Goal: Task Accomplishment & Management: Complete application form

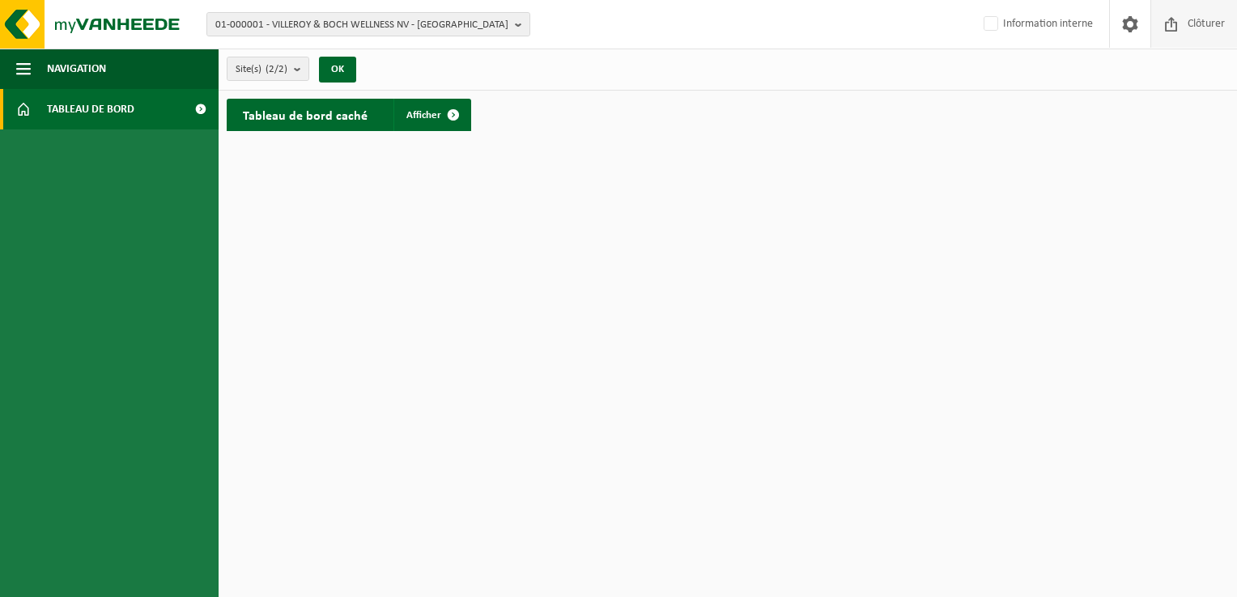
click at [1191, 28] on span "Clôturer" at bounding box center [1205, 24] width 45 height 48
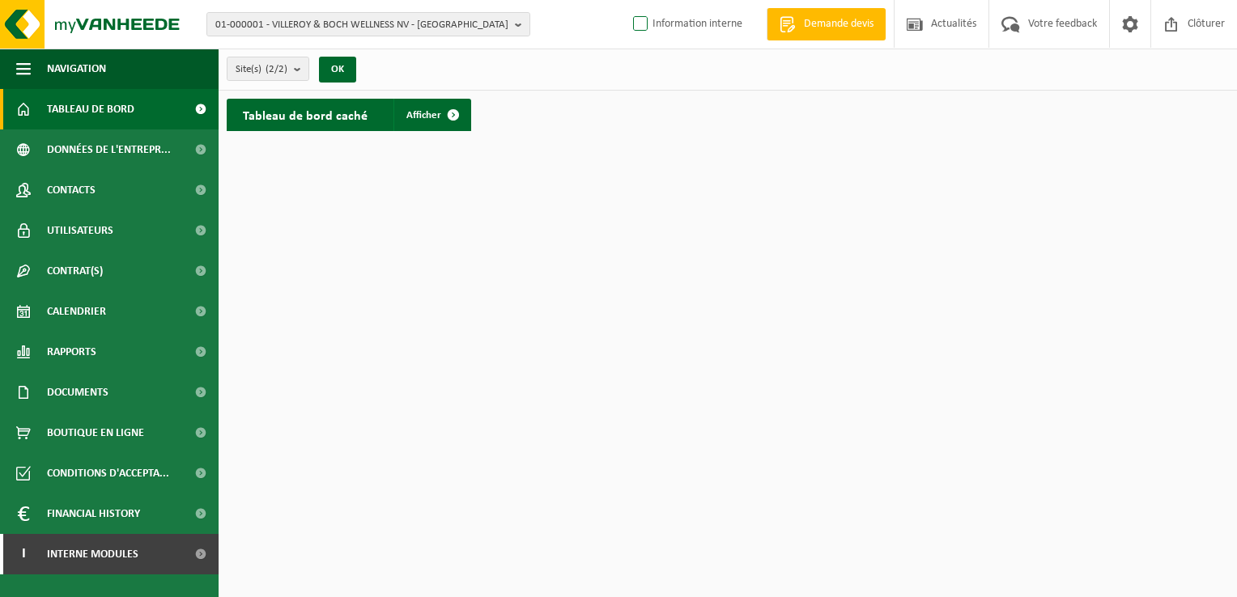
click at [670, 19] on label "Information interne" at bounding box center [686, 24] width 113 height 24
click at [627, 0] on input "Information interne" at bounding box center [627, -1] width 1 height 1
checkbox input "true"
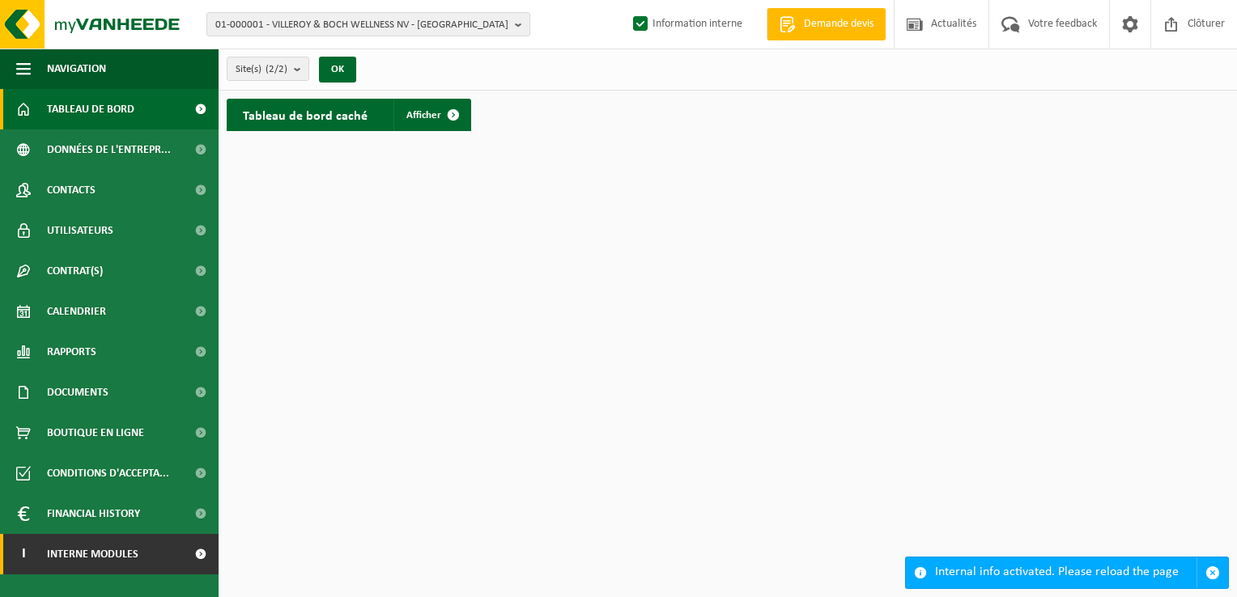
click at [142, 556] on link "I Interne modules" at bounding box center [109, 554] width 219 height 40
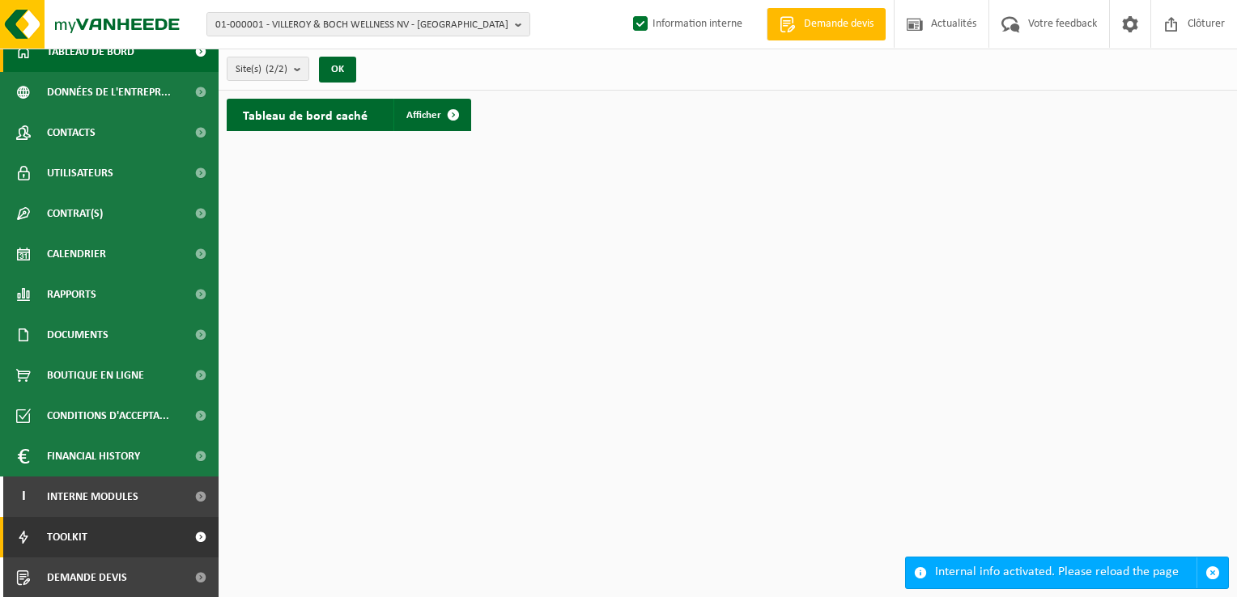
scroll to position [58, 0]
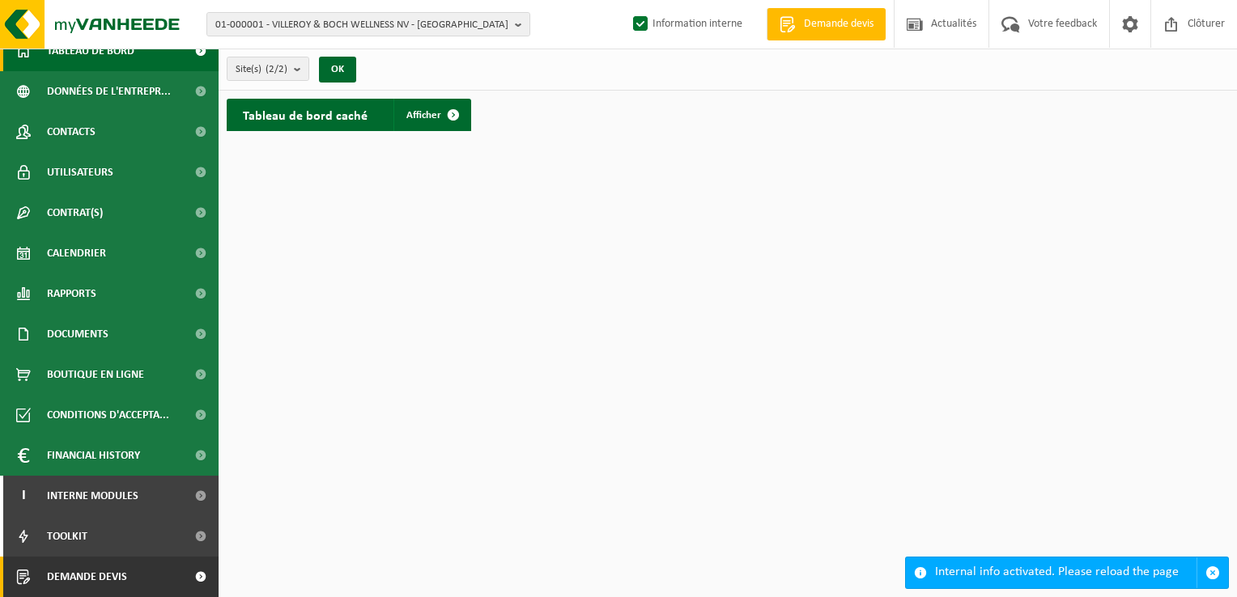
click at [151, 568] on link "Demande devis" at bounding box center [109, 577] width 219 height 40
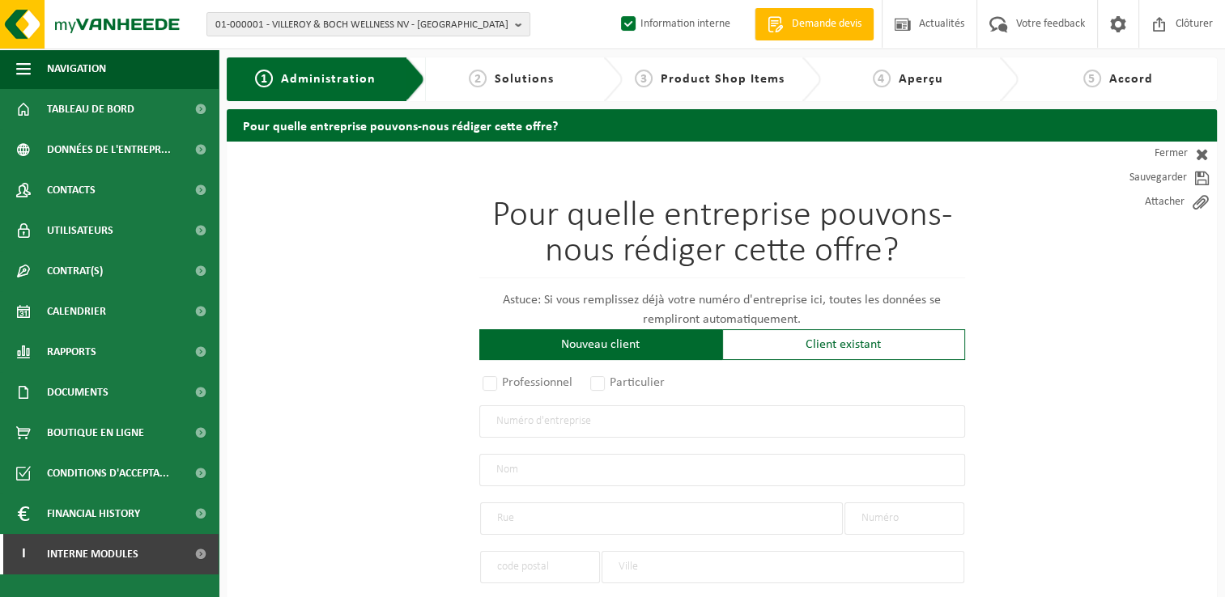
drag, startPoint x: 793, startPoint y: 348, endPoint x: 738, endPoint y: 379, distance: 63.1
click at [793, 348] on div "Client existant" at bounding box center [843, 344] width 243 height 31
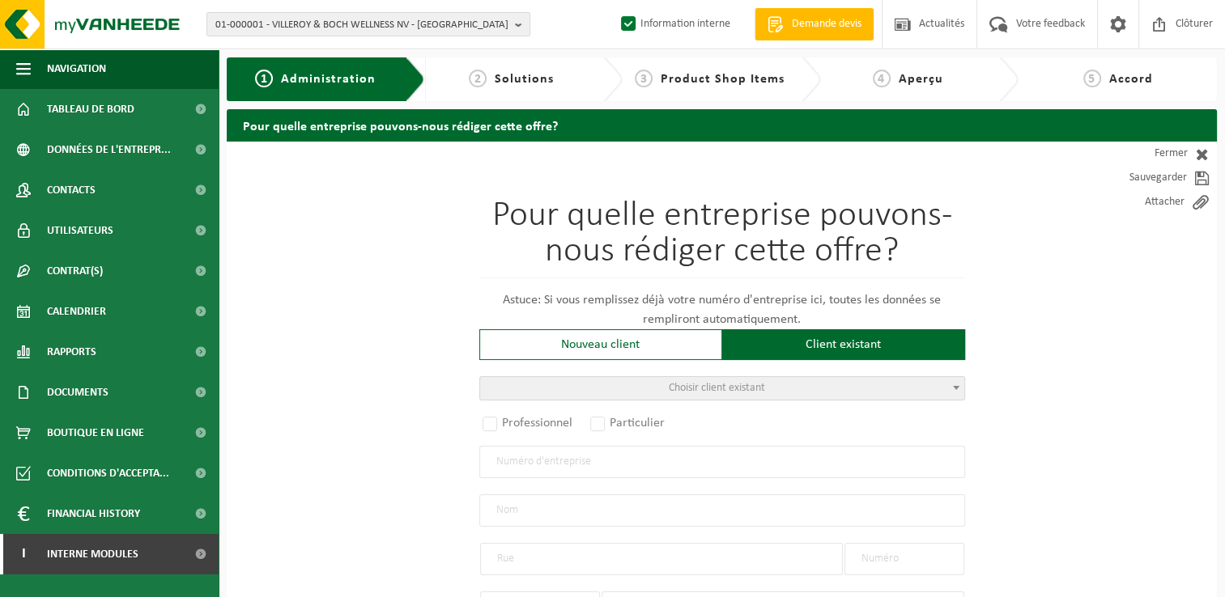
click at [639, 399] on span "Choisir client existant" at bounding box center [722, 388] width 486 height 24
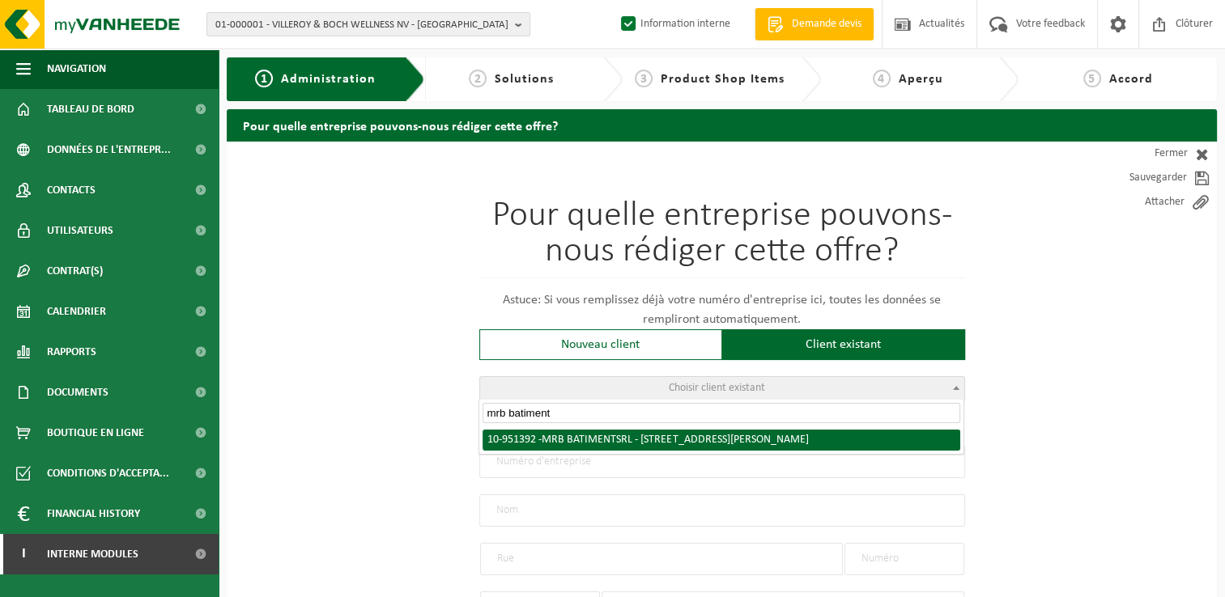
type input "mrb batiment"
radio input "true"
type input "0862.765.609"
type input "MRB BATIMENT SRL"
type input "RUE LOUIS MASCRE"
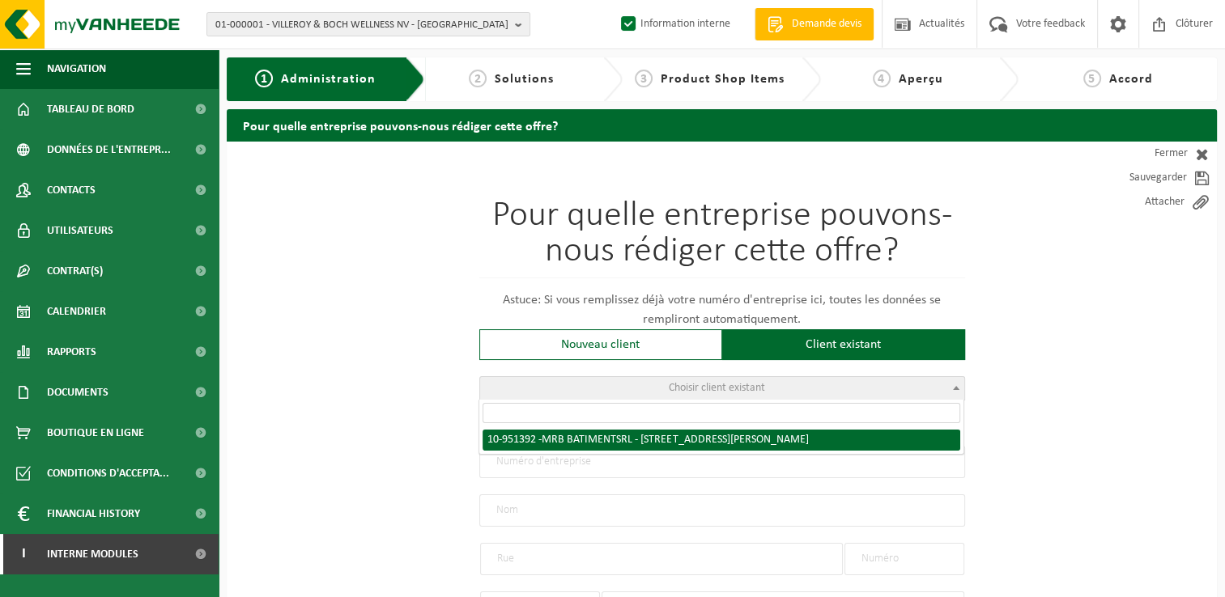
type input "13"
type input "1070"
type input "ANDERLECHT"
select select "11"
type input "MRB BATIMENT SRL"
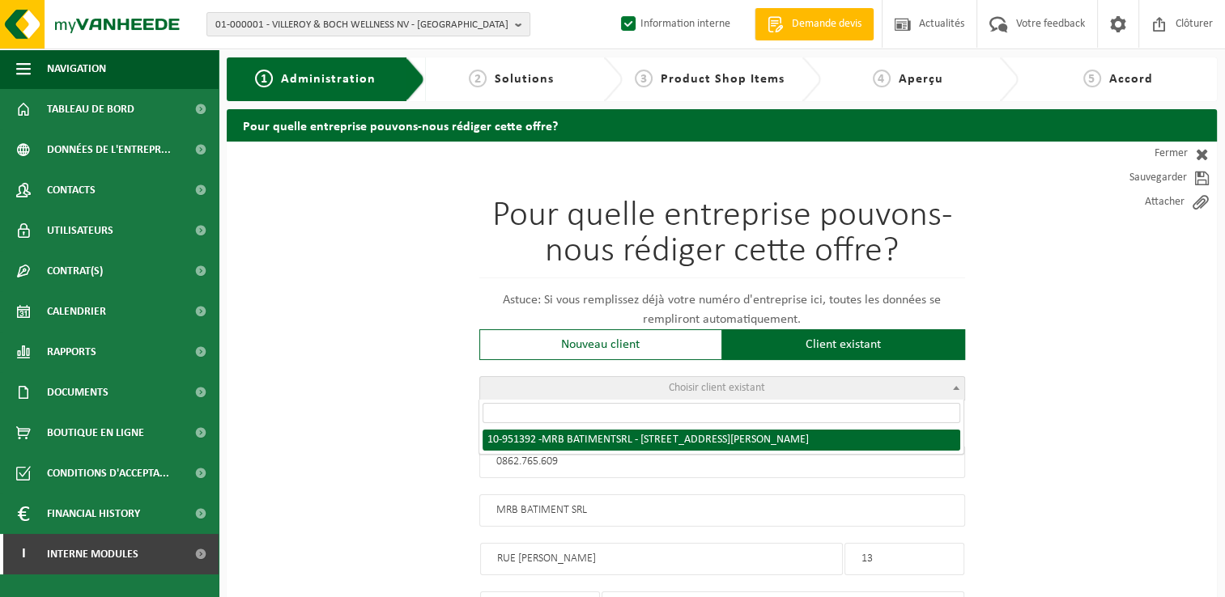
type input "RUE LOUIS MASCRE"
type input "13"
type input "1070"
type input "ANDERLECHT"
select select "145880"
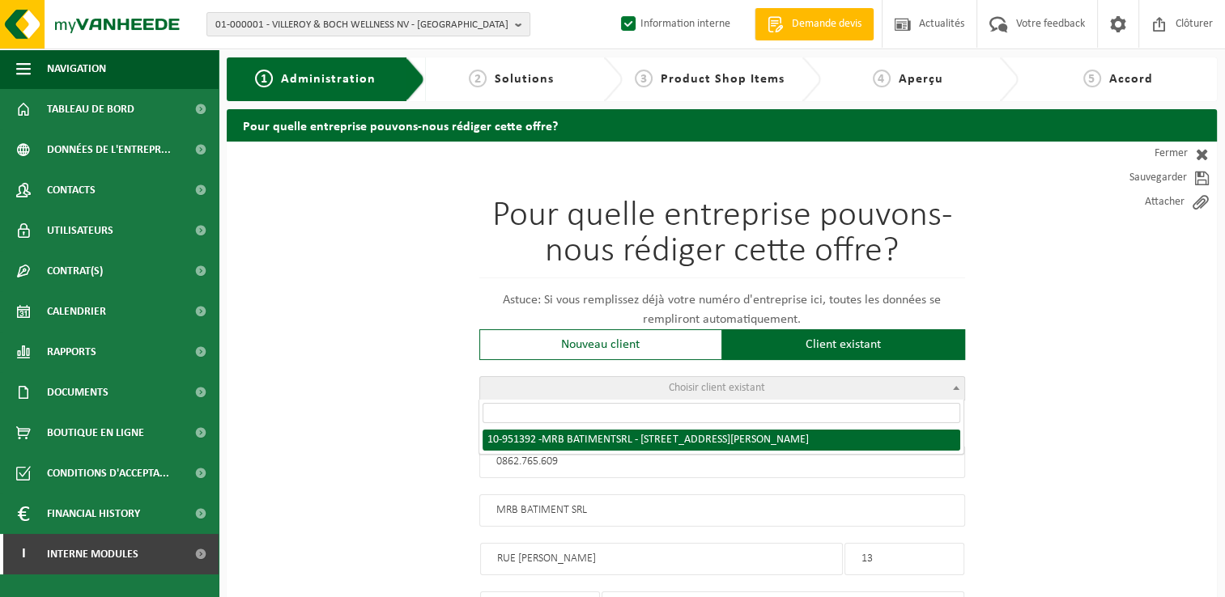
select select
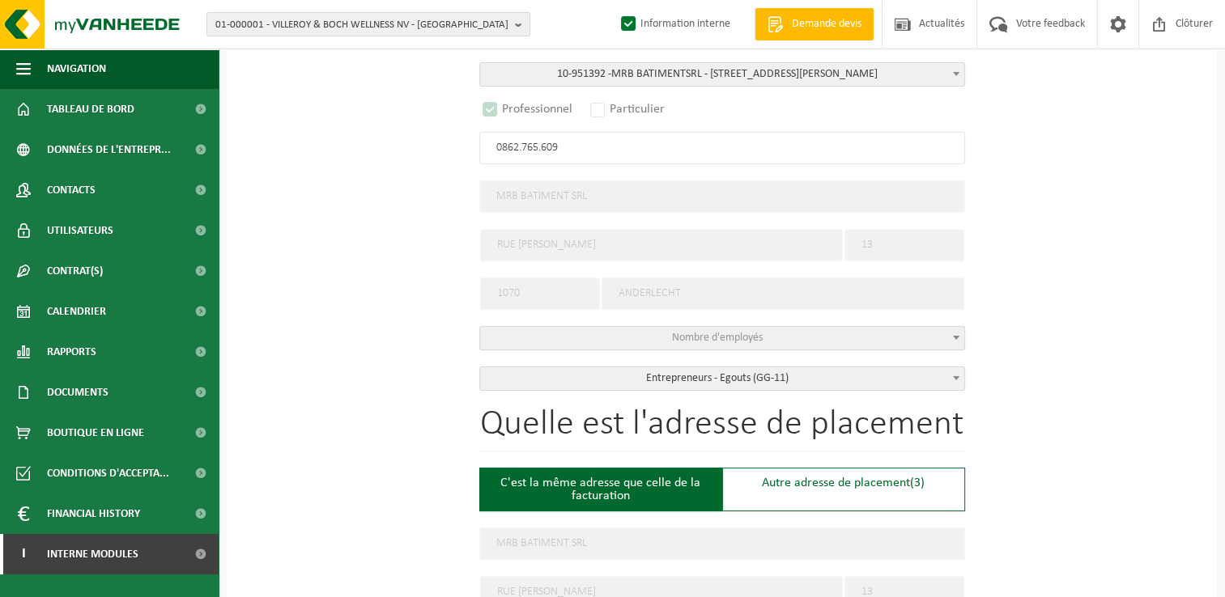
scroll to position [486, 0]
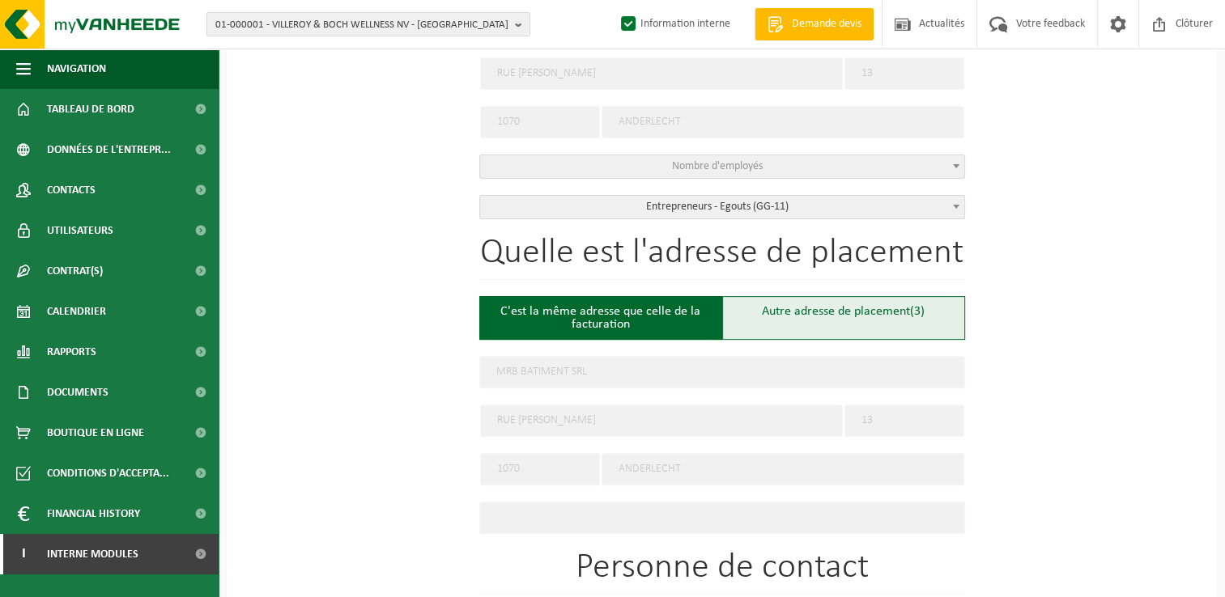
select select "D"
select select
click at [842, 325] on div "Autre adresse de placement (4)" at bounding box center [843, 318] width 243 height 44
type input "Chantier -"
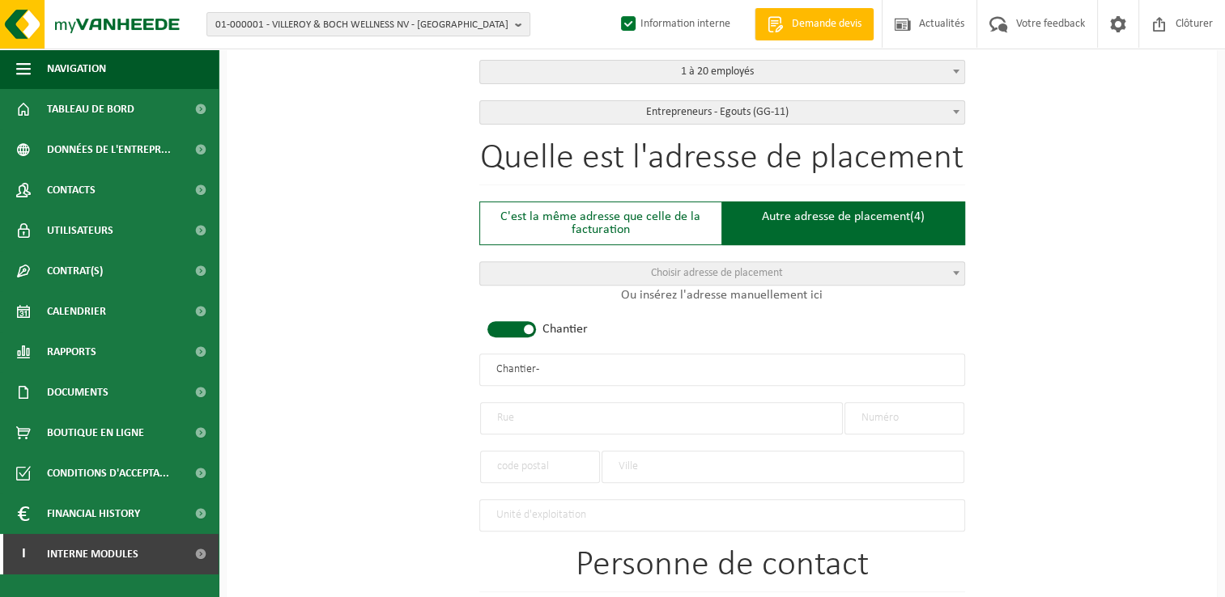
scroll to position [648, 0]
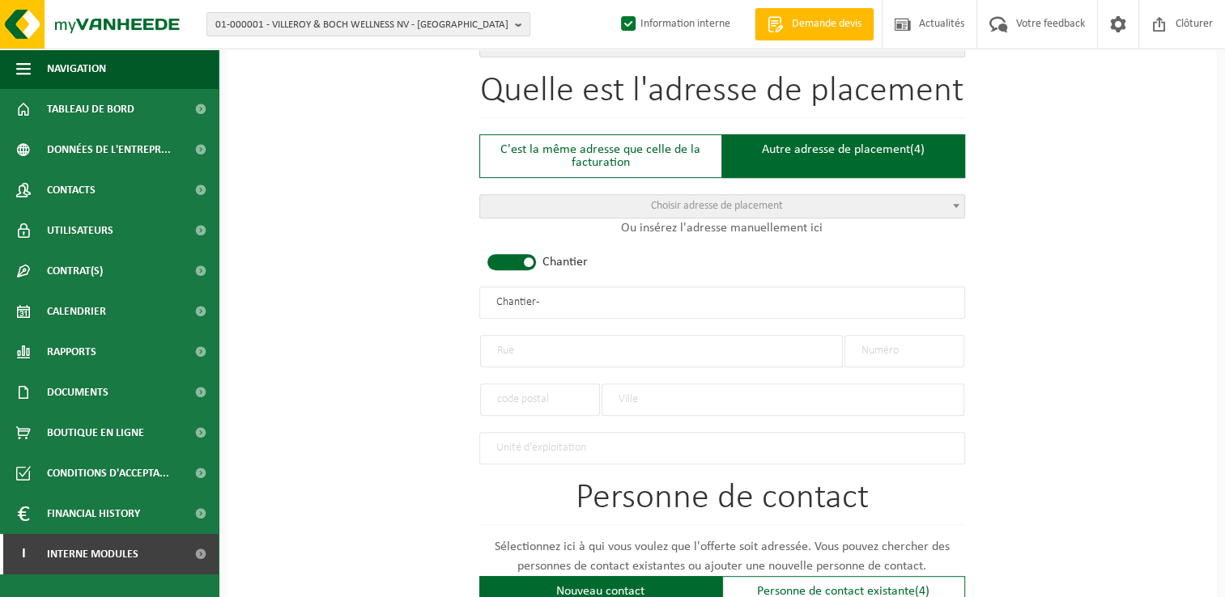
click at [538, 345] on input "text" at bounding box center [661, 351] width 363 height 32
type input "Rue Zéphyr"
type input "61"
click at [512, 391] on input "text" at bounding box center [540, 400] width 120 height 32
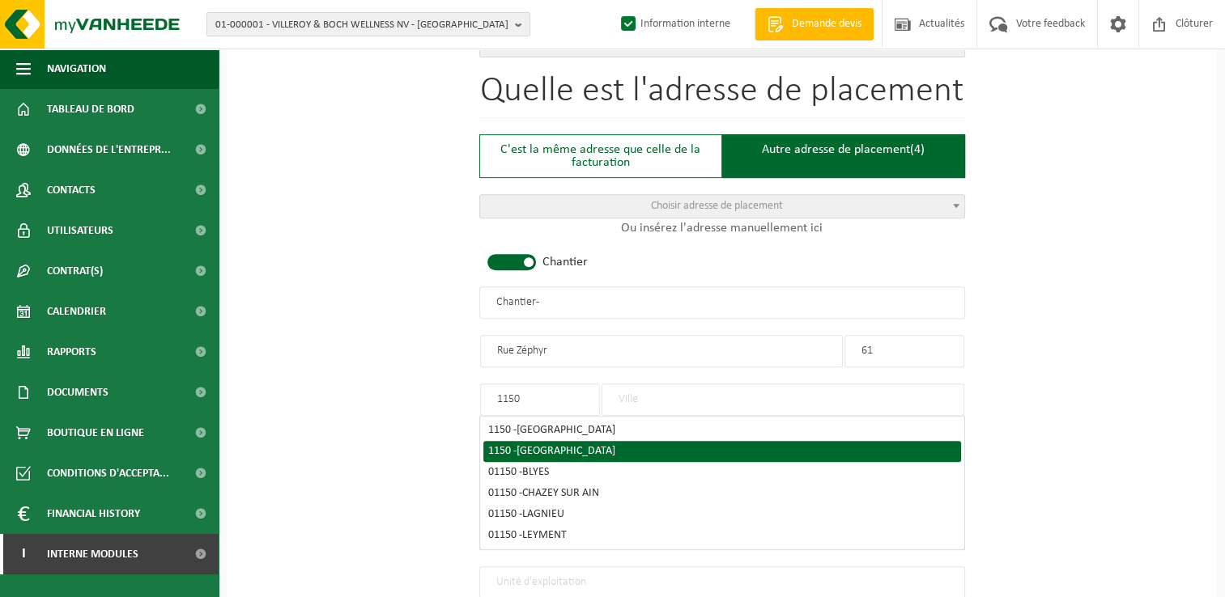
type input "1150"
click at [612, 445] on span "WOLUWE-SAINT-PIERRE" at bounding box center [565, 451] width 99 height 12
type input "WOLUWE-SAINT-PIERRE"
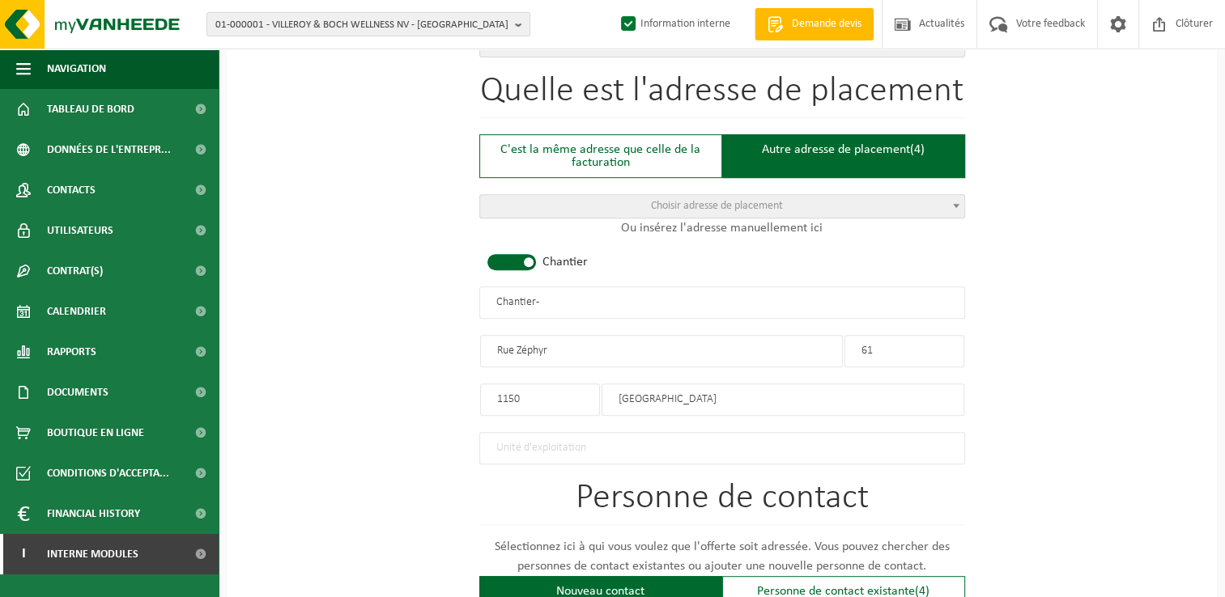
click at [560, 300] on input "Chantier -" at bounding box center [722, 303] width 486 height 32
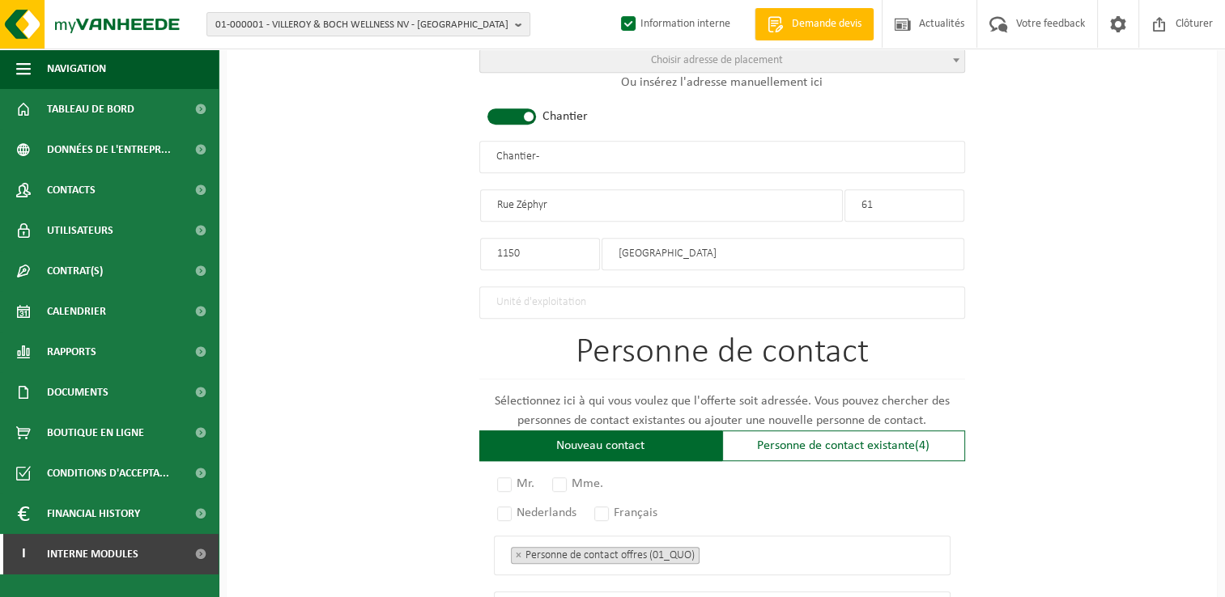
scroll to position [971, 0]
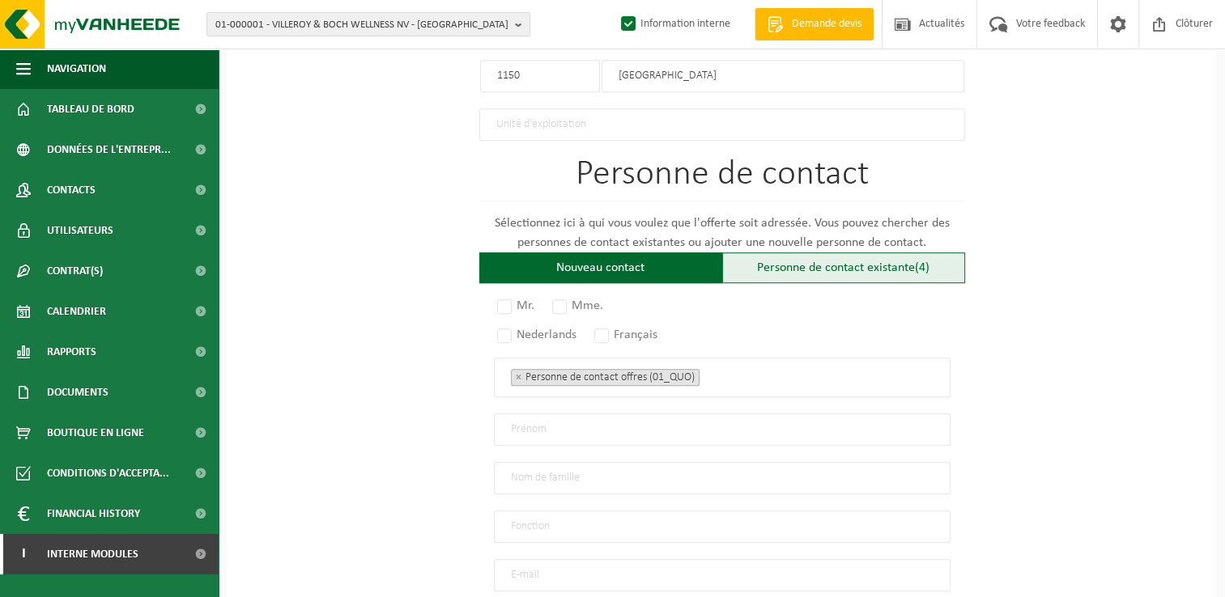
click at [782, 265] on div "Personne de contact existante (4)" at bounding box center [843, 268] width 243 height 31
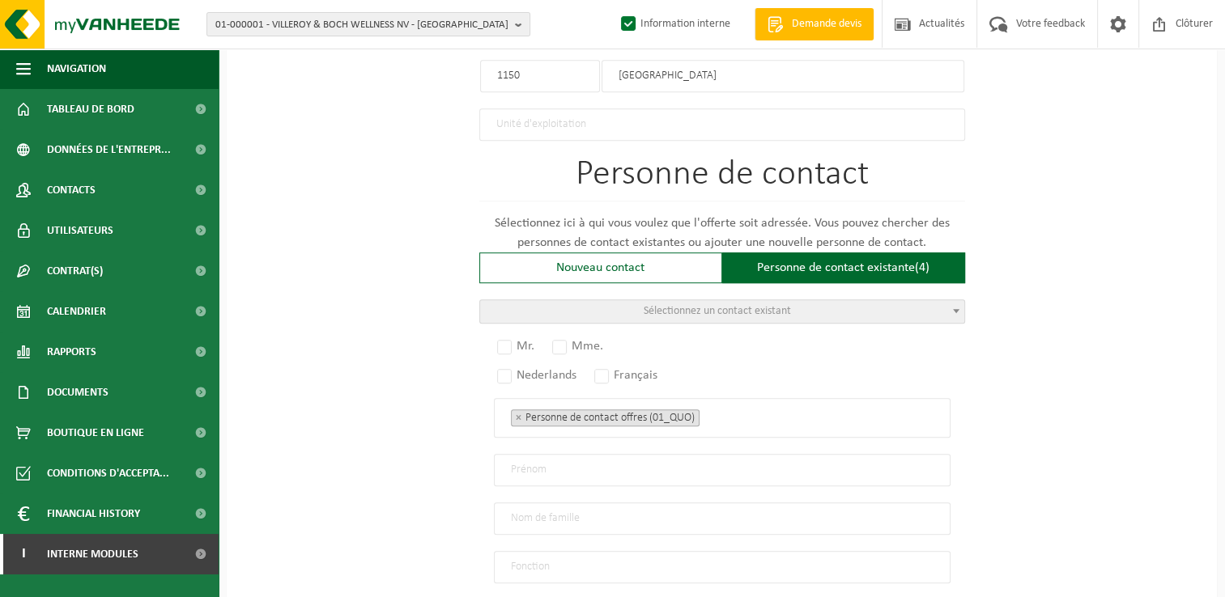
click at [781, 317] on div "Personne de contact Sélectionnez ici à qui vous voulez que l'offerte soit adres…" at bounding box center [722, 419] width 486 height 524
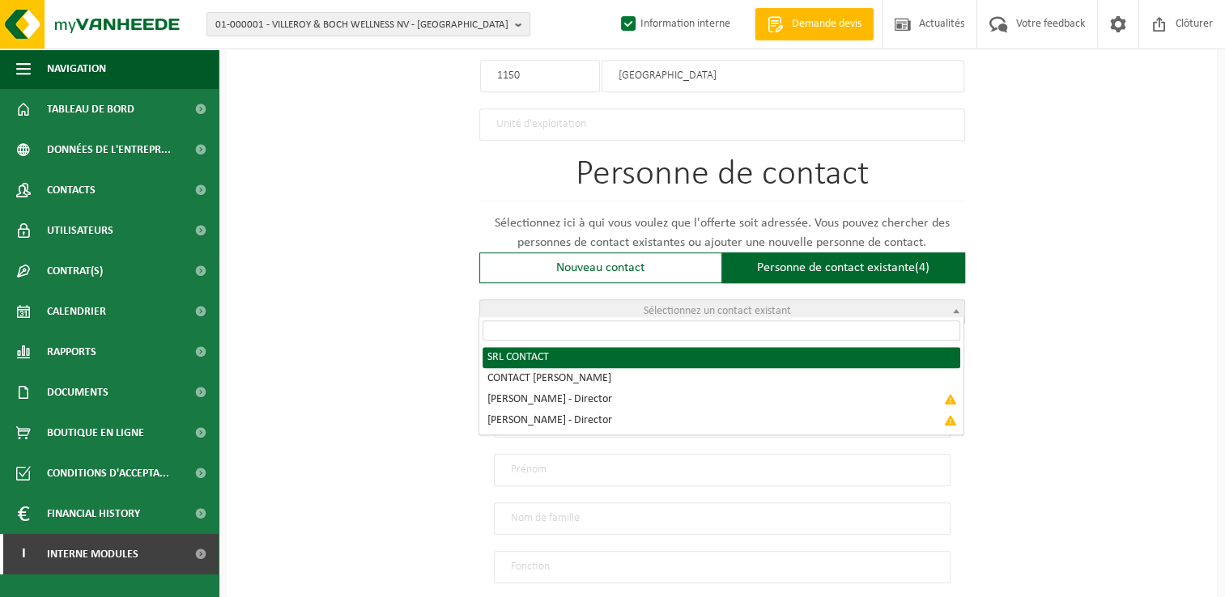
click at [788, 305] on span "Sélectionnez un contact existant" at bounding box center [717, 311] width 147 height 12
radio input "true"
select select "{"code":"10-951393","firstname":"CONTACT","surname":"SRL","gender":"Unknown","p…"
type input "CONTACT"
type input "SRL"
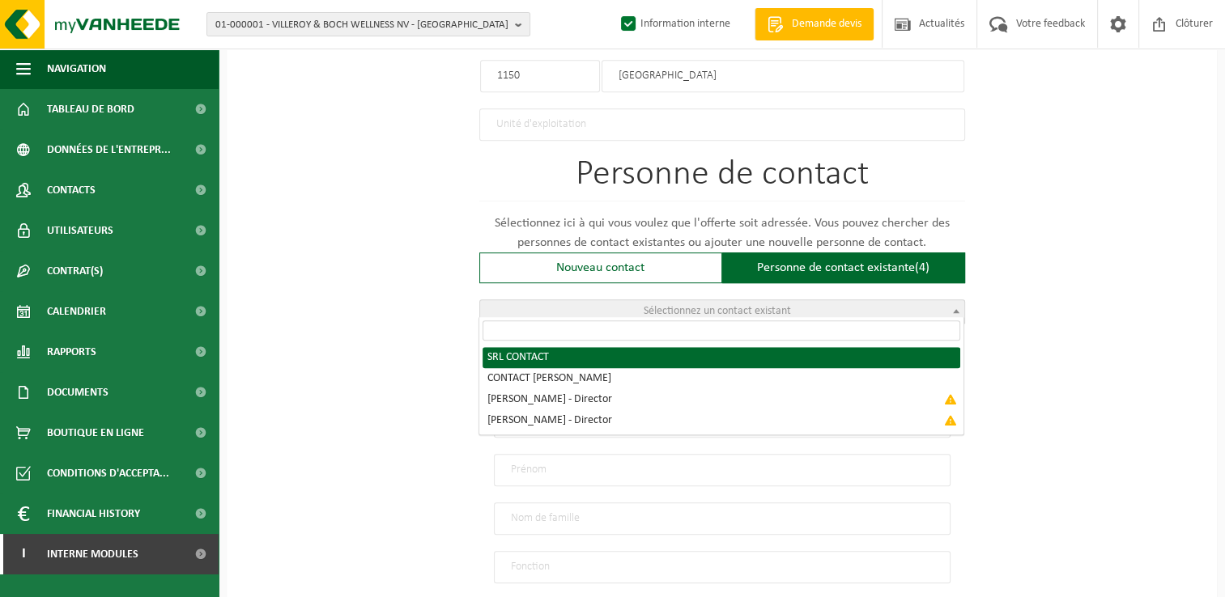
type input "mrbbatiment@hotmail.com"
type input "0476/88.03.86"
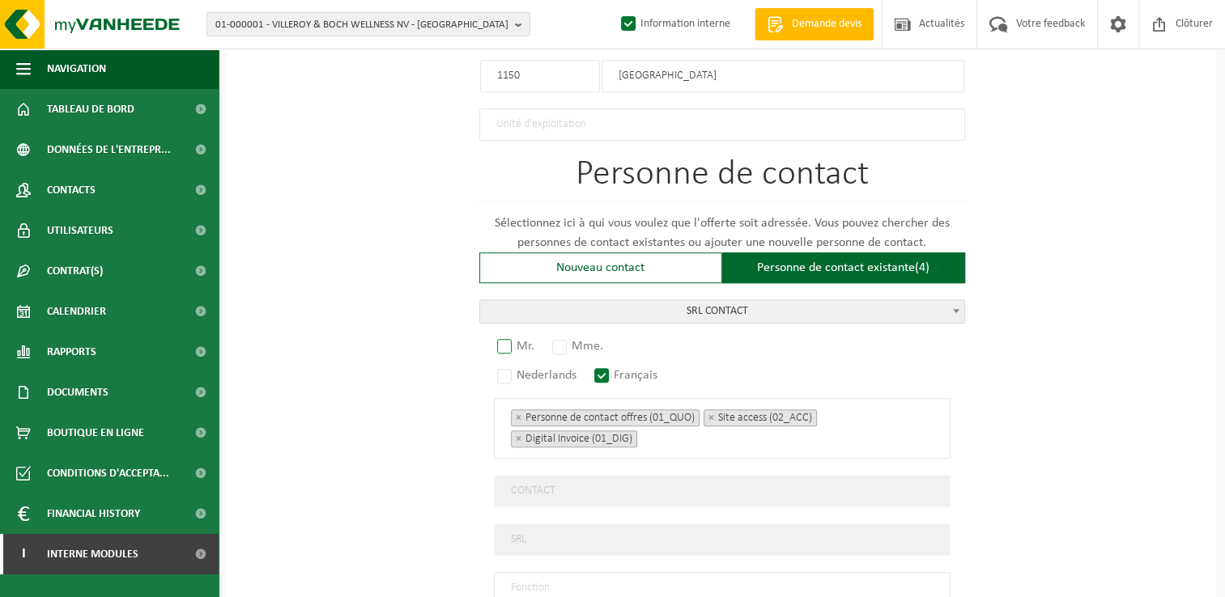
click at [521, 341] on label "Mr." at bounding box center [516, 346] width 45 height 23
radio input "true"
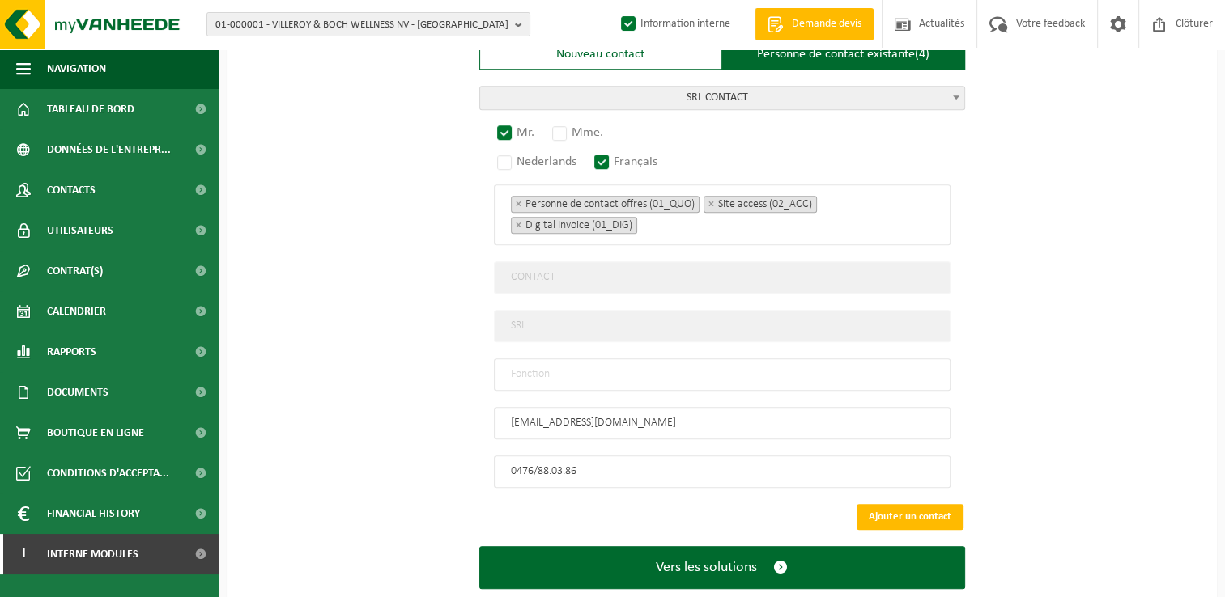
scroll to position [1213, 0]
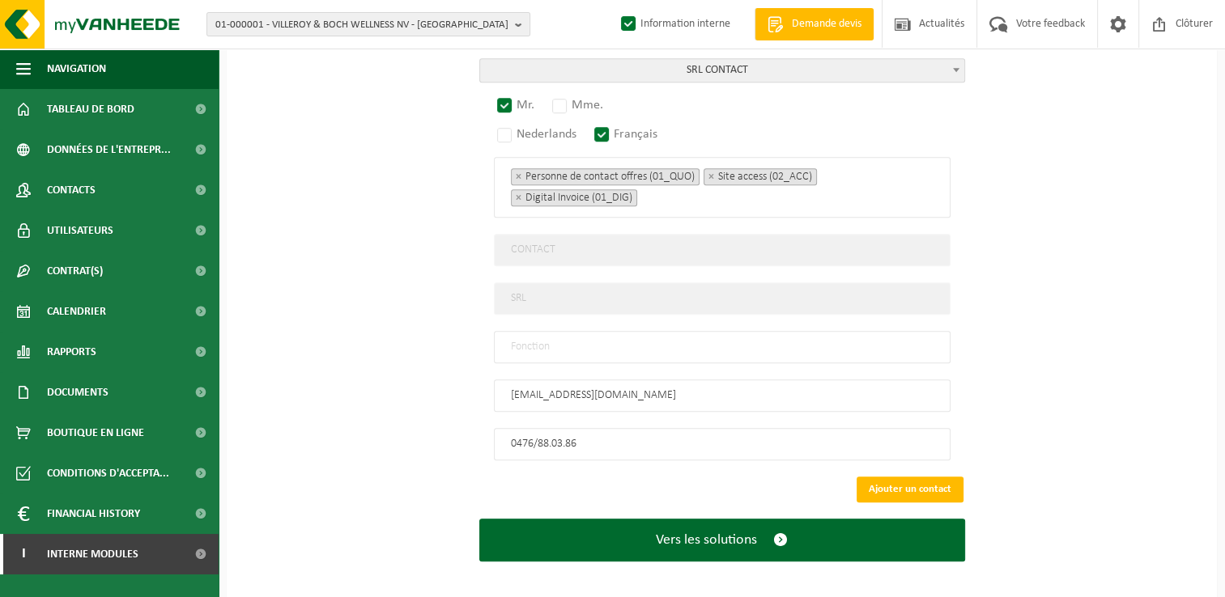
click at [567, 340] on input "text" at bounding box center [722, 347] width 457 height 32
type input "Manager"
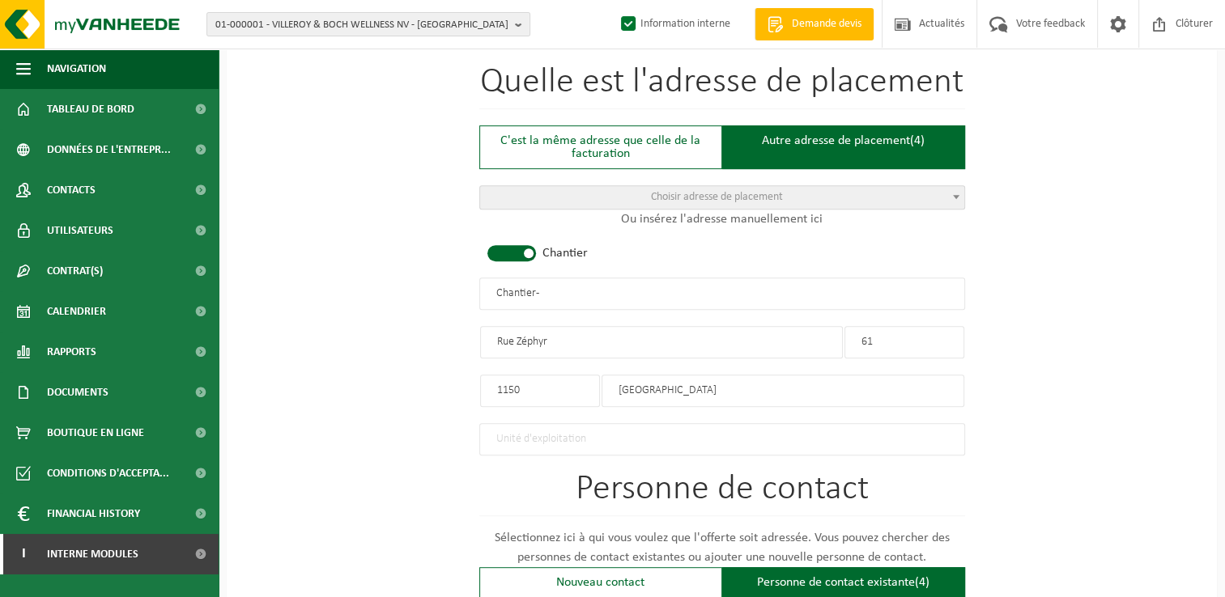
scroll to position [646, 0]
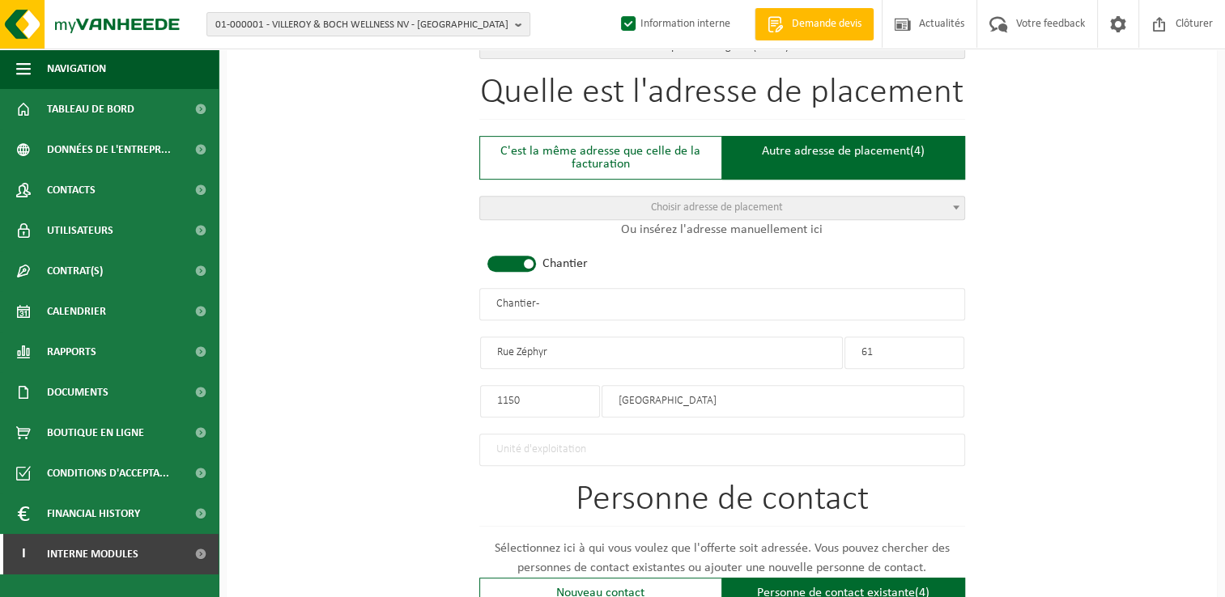
drag, startPoint x: 552, startPoint y: 299, endPoint x: 346, endPoint y: 287, distance: 206.0
click at [346, 288] on div "Pour quelle entreprise pouvons-nous rédiger cette offre? Astuce: Si vous rempli…" at bounding box center [722, 332] width 990 height 1673
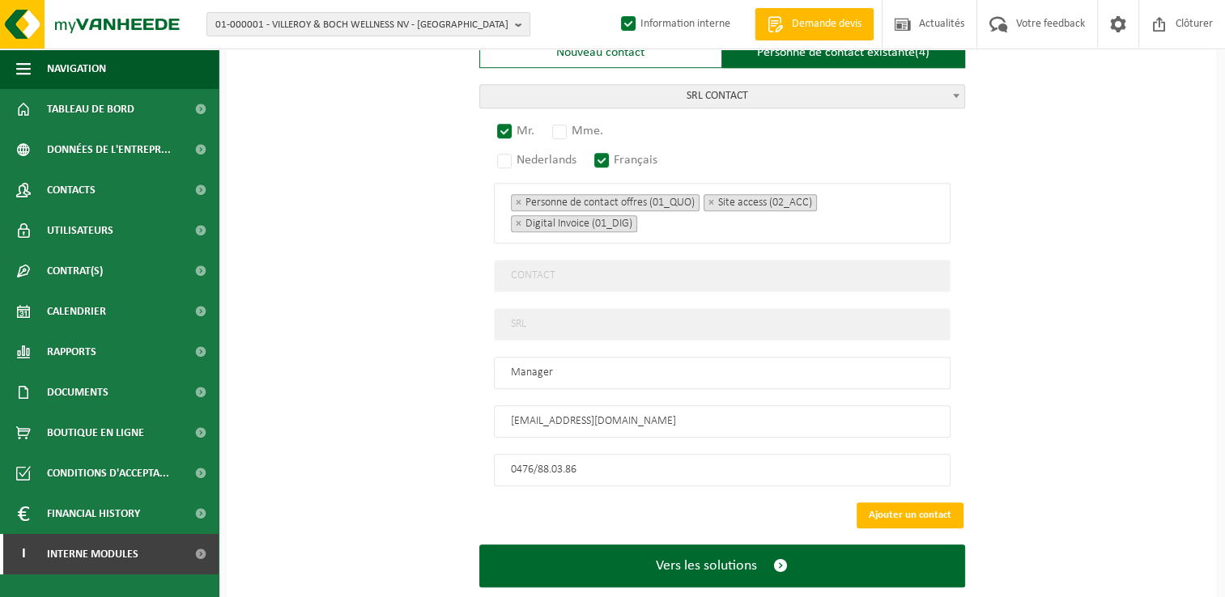
scroll to position [1213, 0]
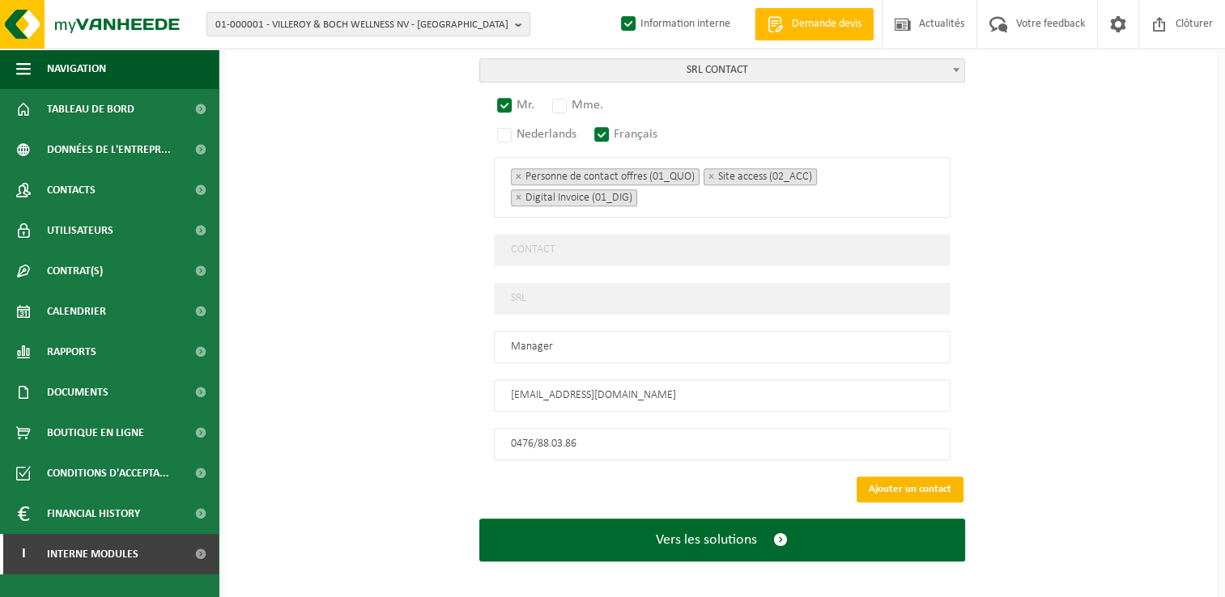
type input "MRB BATIMENT - WOLUWE SAINT PIERRE"
click at [897, 477] on button "Ajouter un contact" at bounding box center [909, 490] width 107 height 26
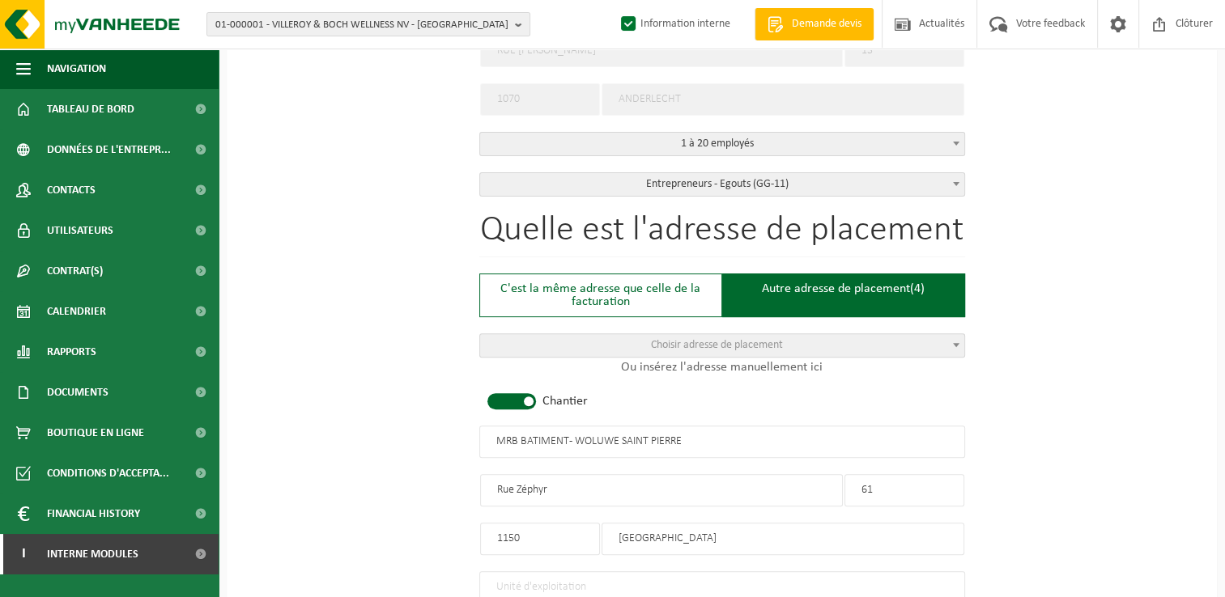
scroll to position [913, 0]
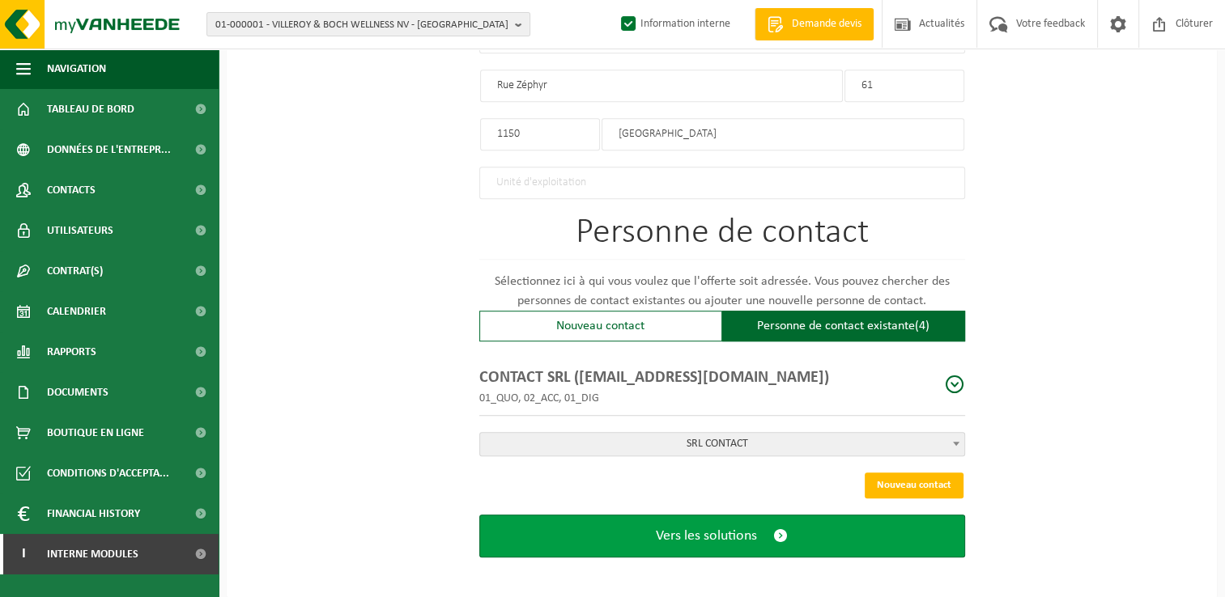
click at [704, 544] on button "Vers les solutions" at bounding box center [722, 536] width 486 height 43
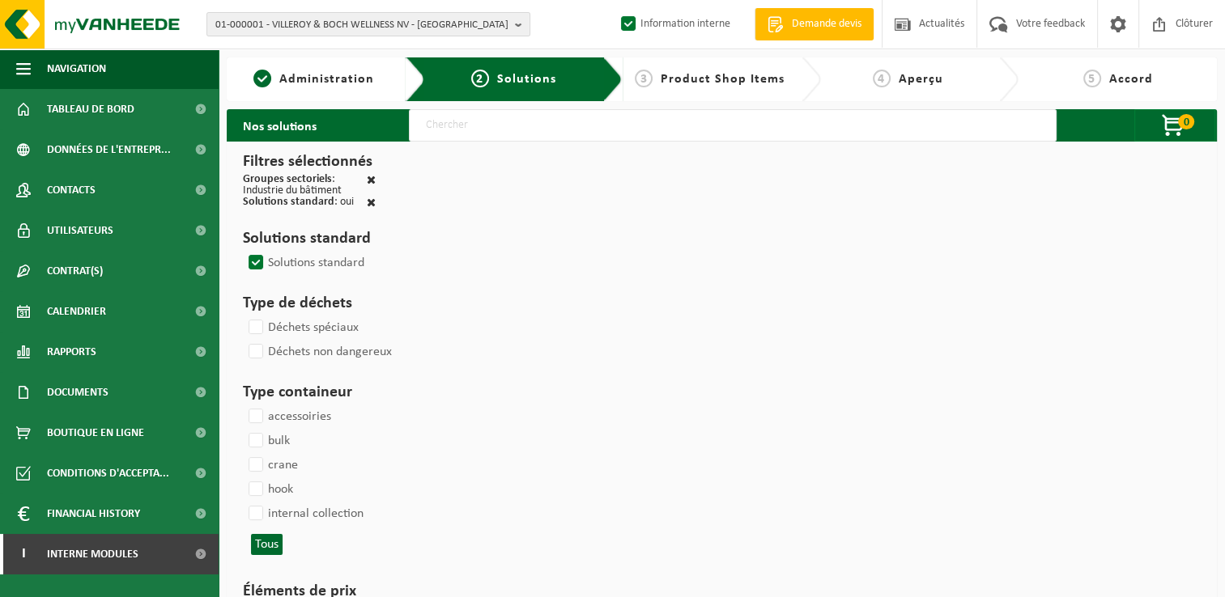
click at [463, 125] on input "text" at bounding box center [733, 125] width 648 height 32
type input "000291"
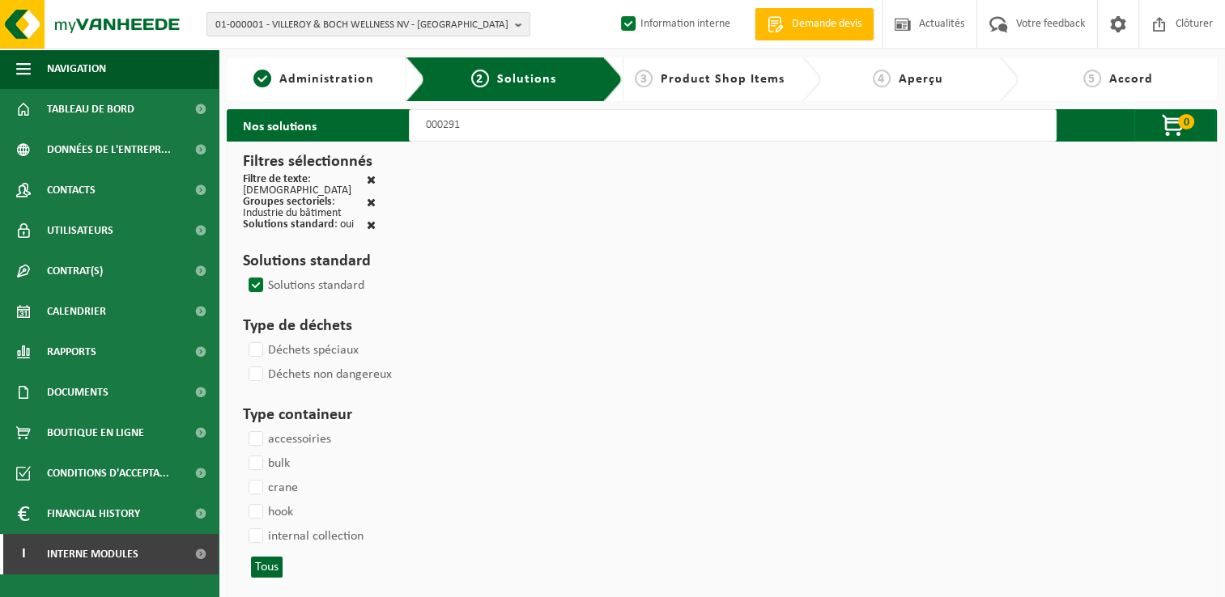
select select
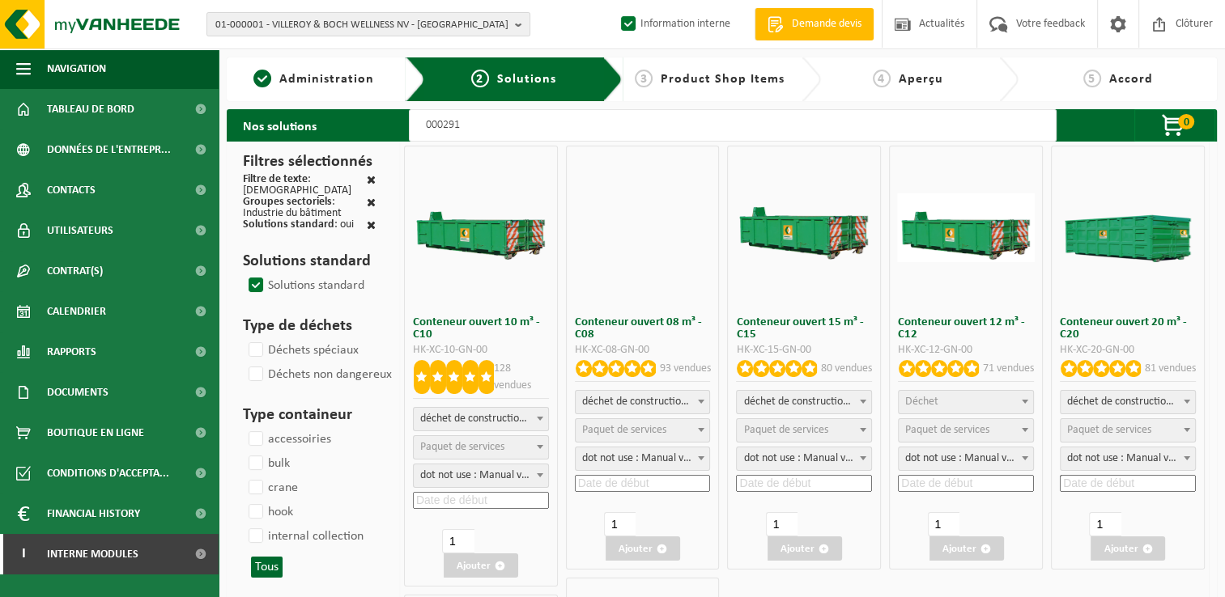
select select
select select "197"
select select
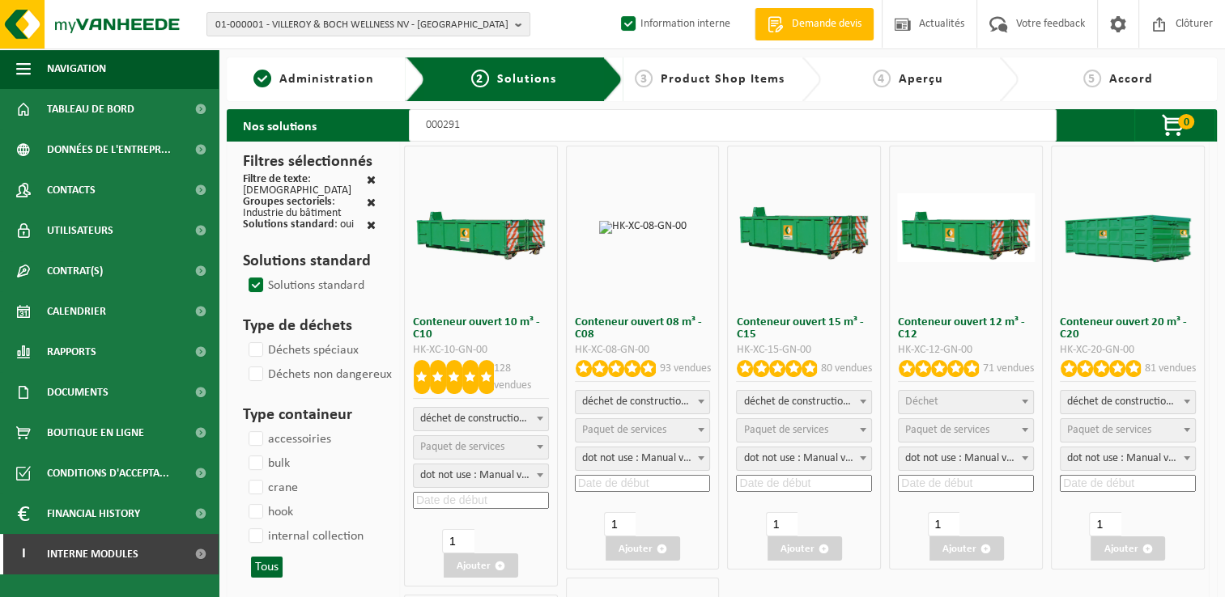
select select
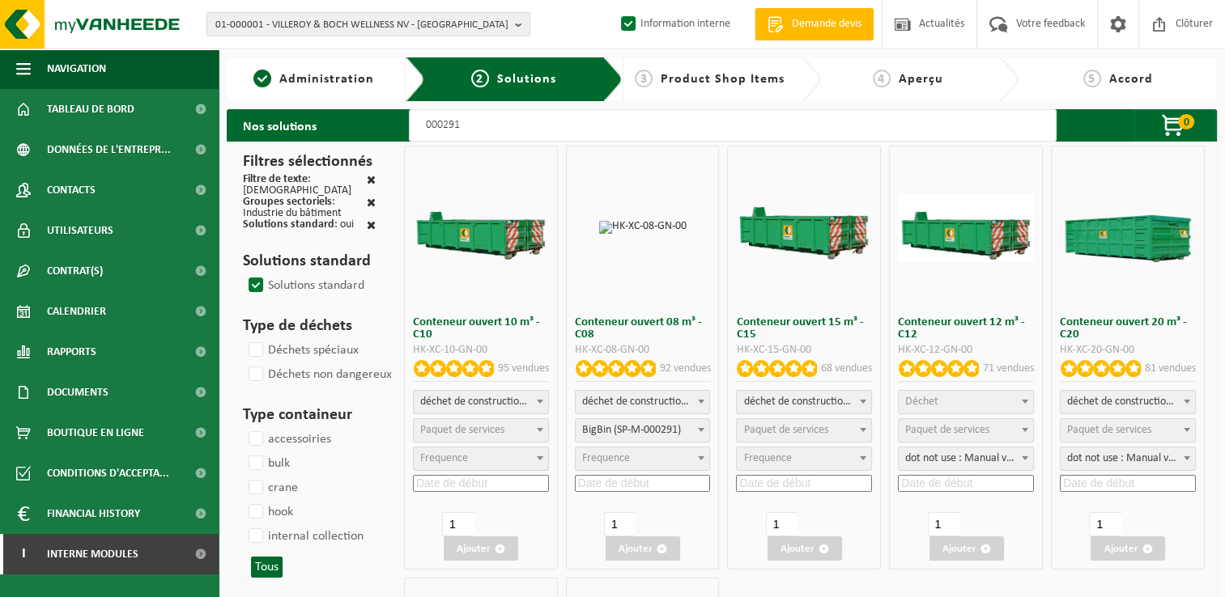
select select
select select "25"
select select
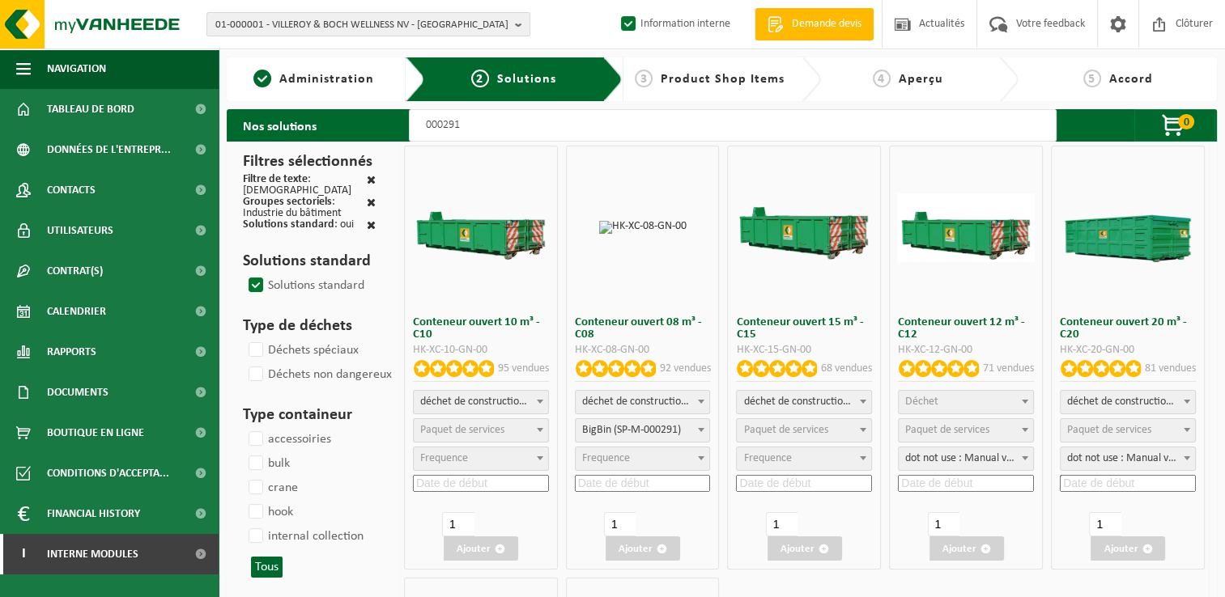
select select "197"
select select
select select "197"
select select
select select "25"
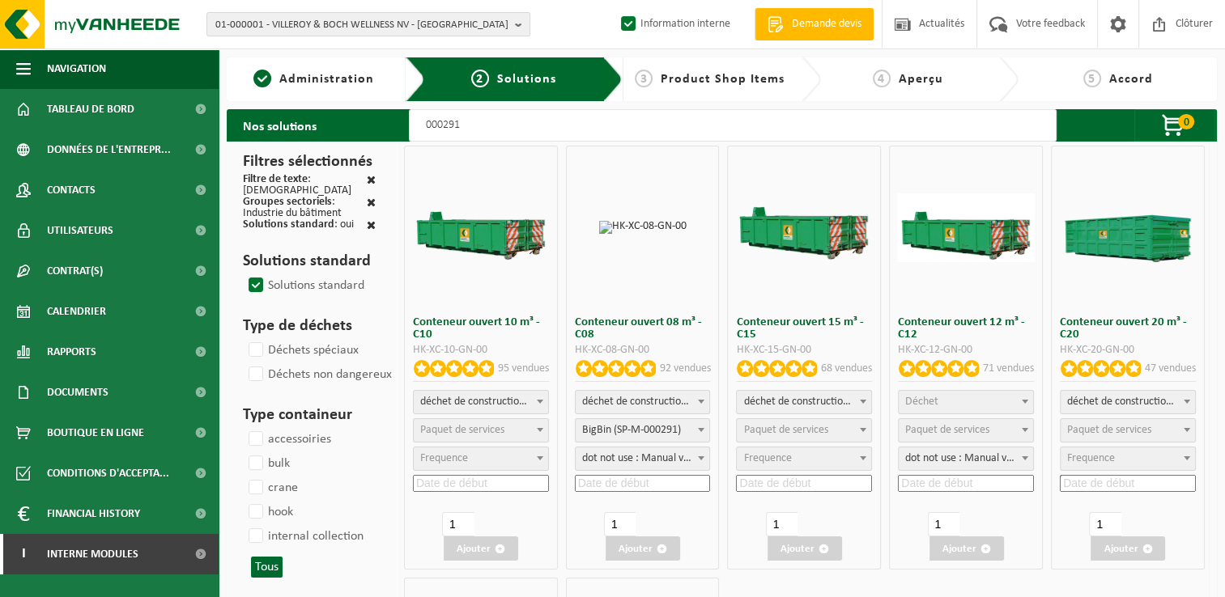
select select "25"
click at [792, 426] on span "Paquet de services" at bounding box center [785, 430] width 84 height 12
select select "197"
select select "25"
click at [797, 478] on input at bounding box center [804, 483] width 136 height 17
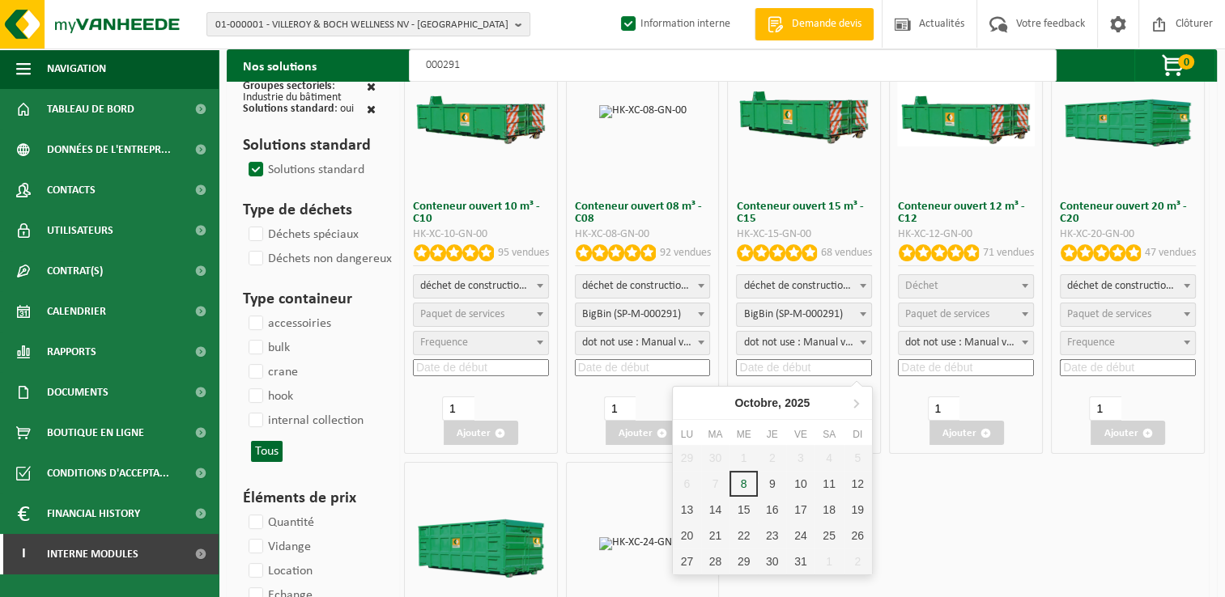
scroll to position [243, 0]
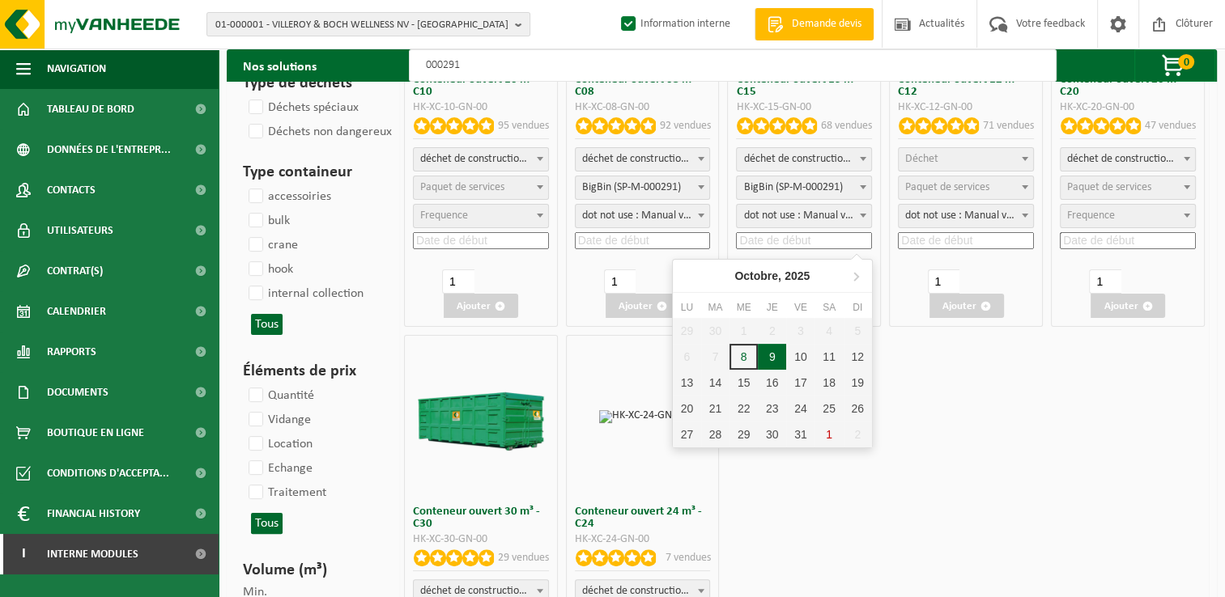
click at [771, 357] on div "9" at bounding box center [772, 357] width 28 height 26
type input "2025-10-09"
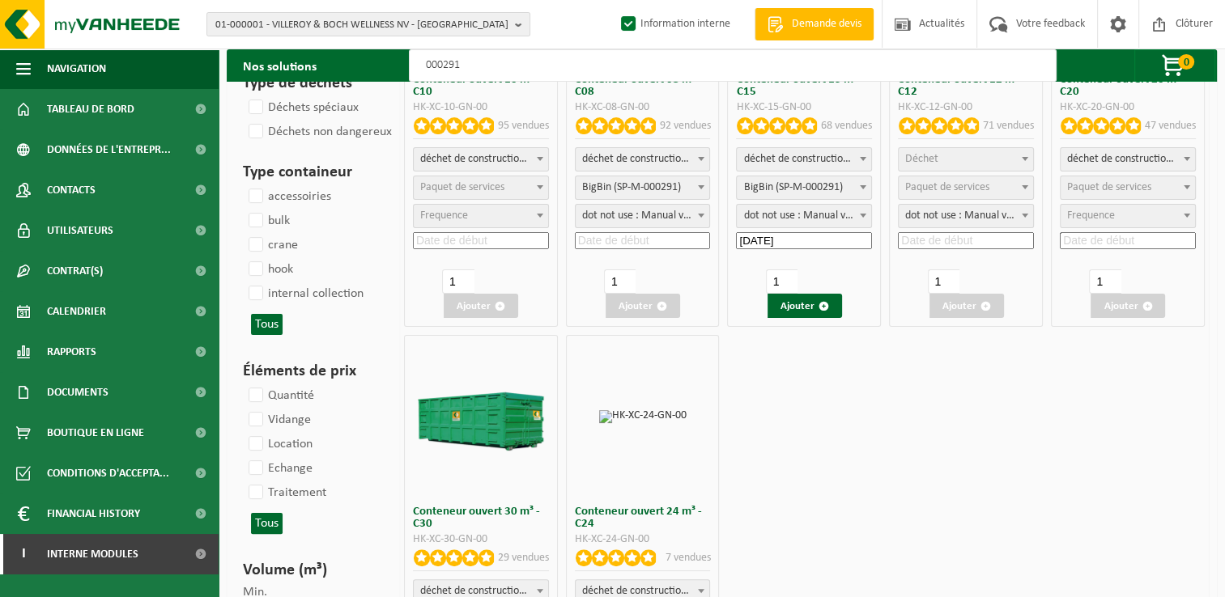
click at [800, 310] on button "Ajouter" at bounding box center [804, 306] width 74 height 24
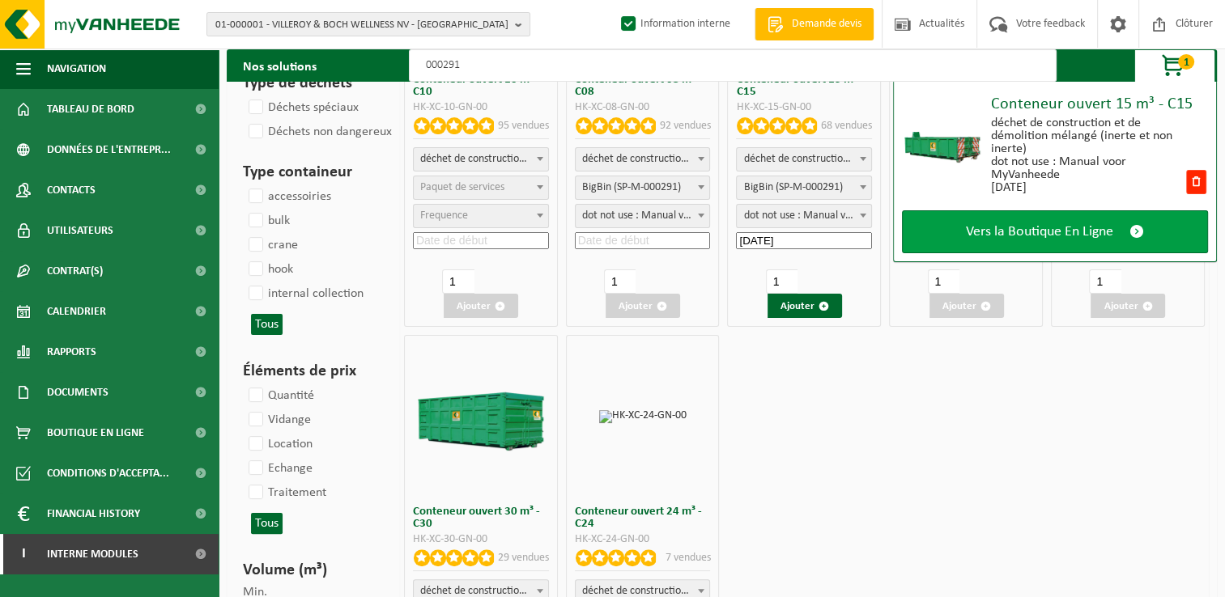
click at [1043, 229] on span "Vers la Boutique En Ligne" at bounding box center [1039, 231] width 147 height 17
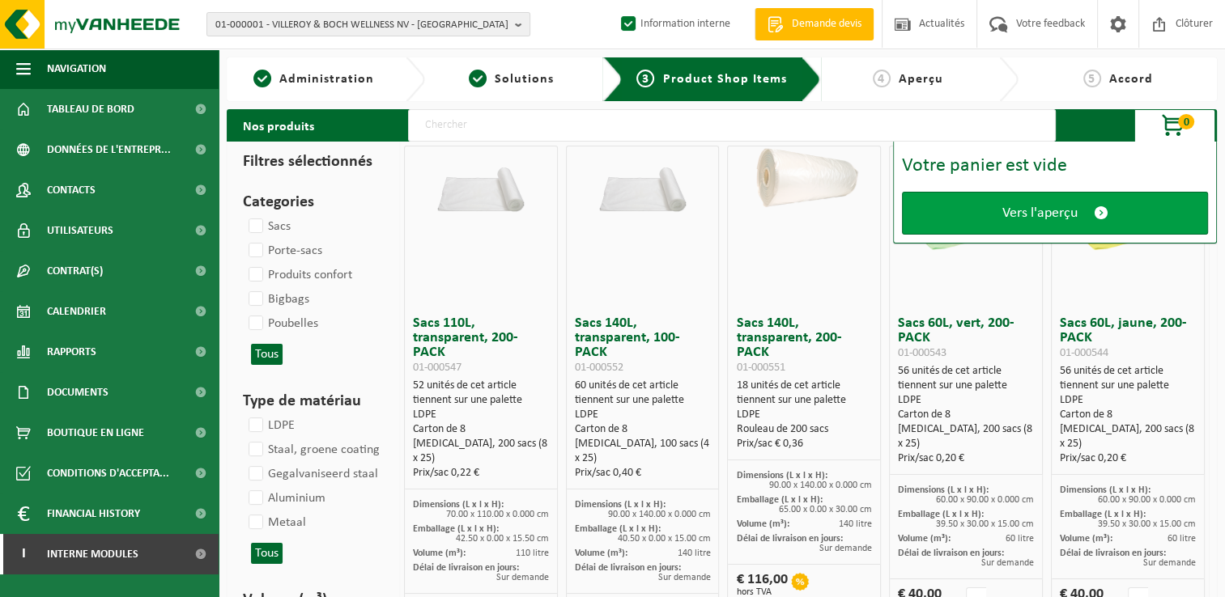
click at [1010, 223] on link "Vers l'aperçu" at bounding box center [1055, 213] width 306 height 43
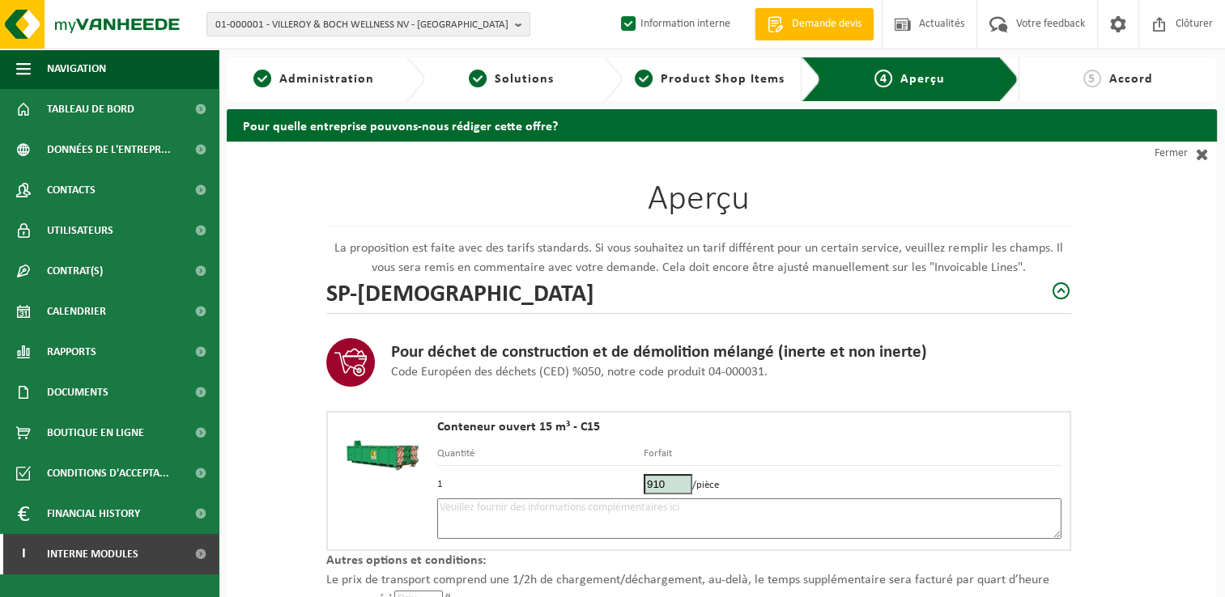
click at [543, 520] on textarea at bounding box center [749, 519] width 624 height 40
drag, startPoint x: 699, startPoint y: 504, endPoint x: 745, endPoint y: 505, distance: 45.3
click at [699, 505] on textarea "Placement 9/10 - placer le container avant l'échaffaudage (presque en face du 6…" at bounding box center [749, 519] width 624 height 40
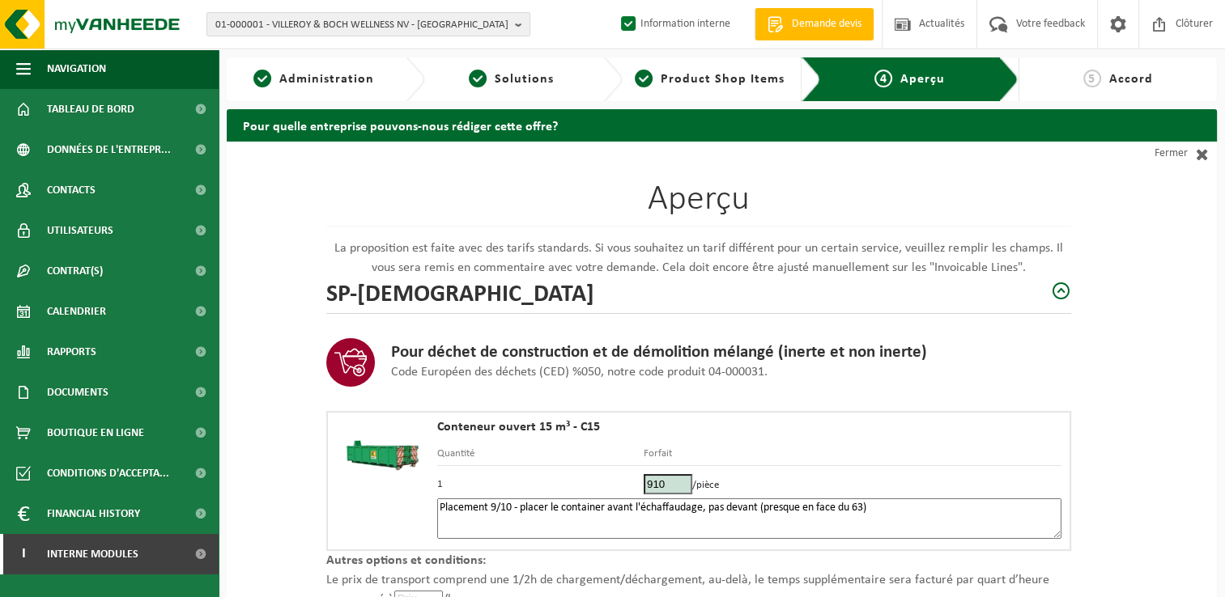
click at [669, 508] on textarea "Placement 9/10 - placer le container avant l'échaffaudage, pas devant (presque …" at bounding box center [749, 519] width 624 height 40
click at [919, 505] on textarea "Placement 9/10 - placer le container avant l'échafaudage, pas devant (presque e…" at bounding box center [749, 519] width 624 height 40
click at [677, 504] on textarea "Placement 9/10 - placer le container avant l'échafaudage, pas devant (presque e…" at bounding box center [749, 519] width 624 height 40
type textarea "Placement 9/10 - placer le container avant l'échafaudage, pas devant (presque e…"
drag, startPoint x: 673, startPoint y: 511, endPoint x: 712, endPoint y: 542, distance: 50.1
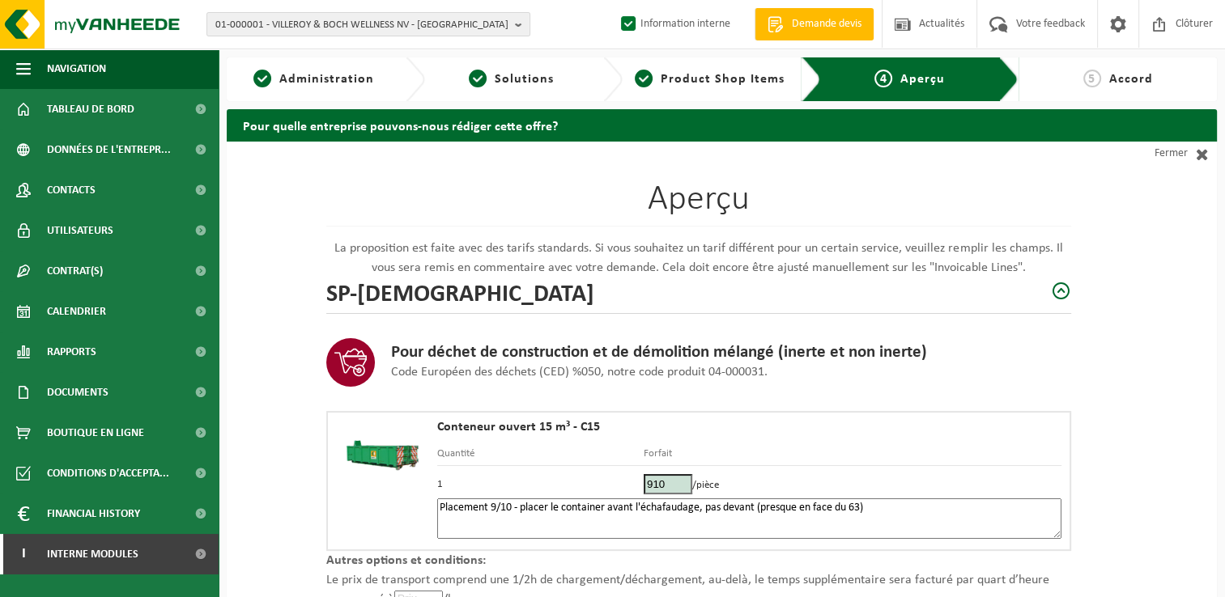
click at [712, 542] on div "Conteneur ouvert 15 m³ - C15 Quantité Forfait 1 910 /pièce Placement 9/10 - pla…" at bounding box center [698, 481] width 745 height 140
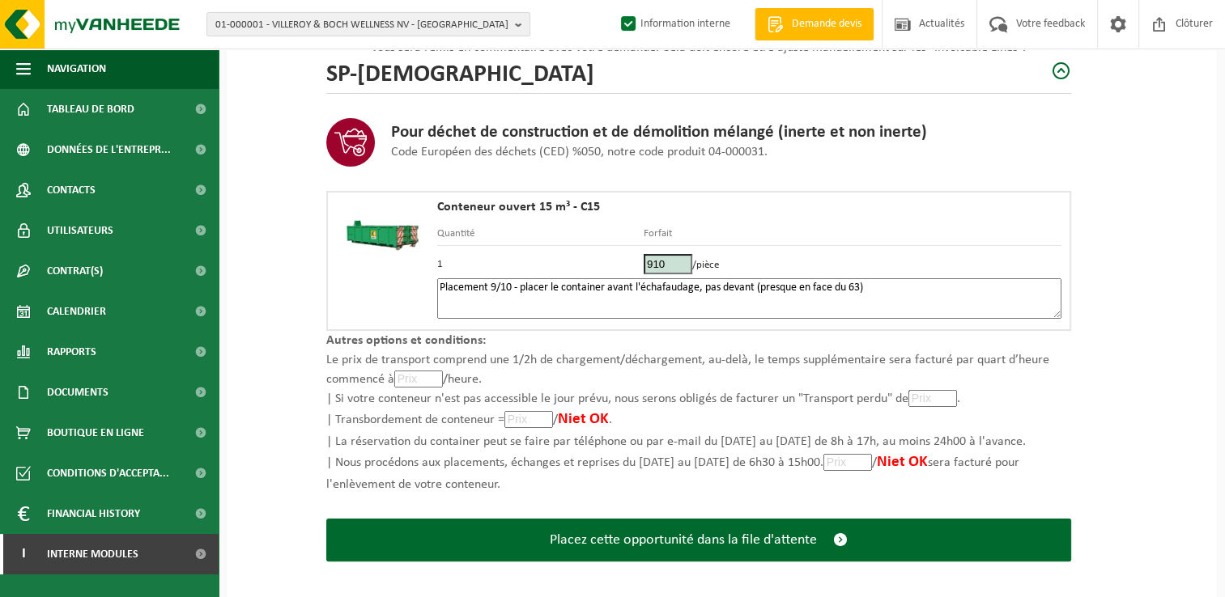
scroll to position [230, 0]
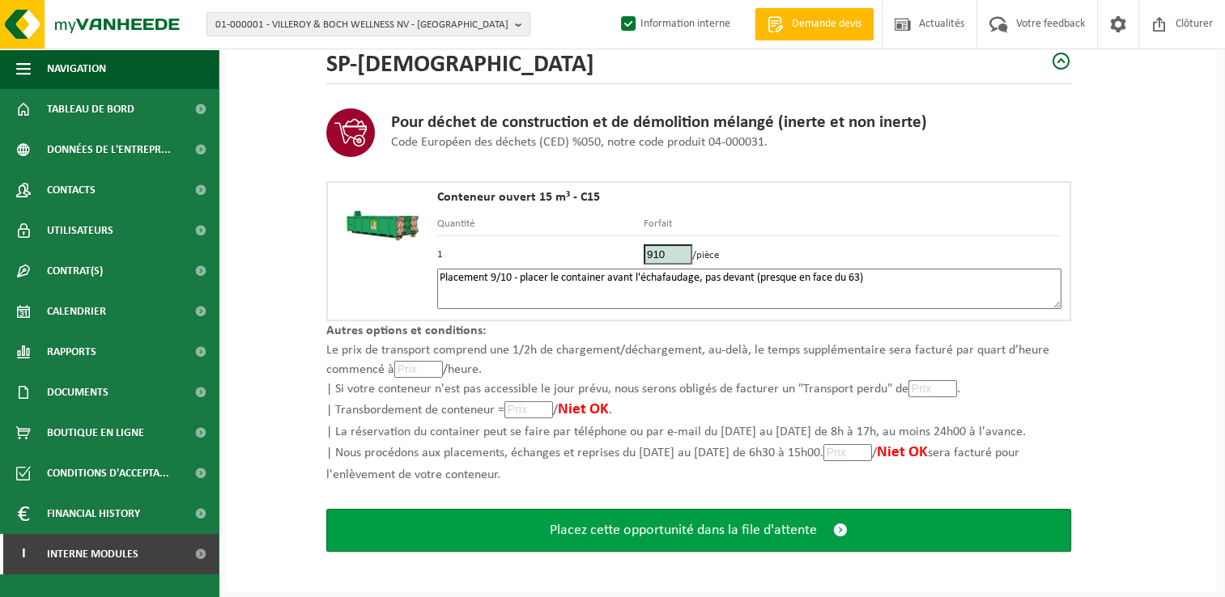
click at [682, 522] on span "Placez cette opportunité dans la file d'attente" at bounding box center [683, 530] width 267 height 17
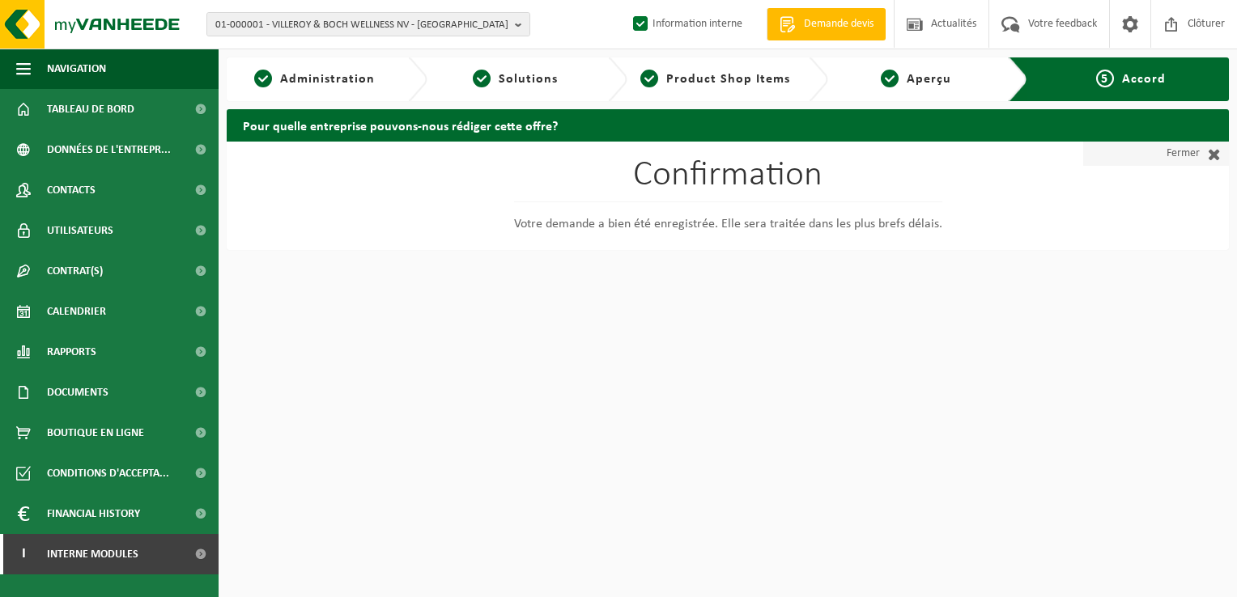
click at [1185, 157] on link "Fermer" at bounding box center [1156, 154] width 146 height 24
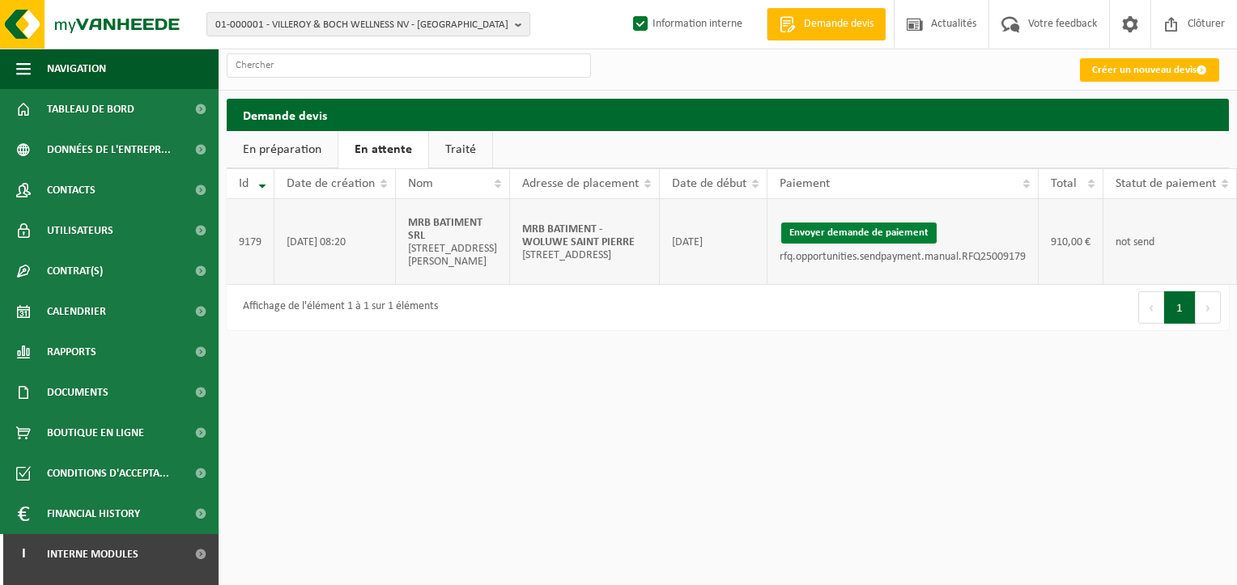
click at [849, 239] on button "Envoyer demande de paiement" at bounding box center [858, 233] width 155 height 21
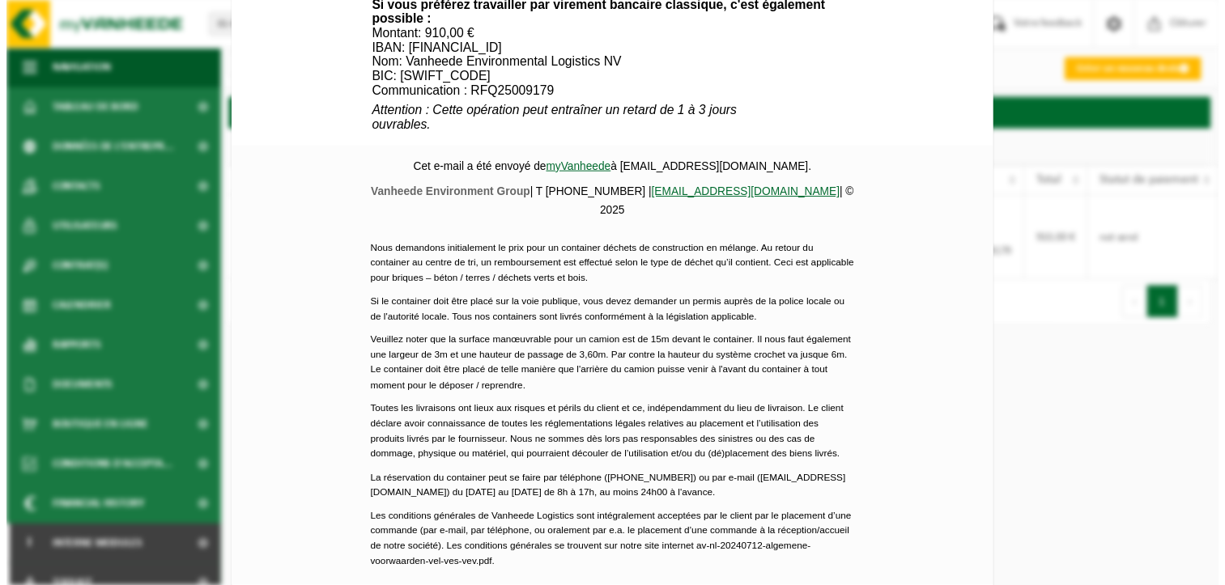
scroll to position [762, 0]
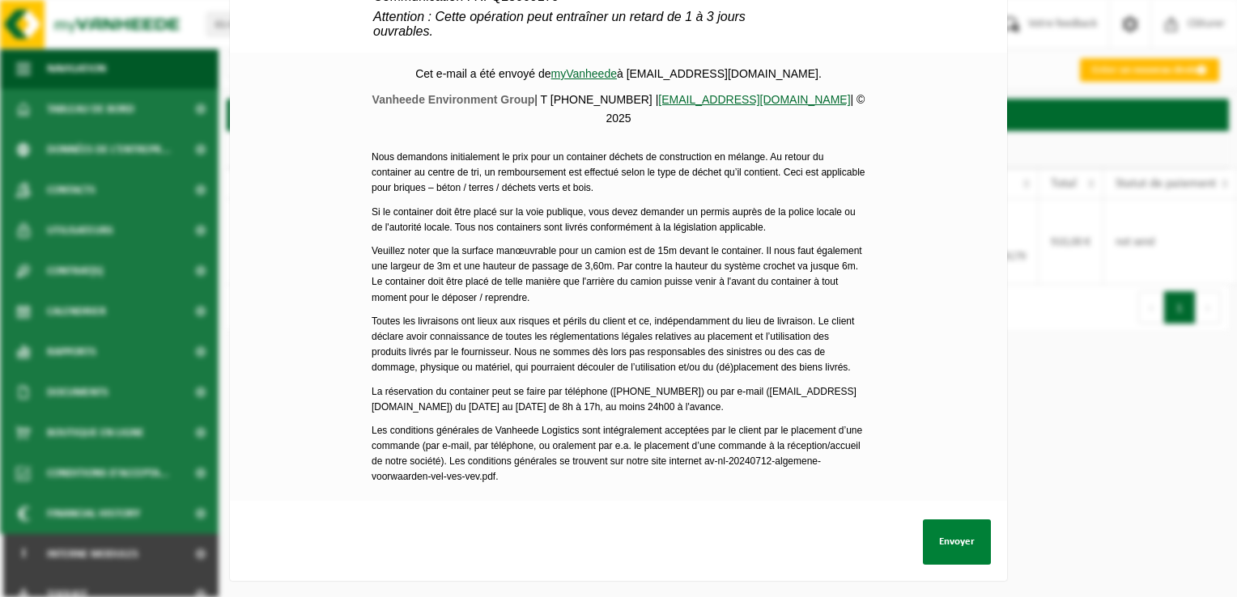
click at [958, 532] on button "Envoyer" at bounding box center [957, 542] width 68 height 45
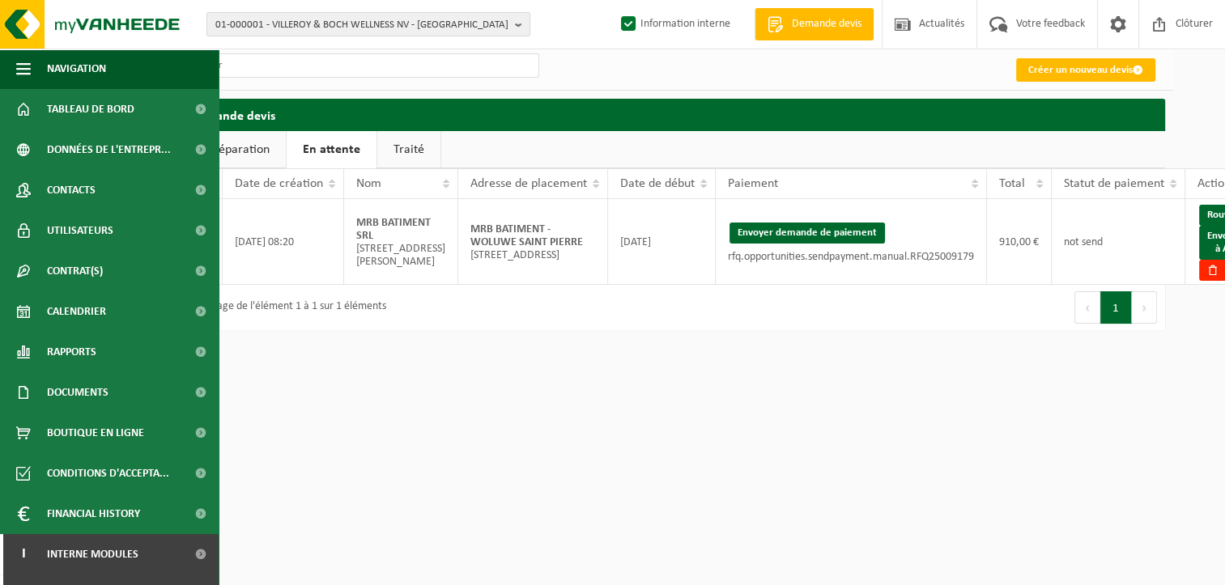
scroll to position [0, 65]
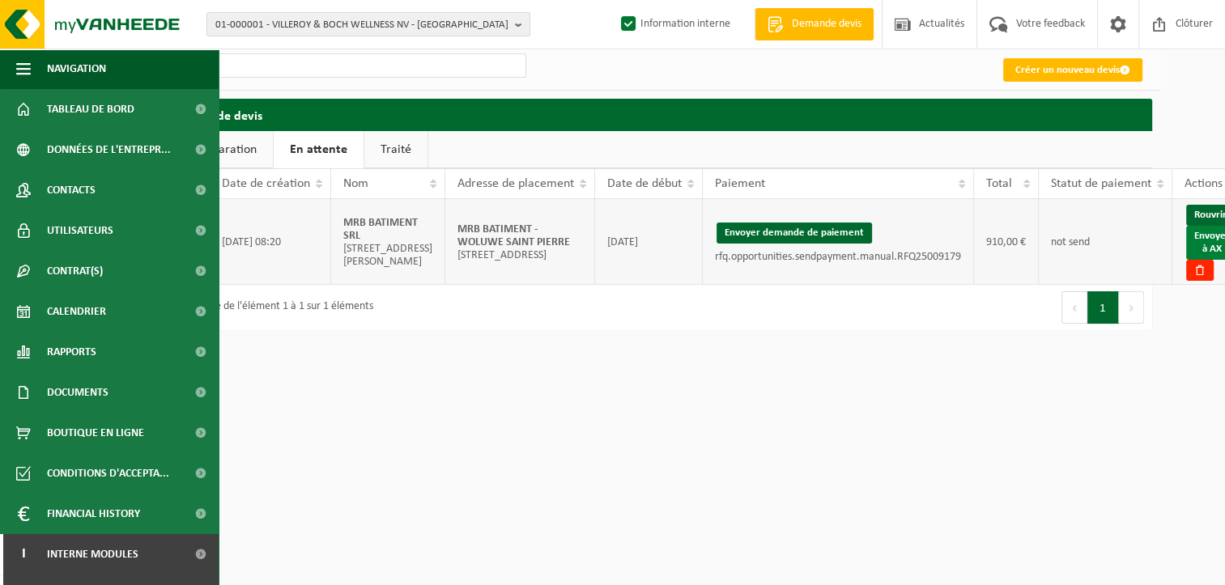
click at [1186, 252] on link "Envoyer à AX" at bounding box center [1212, 243] width 52 height 34
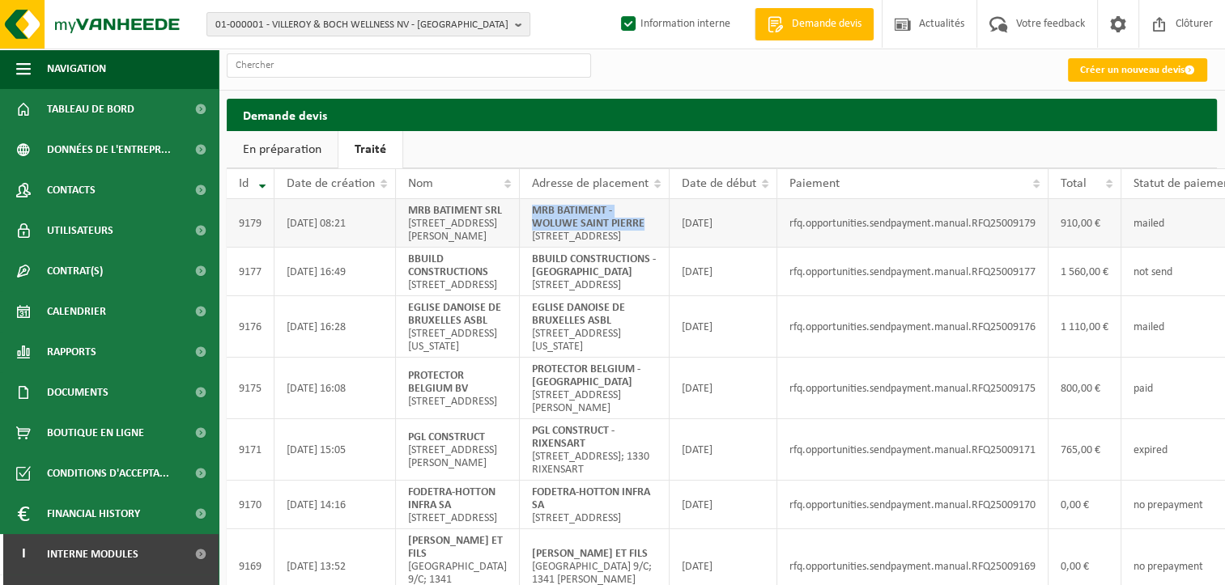
drag, startPoint x: 643, startPoint y: 223, endPoint x: 528, endPoint y: 210, distance: 115.7
click at [528, 210] on td "MRB BATIMENT - WOLUWE SAINT PIERRE [STREET_ADDRESS]" at bounding box center [595, 223] width 150 height 49
copy strong "MRB BATIMENT - WOLUWE SAINT PIERRE"
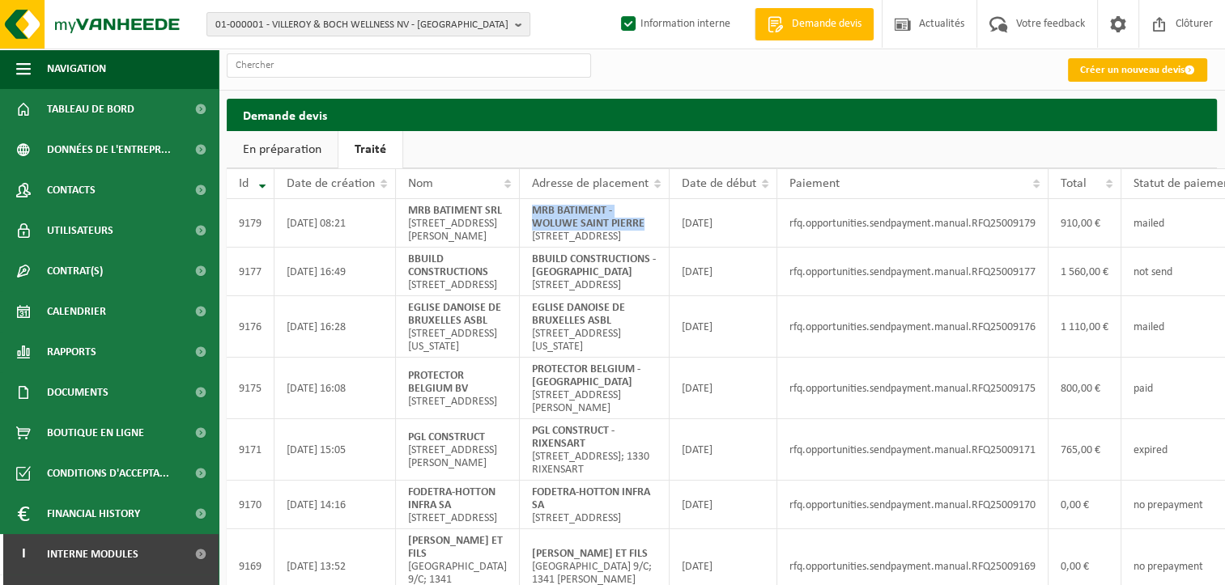
click at [1093, 75] on link "Créer un nouveau devis" at bounding box center [1137, 69] width 139 height 23
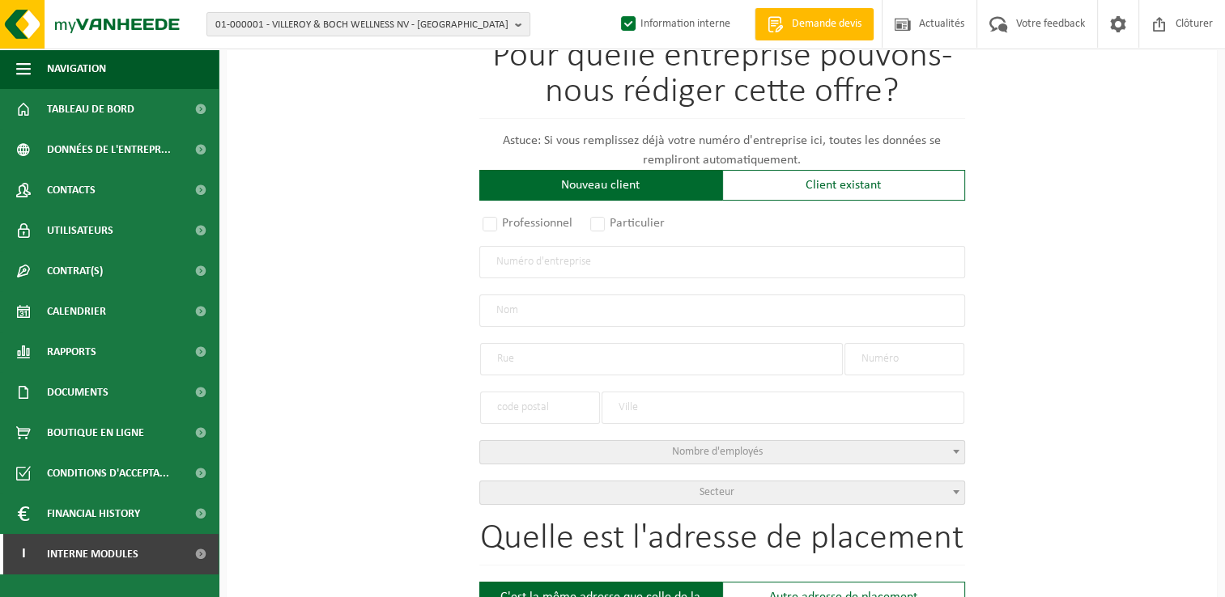
scroll to position [162, 0]
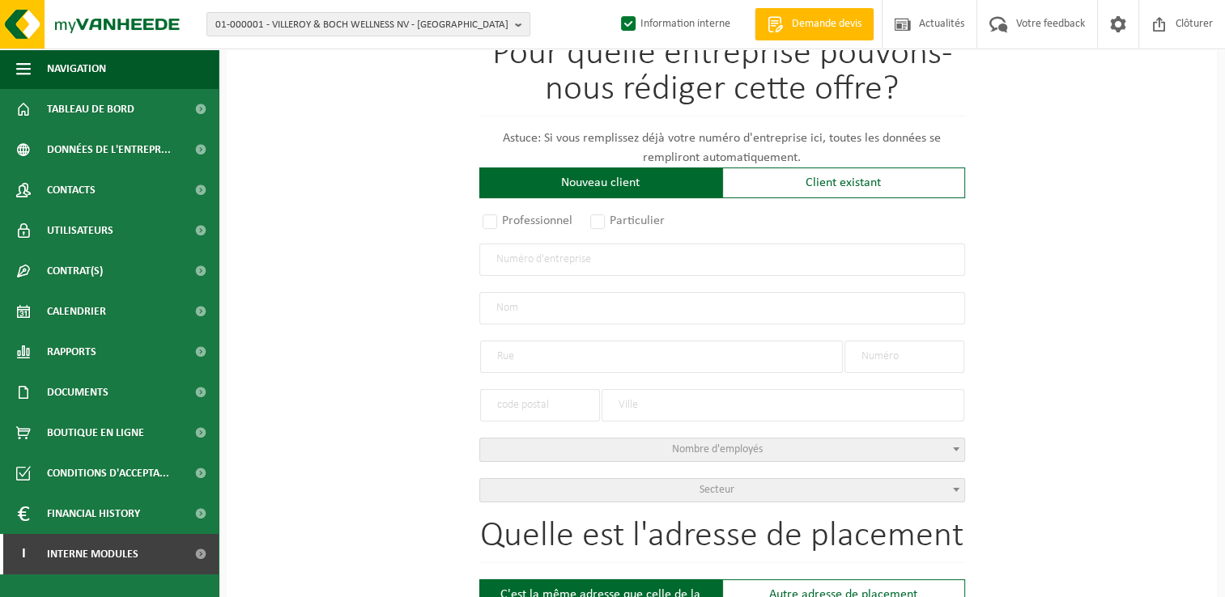
click at [515, 251] on input "text" at bounding box center [722, 260] width 486 height 32
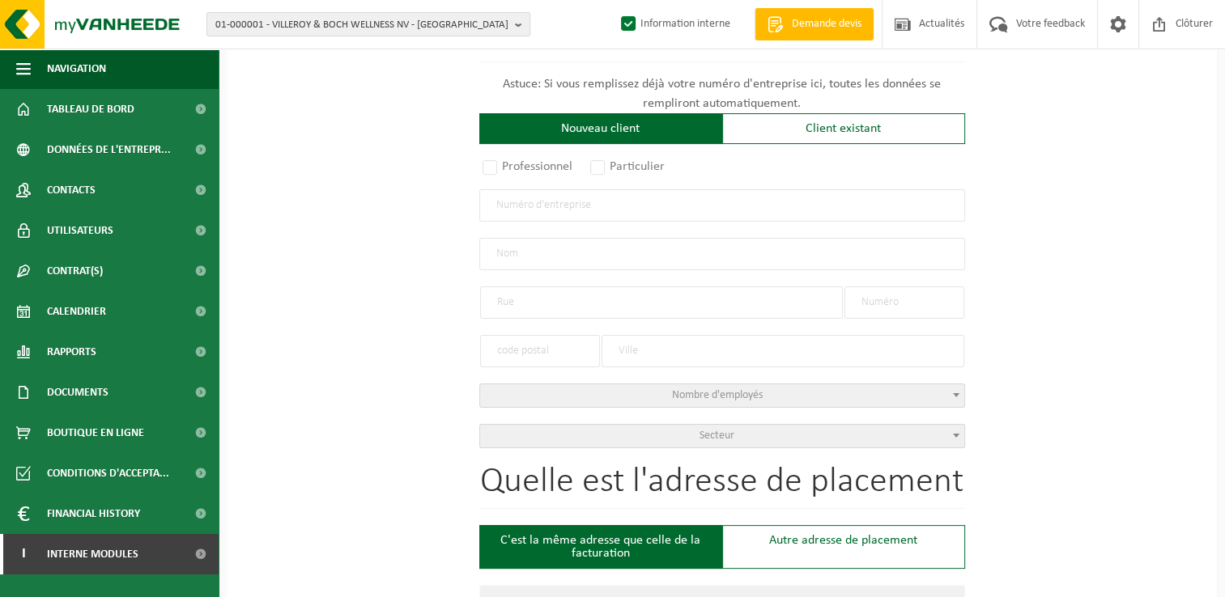
scroll to position [243, 0]
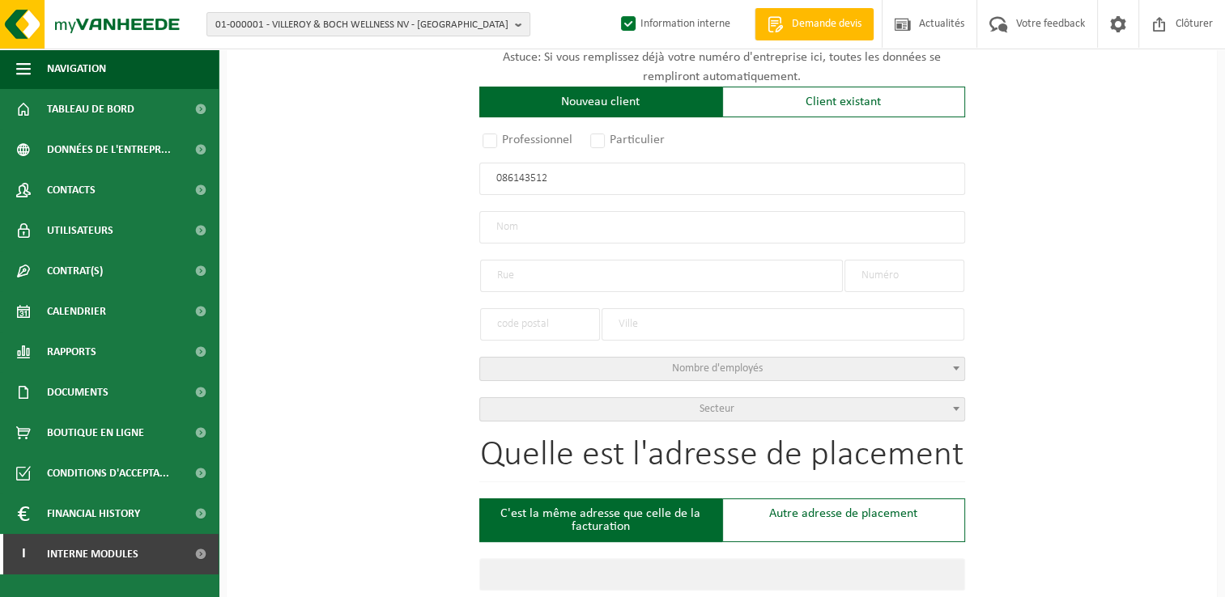
type input "0861435125"
radio input "false"
select select
type input "ORDOWSKI, JAROSLAW"
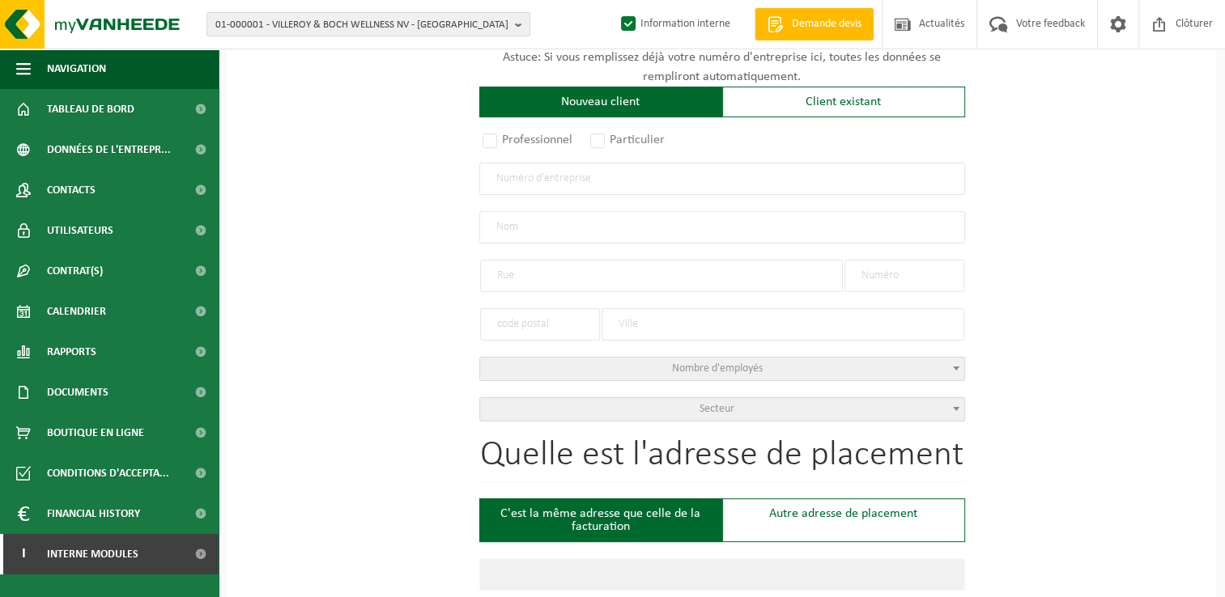
type input "RUE DE MOORSLEDE"
type input "168"
type input "1020"
type input "BRUXELLES"
type input "2244431629"
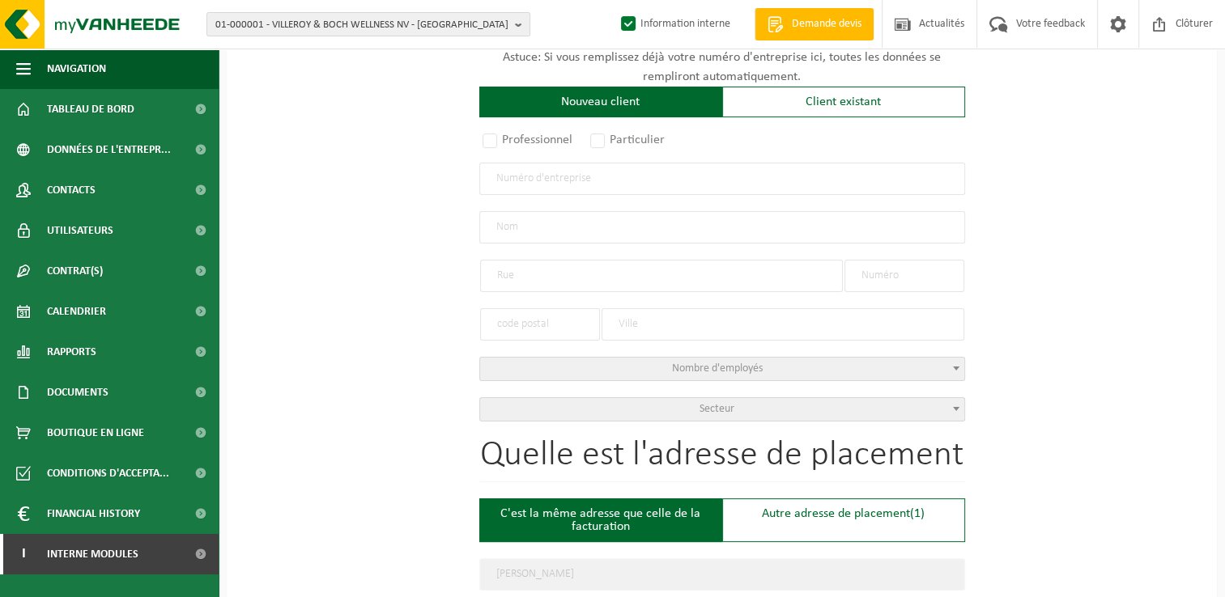
radio input "true"
select select "156186"
type input "0861435125"
type input "ORDOWSKI, JAROSLAW"
type input "RUE DE MOORSLEDE"
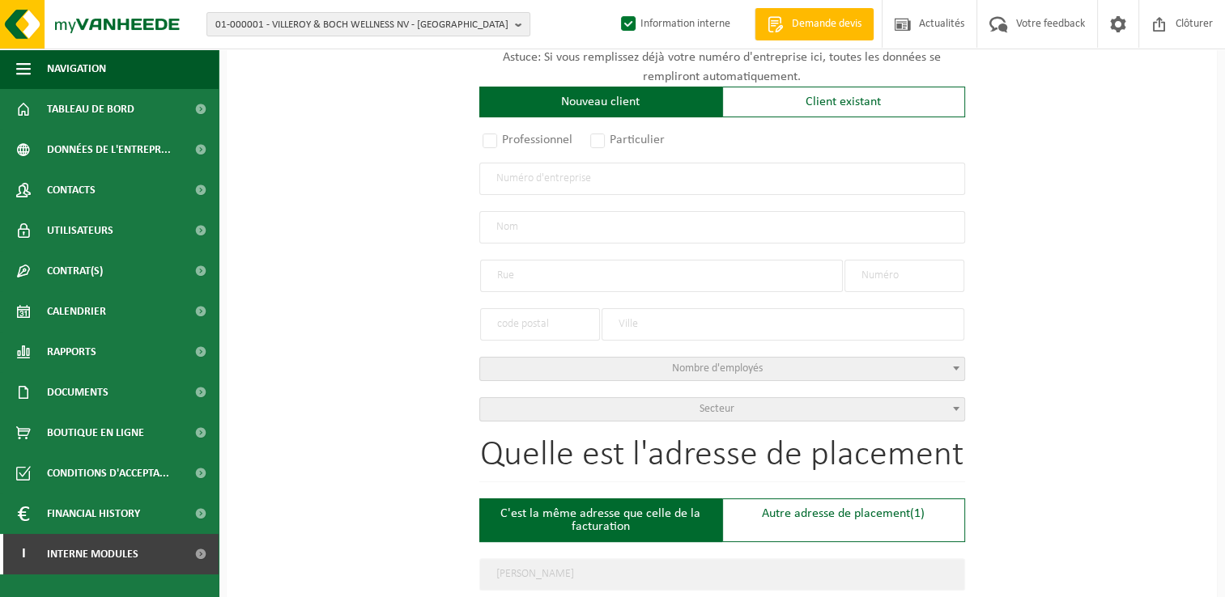
type input "168"
type input "1020"
type input "LAKEN"
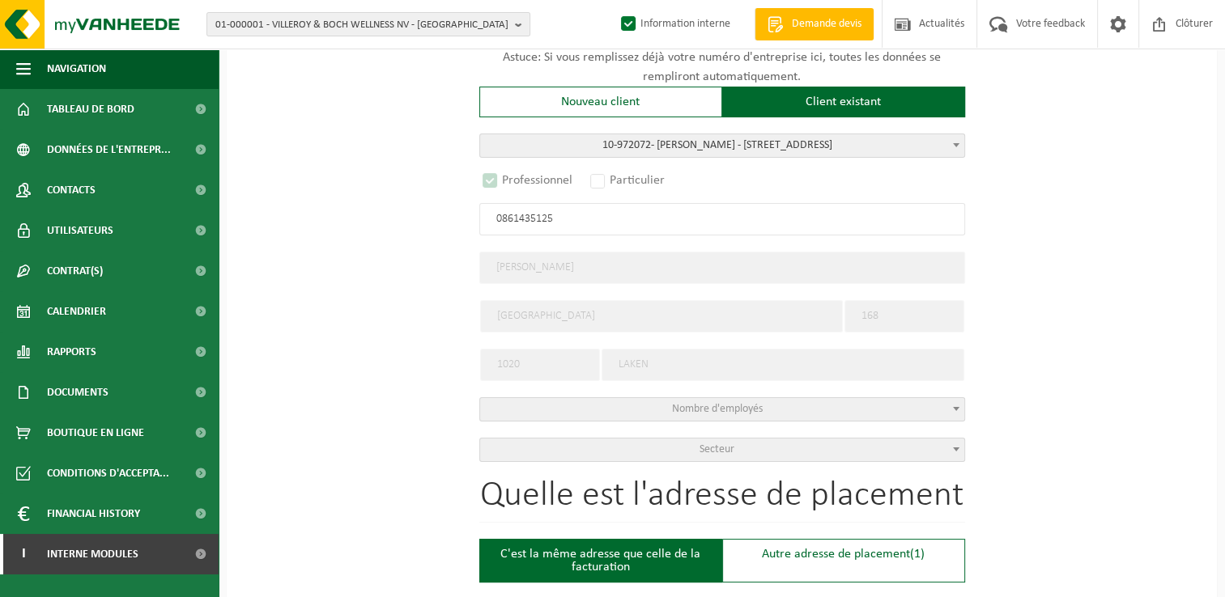
select select "D"
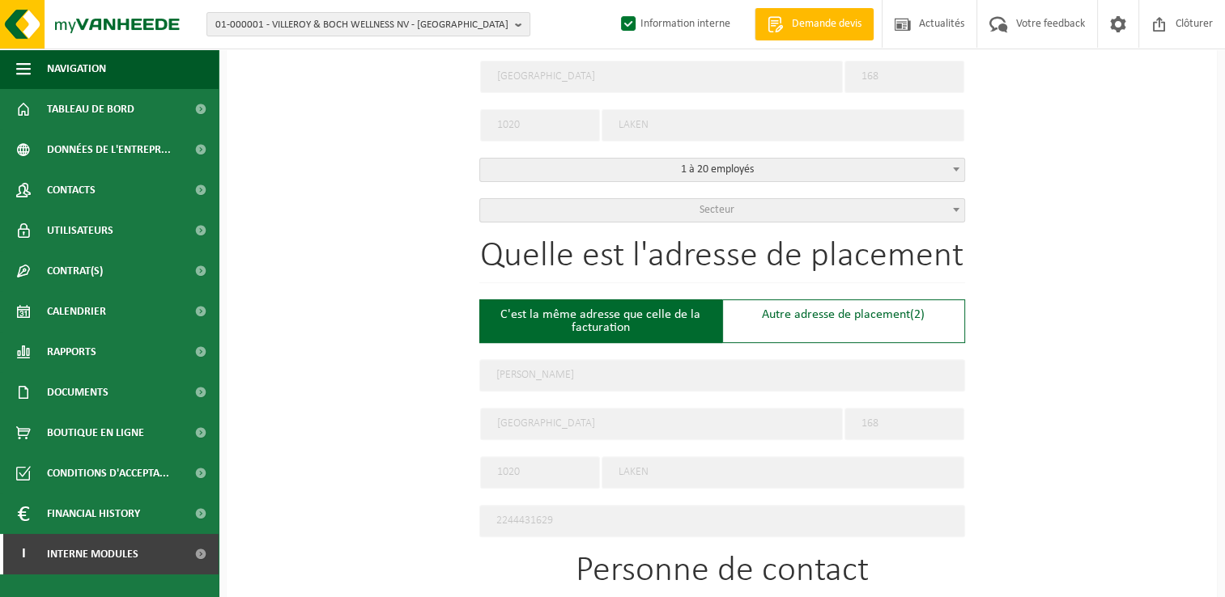
scroll to position [567, 0]
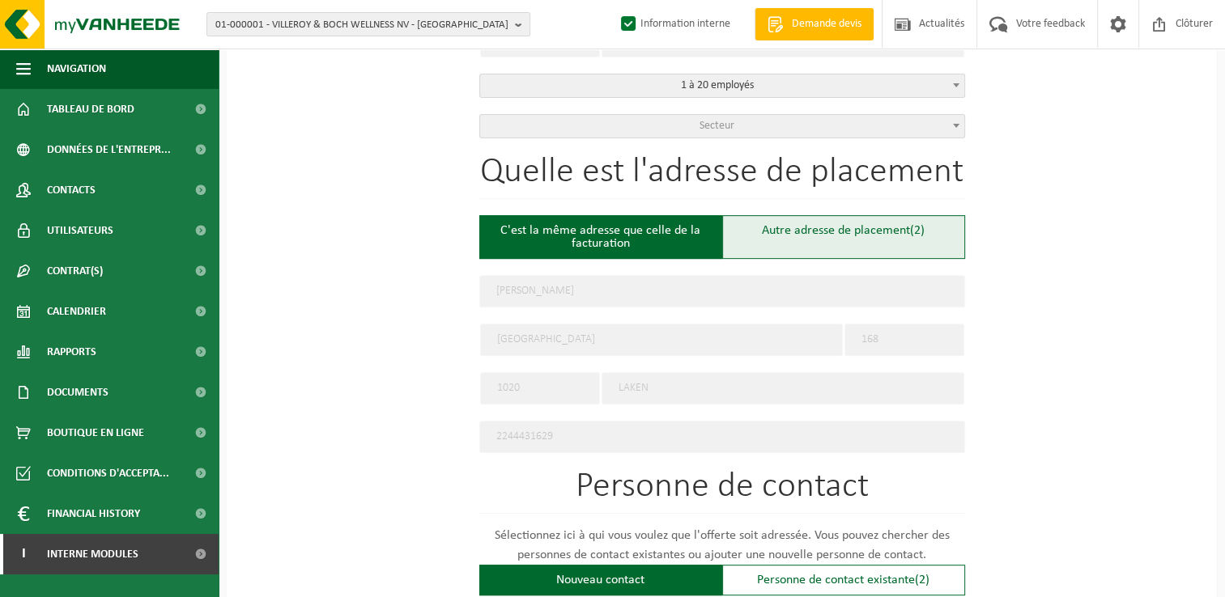
type input "0861435125"
click at [815, 236] on div "Autre adresse de placement (2)" at bounding box center [843, 237] width 243 height 44
type input "Chantier -"
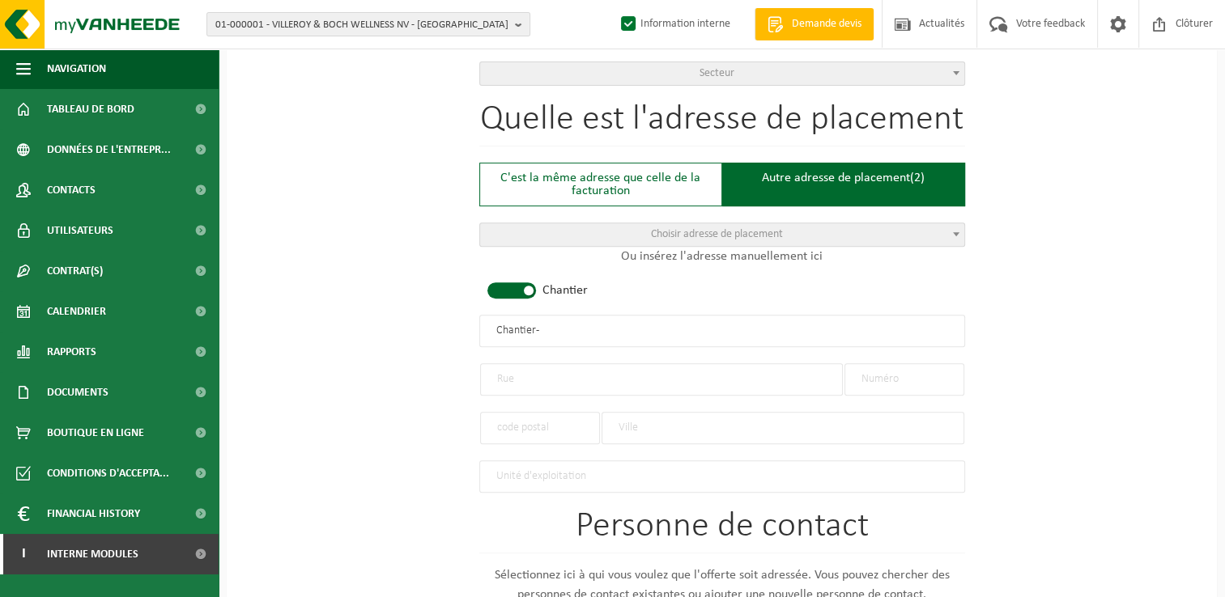
scroll to position [648, 0]
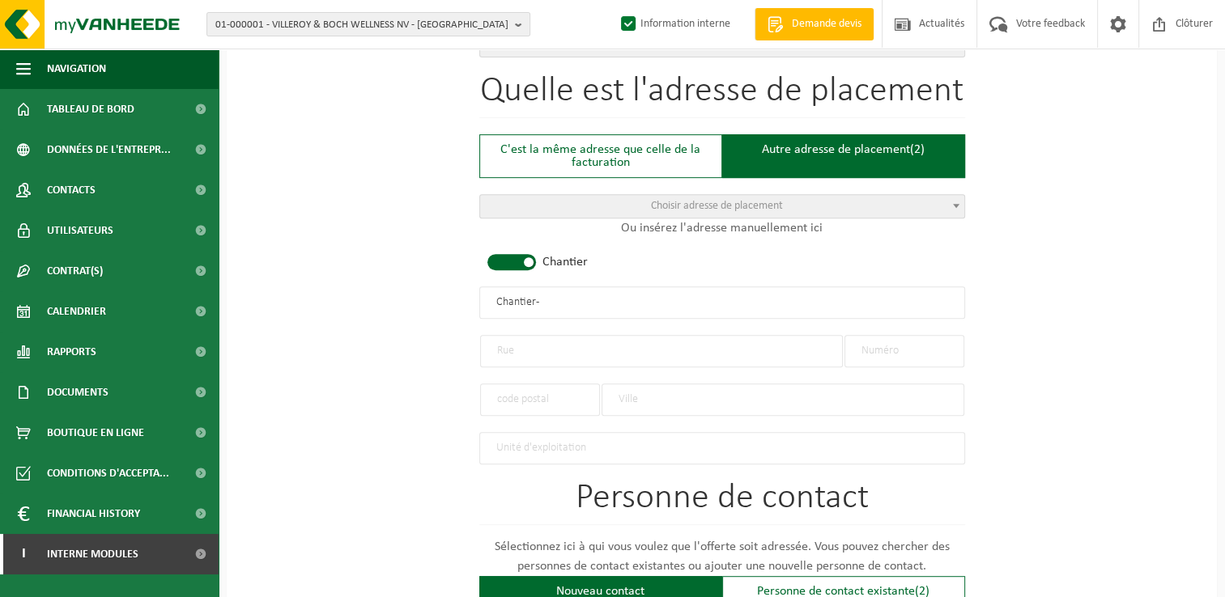
click at [563, 350] on input "text" at bounding box center [661, 351] width 363 height 32
type input "Rue du Castel"
type input "109"
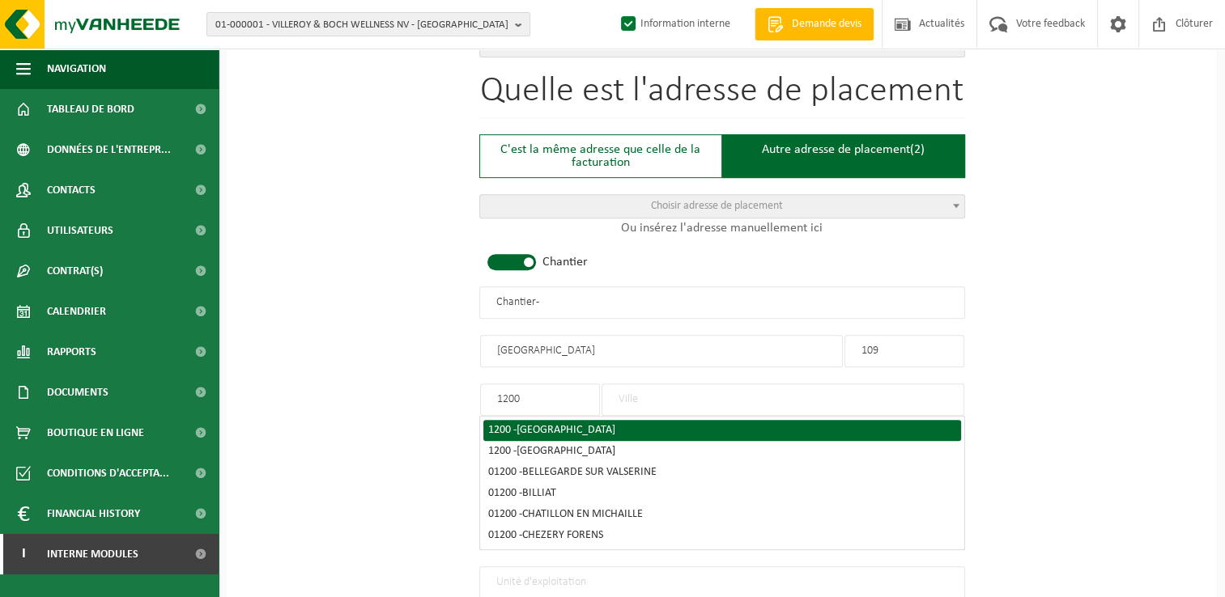
type input "1200"
click at [508, 425] on div "1200 - SINT-LAMBRECHTS-WOLUWE" at bounding box center [722, 430] width 468 height 11
type input "SINT-LAMBRECHTS-WOLUWE"
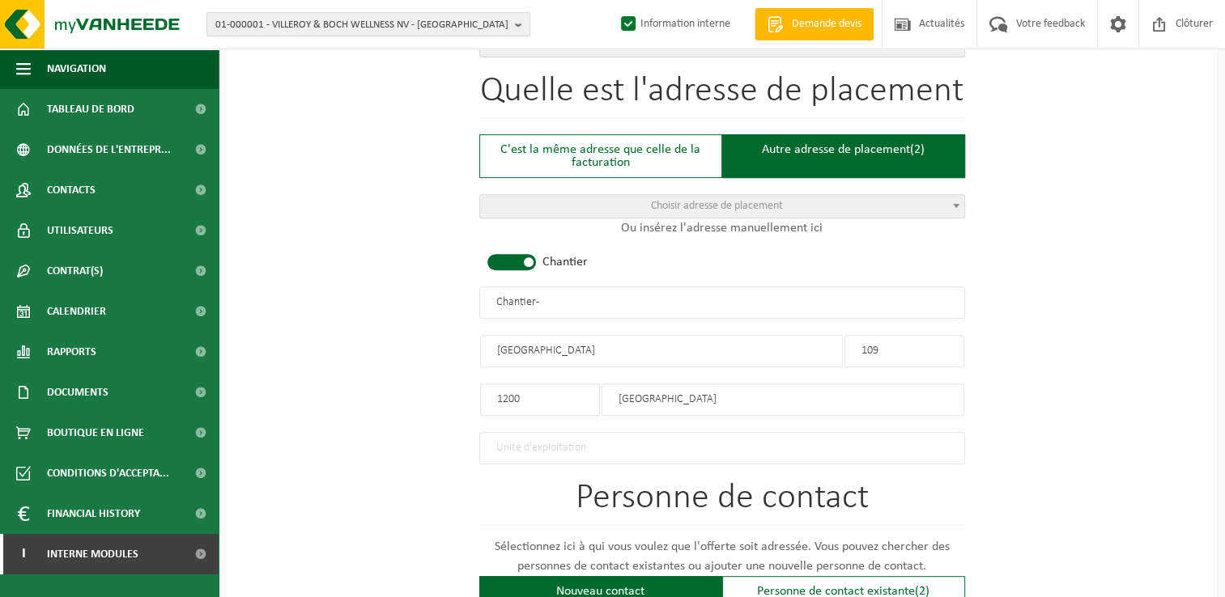
drag, startPoint x: 573, startPoint y: 280, endPoint x: 539, endPoint y: 283, distance: 34.1
click at [539, 283] on div "Quelle est l'adresse de placement C'est la même adresse que celle de la factura…" at bounding box center [722, 269] width 486 height 391
drag, startPoint x: 427, startPoint y: 300, endPoint x: 371, endPoint y: 299, distance: 55.9
click at [371, 299] on div "Pour quelle entreprise pouvons-nous rédiger cette offre? Astuce: Si vous rempli…" at bounding box center [722, 300] width 990 height 1612
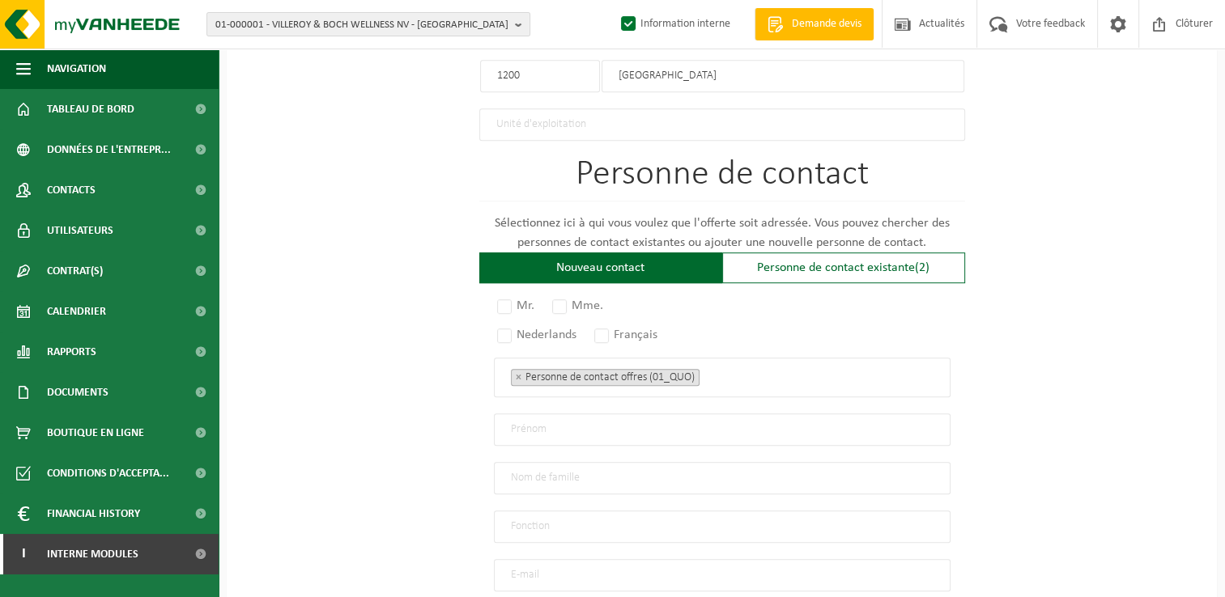
click at [873, 317] on div "Mr. Mme. Nederlands Français Personne de contact offres (01_QUO) Responsable ge…" at bounding box center [722, 470] width 486 height 341
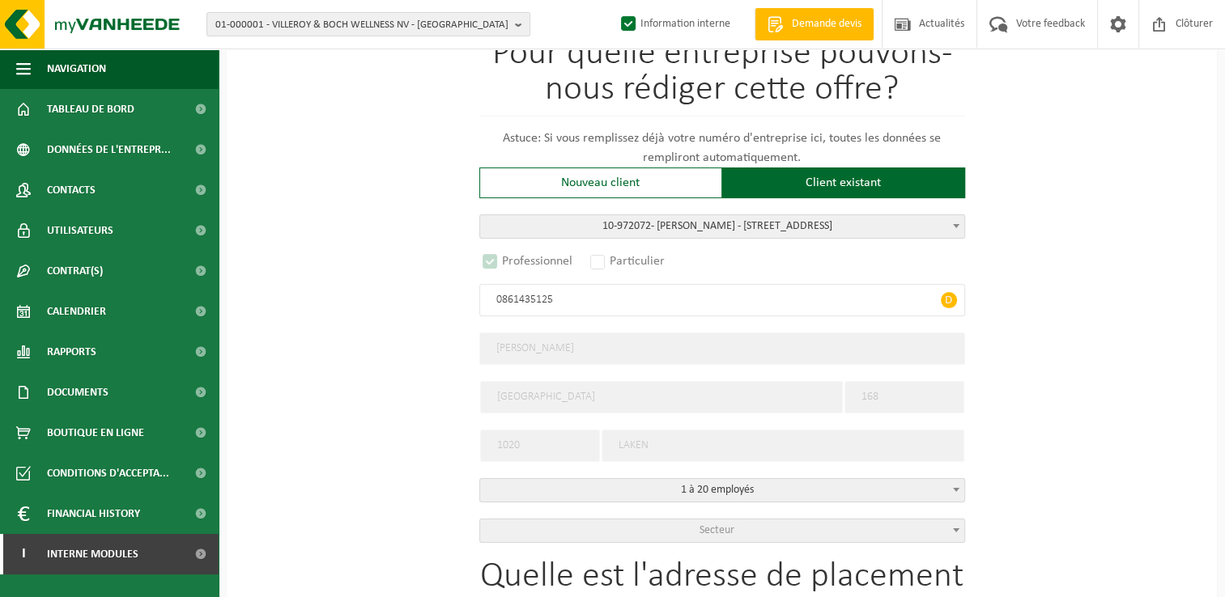
scroll to position [648, 0]
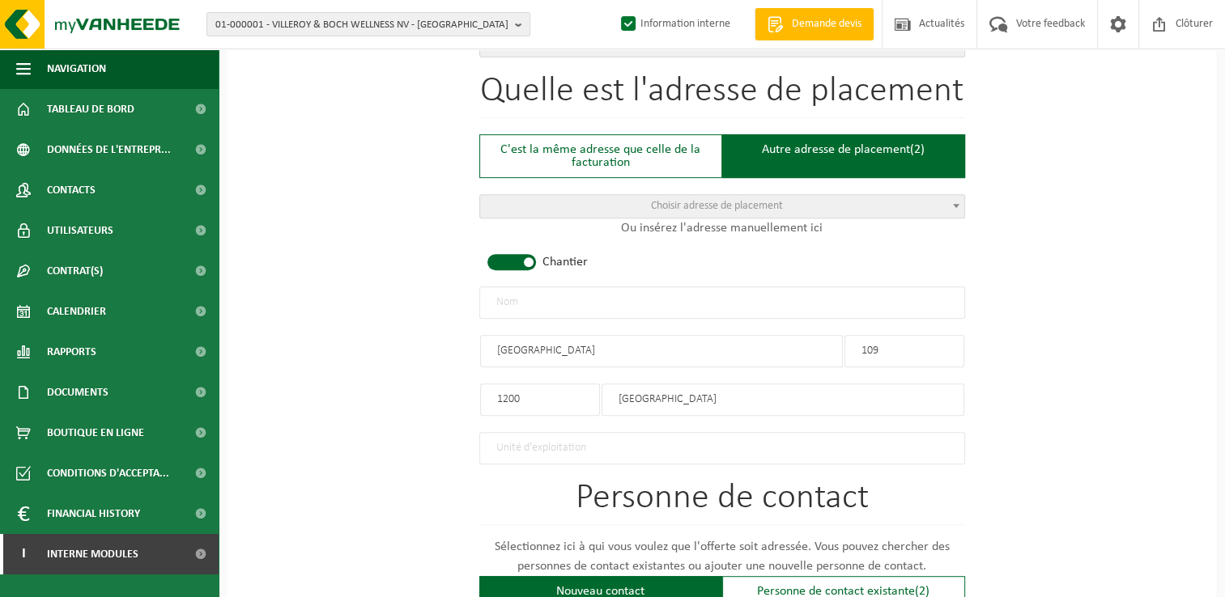
click at [565, 291] on input "text" at bounding box center [722, 303] width 486 height 32
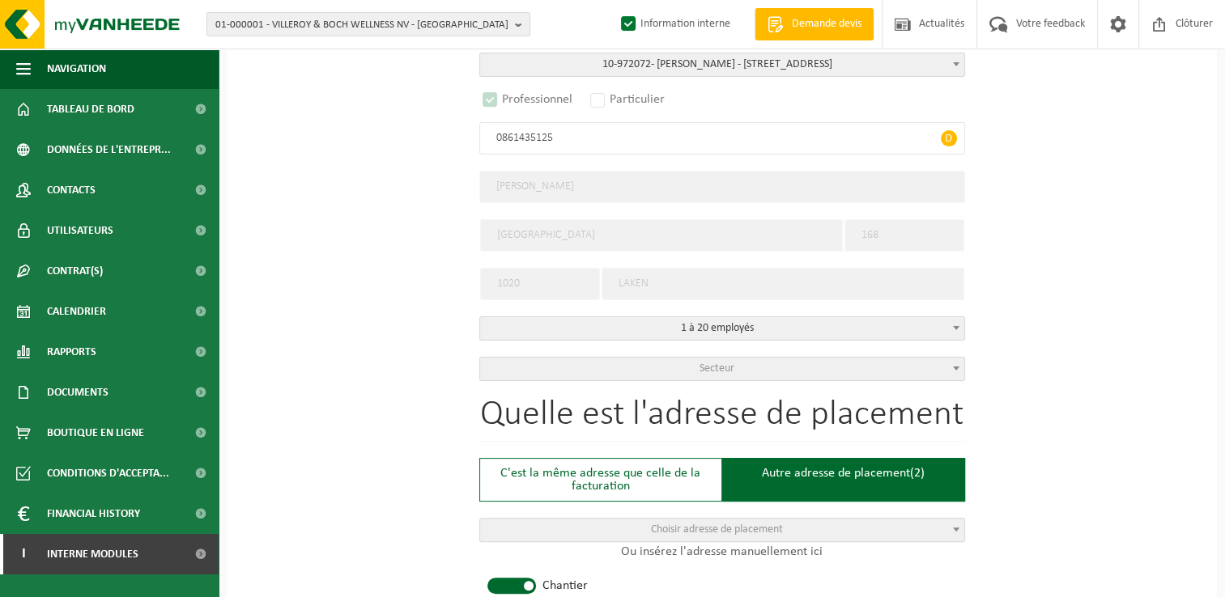
scroll to position [405, 0]
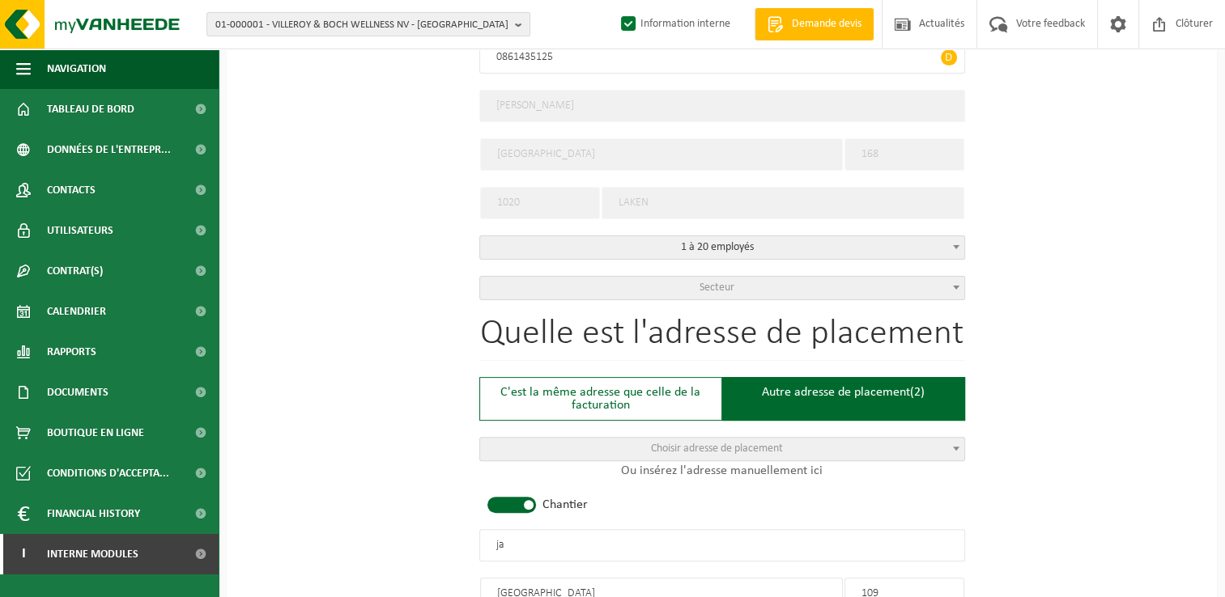
type input "j"
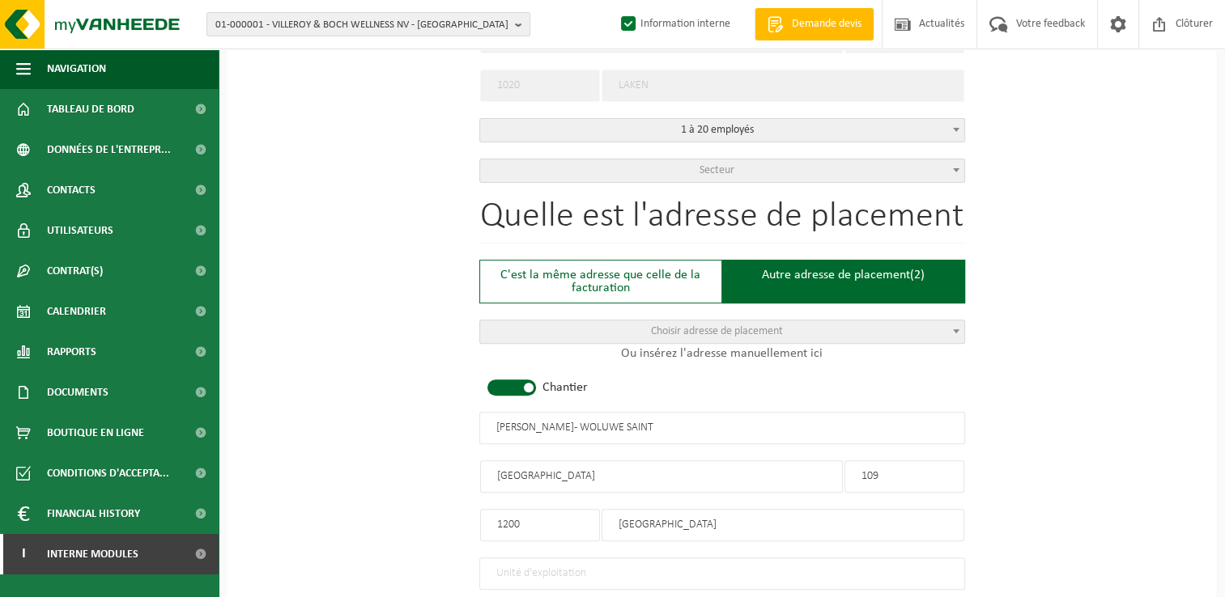
scroll to position [648, 0]
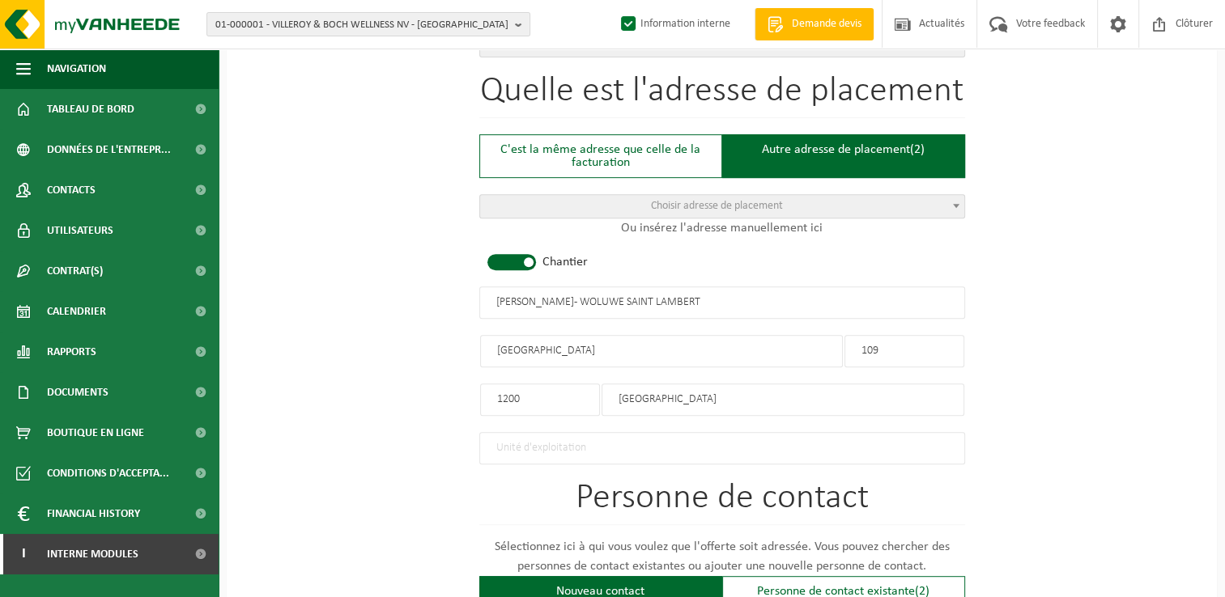
click at [652, 300] on input "JAROSLAW ORDOWSKI - WOLUWE SAINT LAMBERT" at bounding box center [722, 303] width 486 height 32
click at [681, 297] on input "JAROSLAW ORDOWSKI - WOLUWE -SAINT LAMBERT" at bounding box center [722, 303] width 486 height 32
click at [597, 300] on input "[PERSON_NAME] - [GEOGRAPHIC_DATA][PERSON_NAME]" at bounding box center [722, 303] width 486 height 32
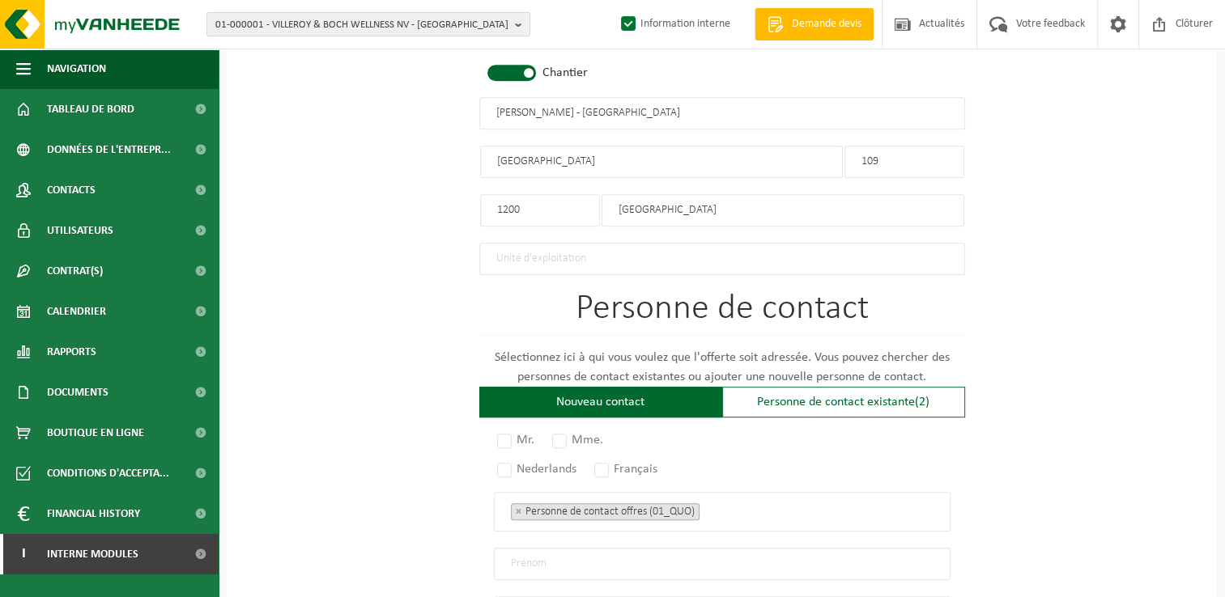
scroll to position [971, 0]
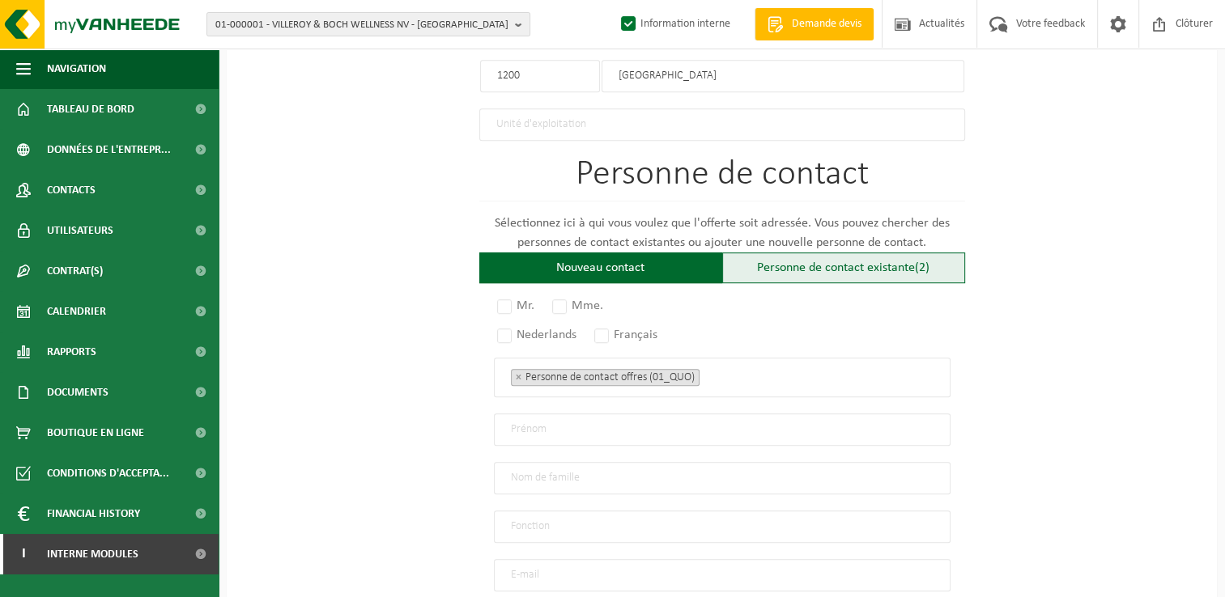
type input "JAROSLAW ORDOWSKI - WOLUWE -SAINT-LAMBERT"
click at [791, 266] on div "Personne de contact existante (2)" at bounding box center [843, 268] width 243 height 31
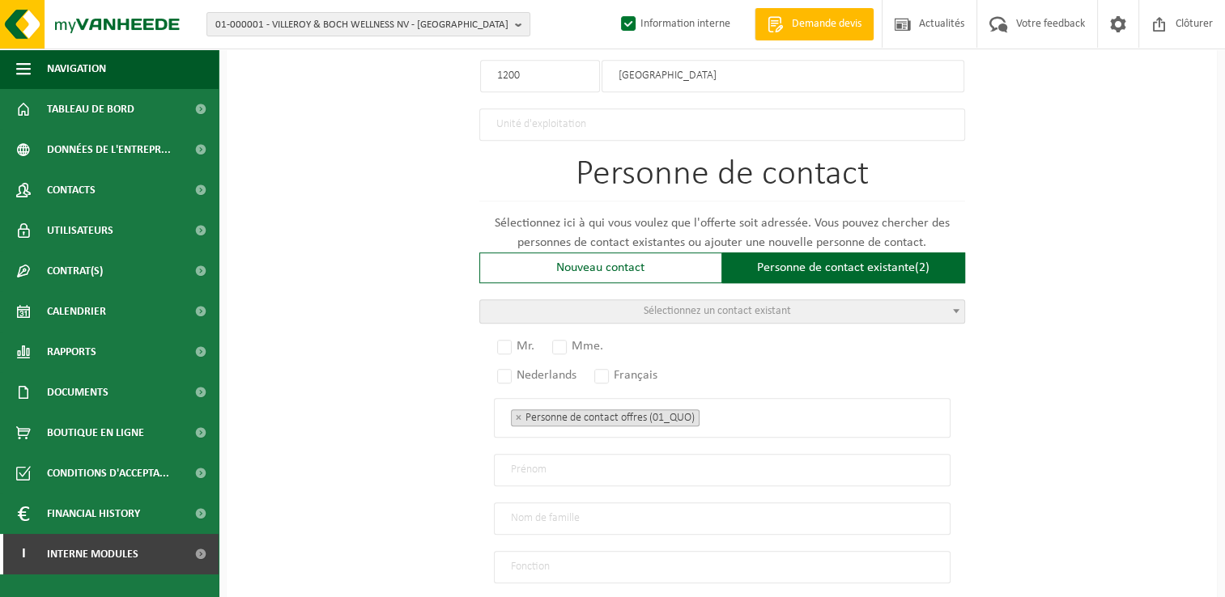
click at [660, 305] on span "Sélectionnez un contact existant" at bounding box center [717, 311] width 147 height 12
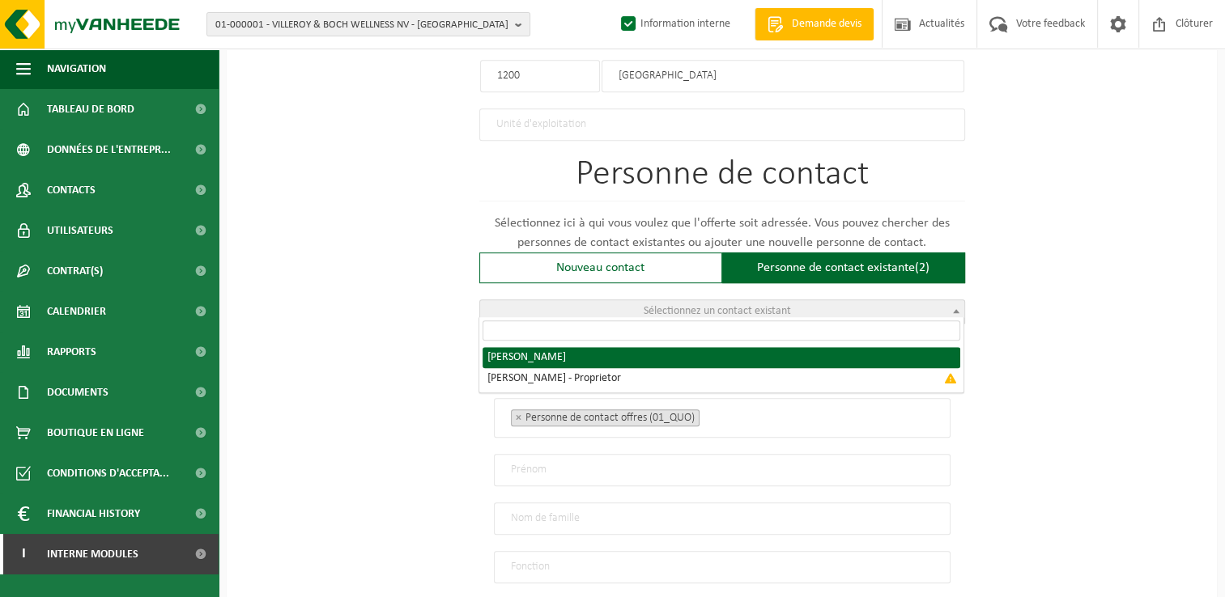
radio input "true"
select select "{"code":"10-972073","firstname":"JAROSLAW","surname":"ORDOWSKI","gender":"Unkno…"
type input "JAROSLAW"
type input "ORDOWSKI"
type input "decolorjery@gmail.com"
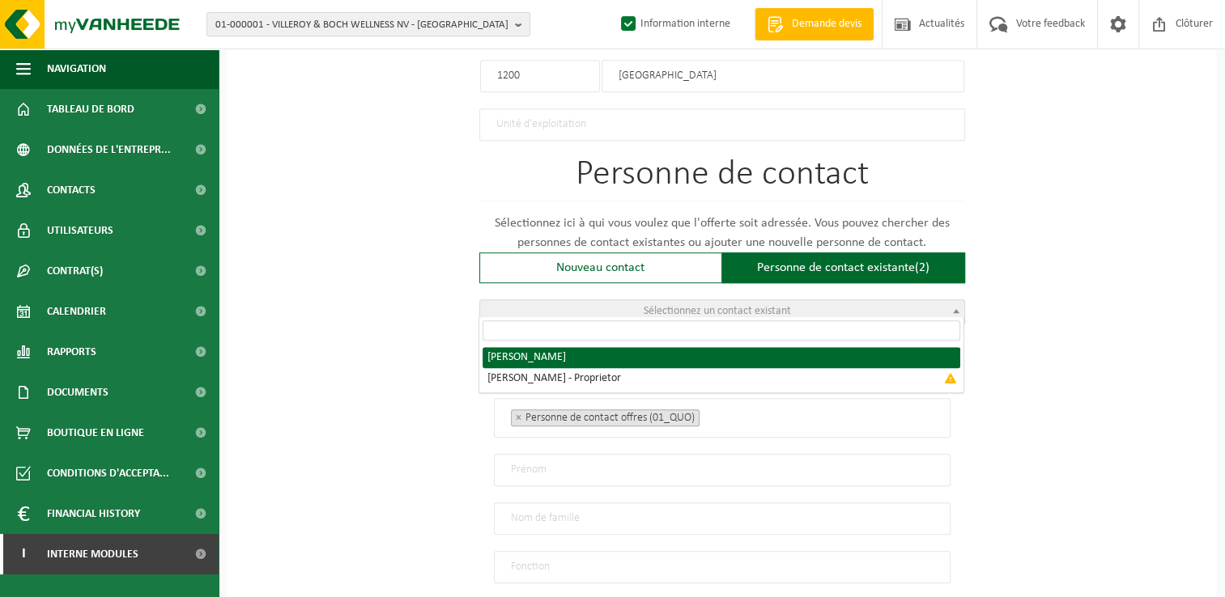
type input "+32 0494382640"
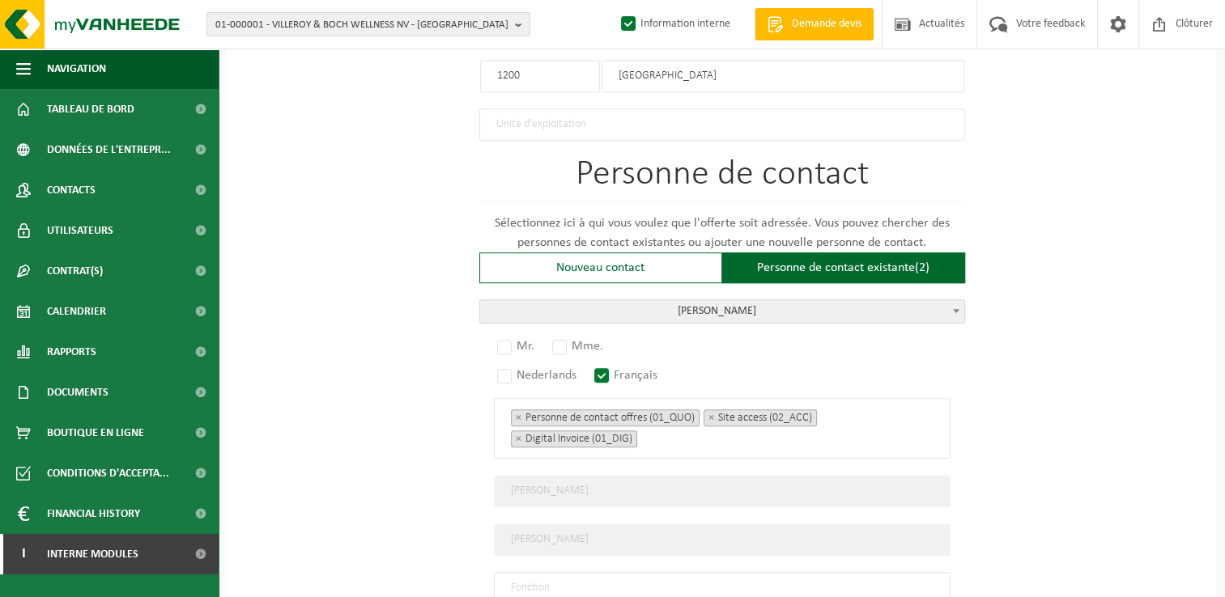
scroll to position [1052, 0]
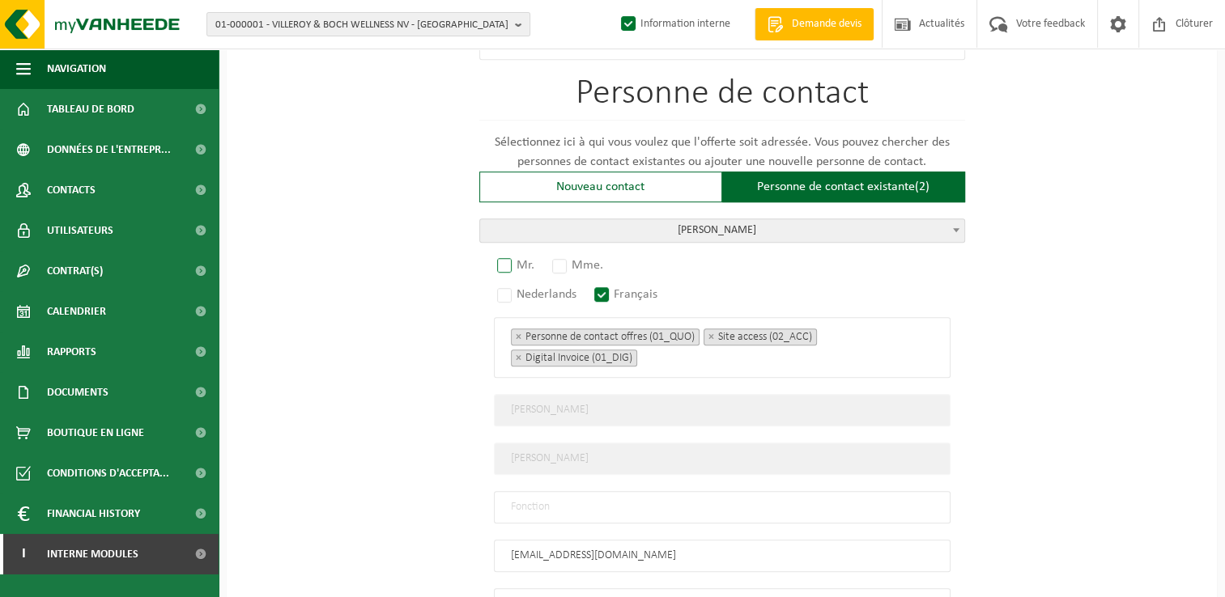
click at [504, 261] on label "Mr." at bounding box center [516, 265] width 45 height 23
radio input "true"
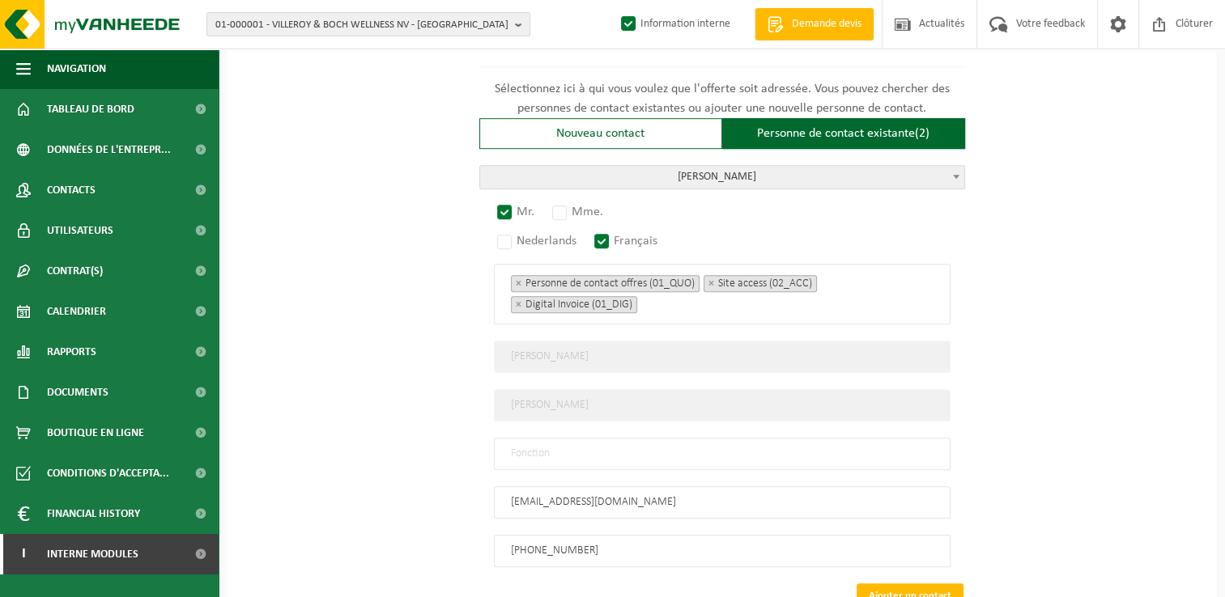
scroll to position [1213, 0]
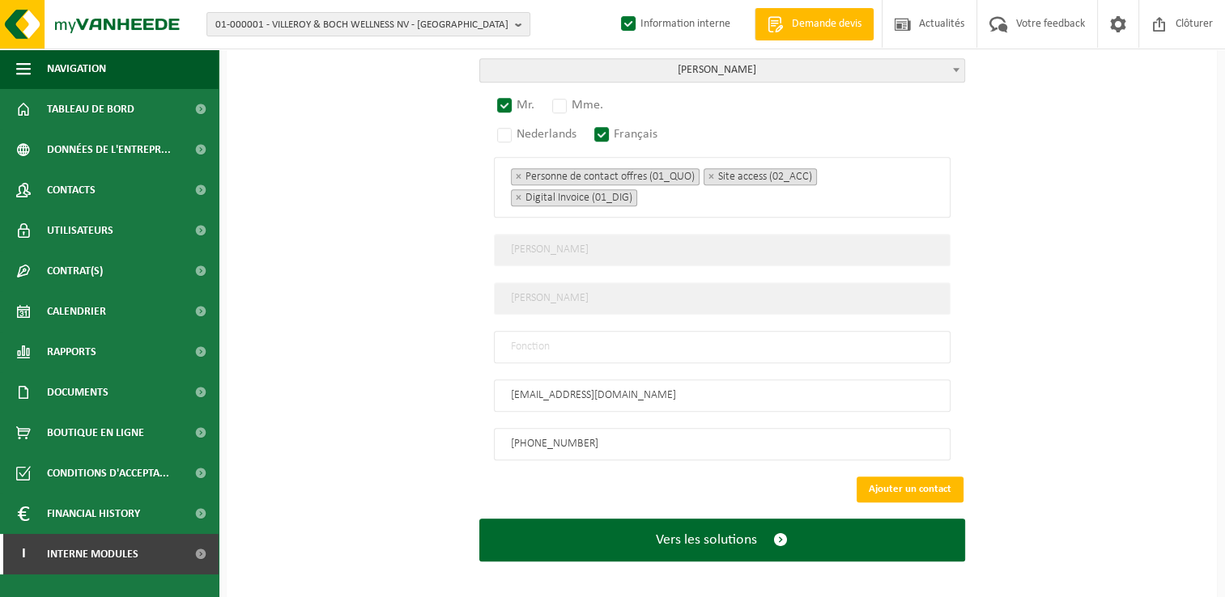
click at [541, 340] on input "text" at bounding box center [722, 347] width 457 height 32
type input "Manager"
click at [920, 479] on button "Ajouter un contact" at bounding box center [909, 490] width 107 height 26
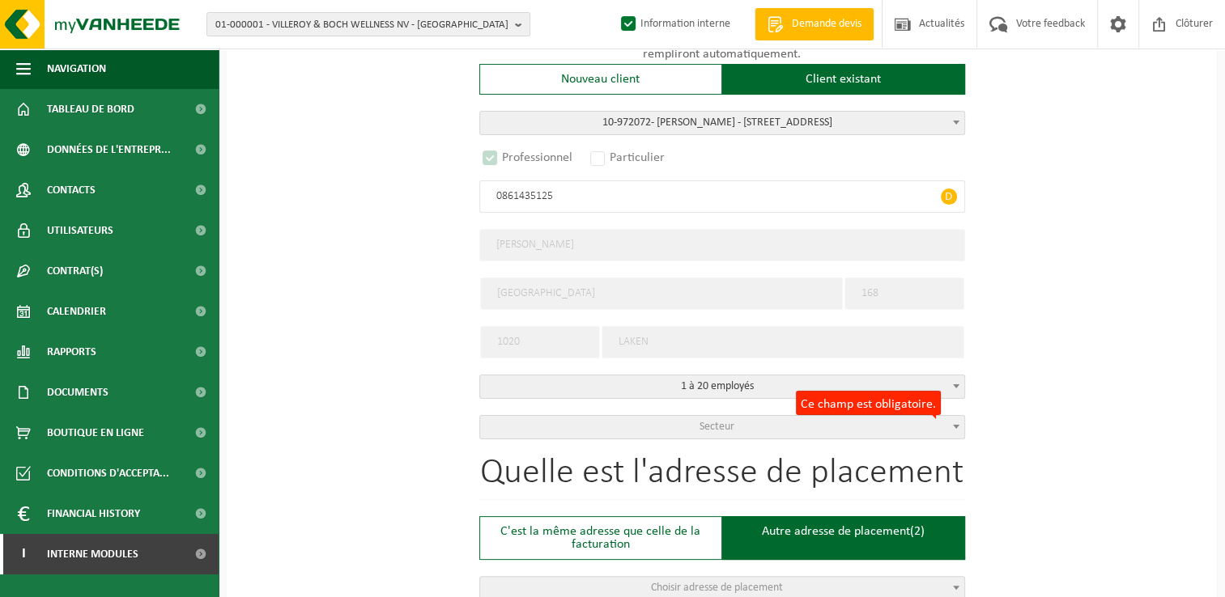
scroll to position [185, 0]
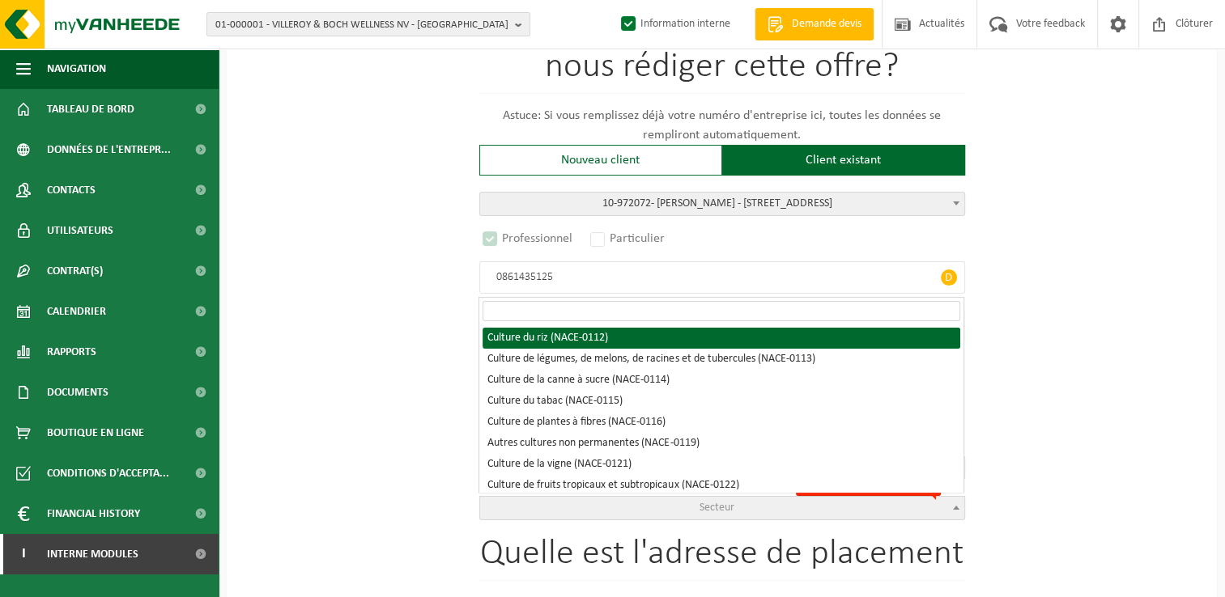
click at [668, 512] on span "Secteur" at bounding box center [722, 508] width 484 height 23
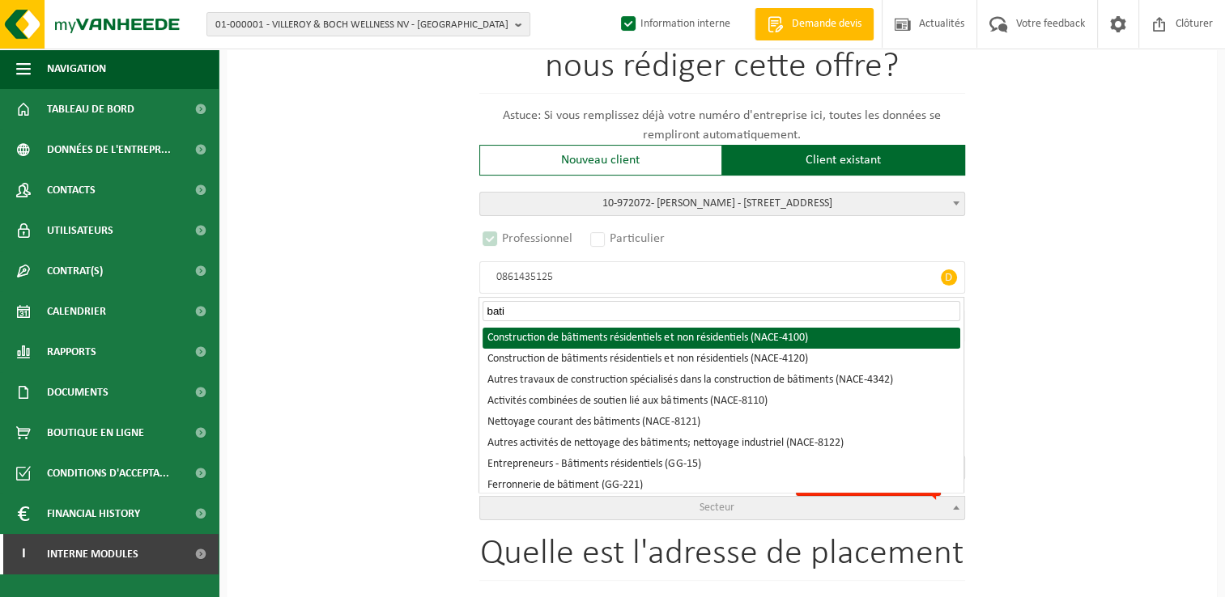
type input "bati"
select select "NACE_4100"
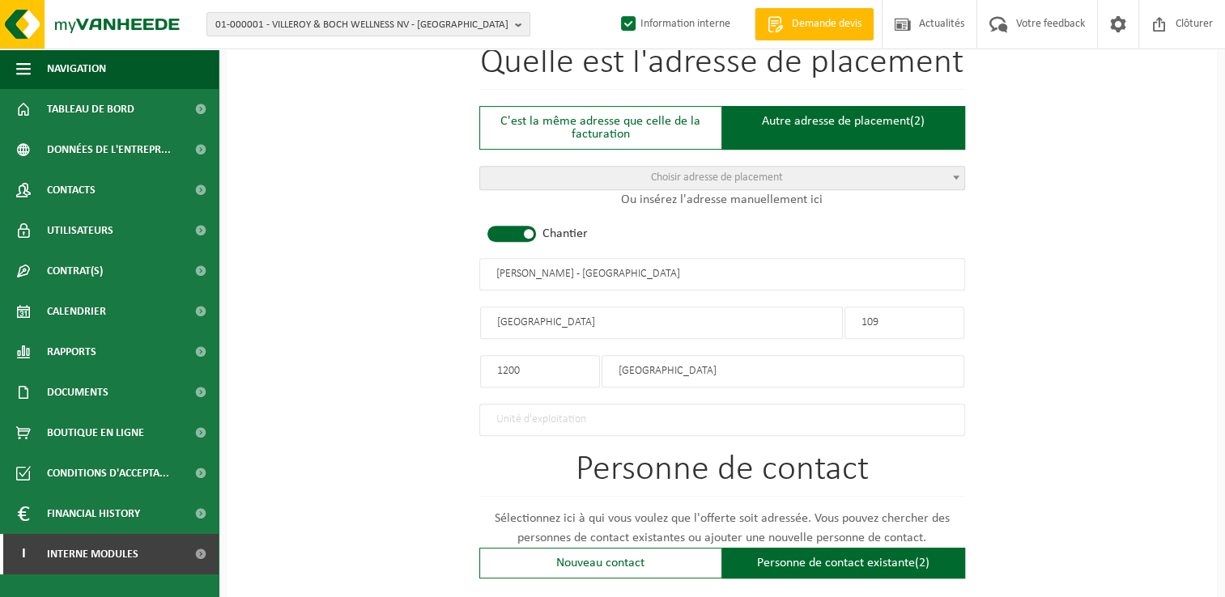
scroll to position [913, 0]
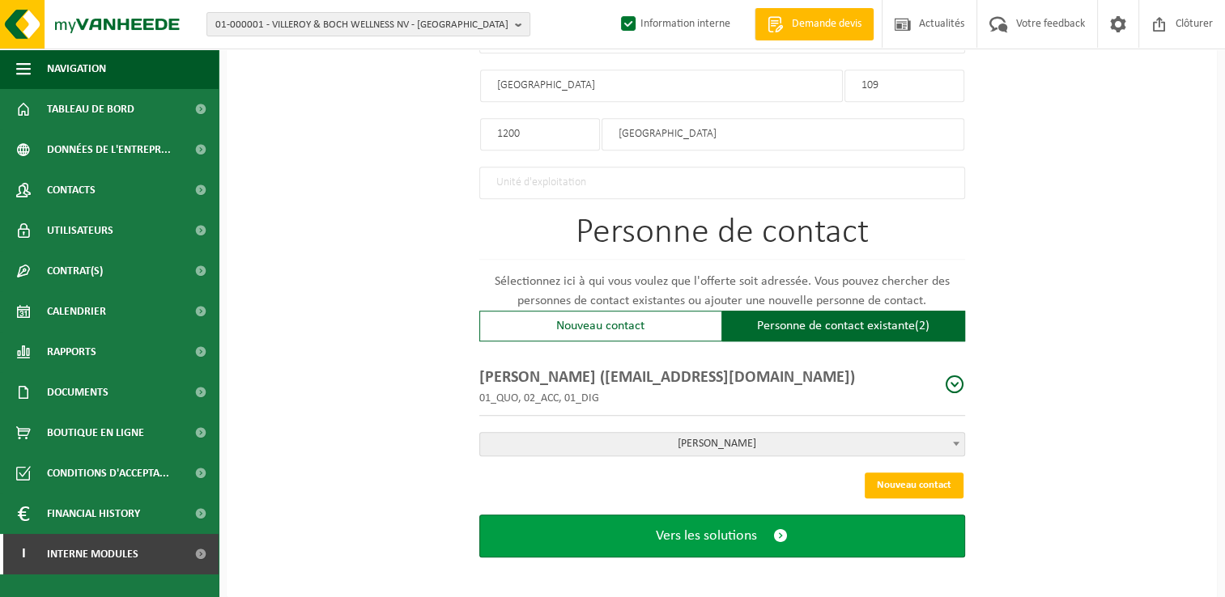
click at [758, 533] on button "Vers les solutions" at bounding box center [722, 536] width 486 height 43
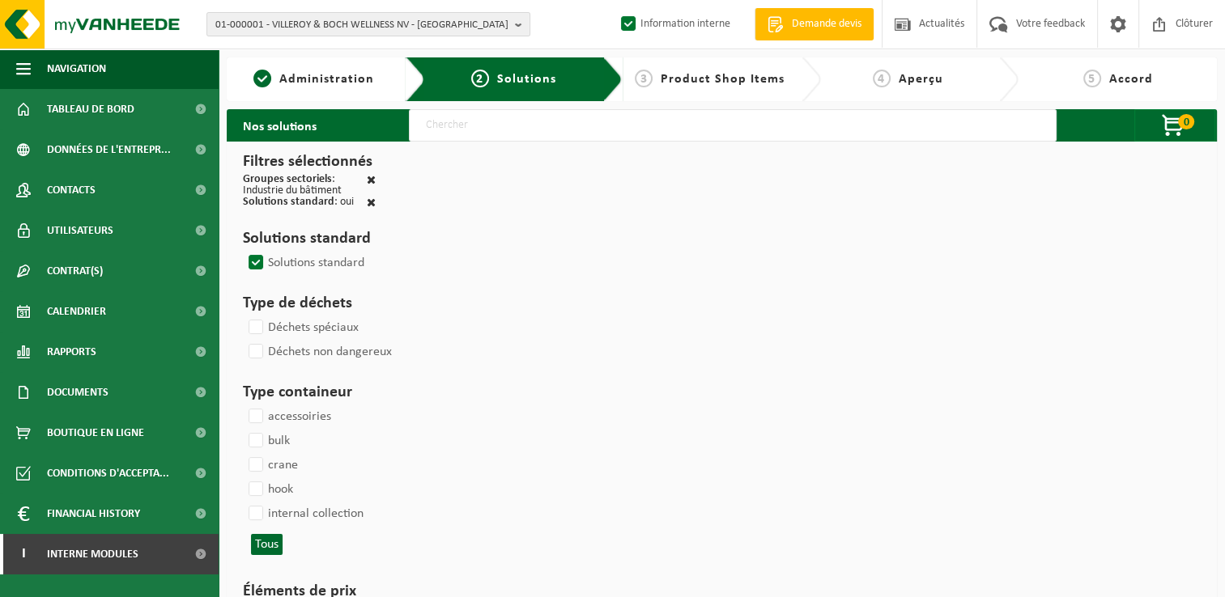
select select
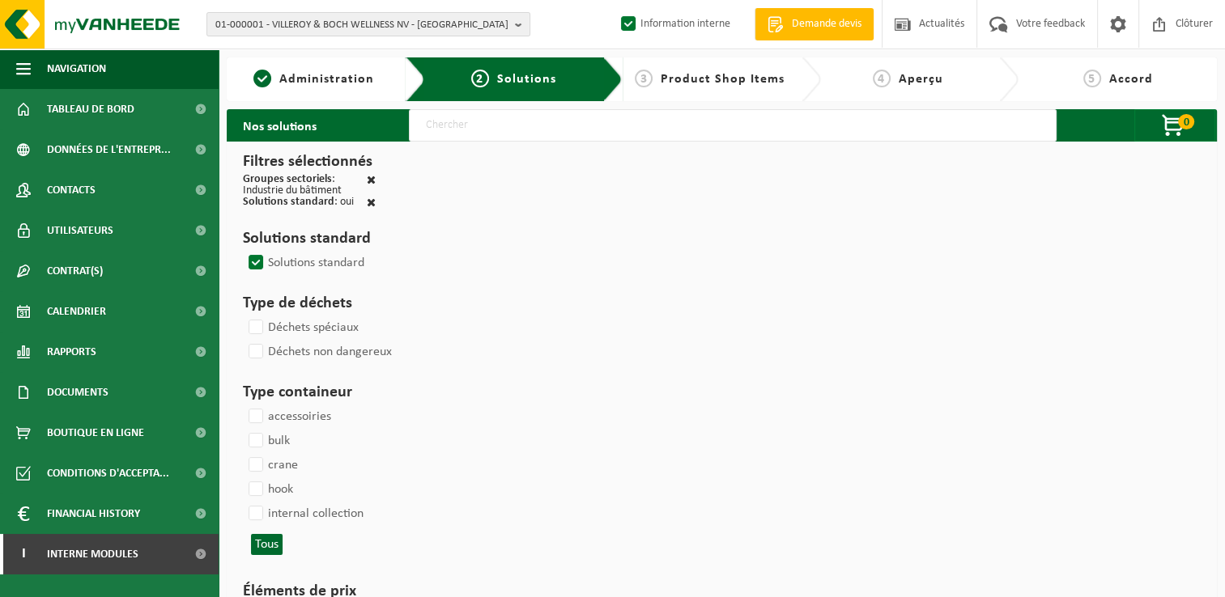
select select
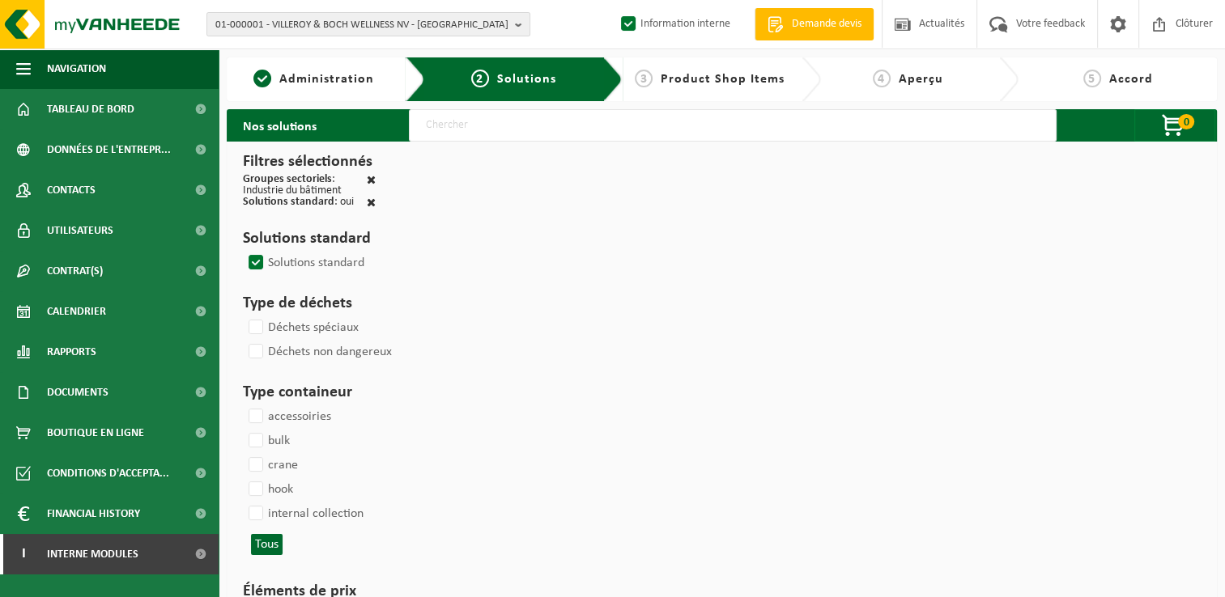
select select
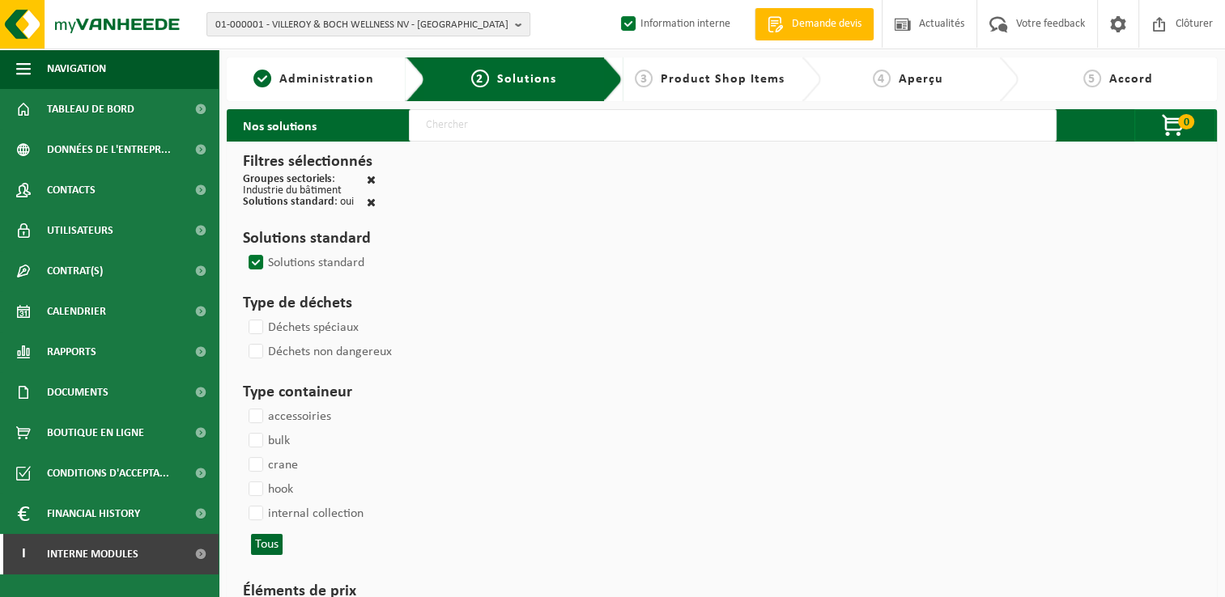
select select
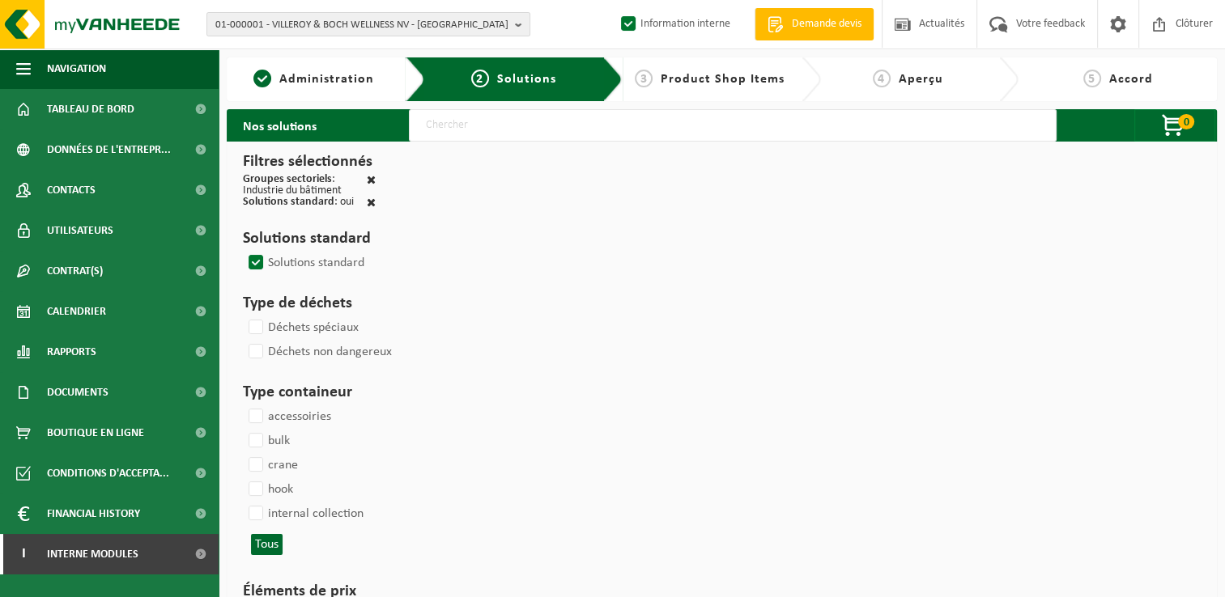
select select
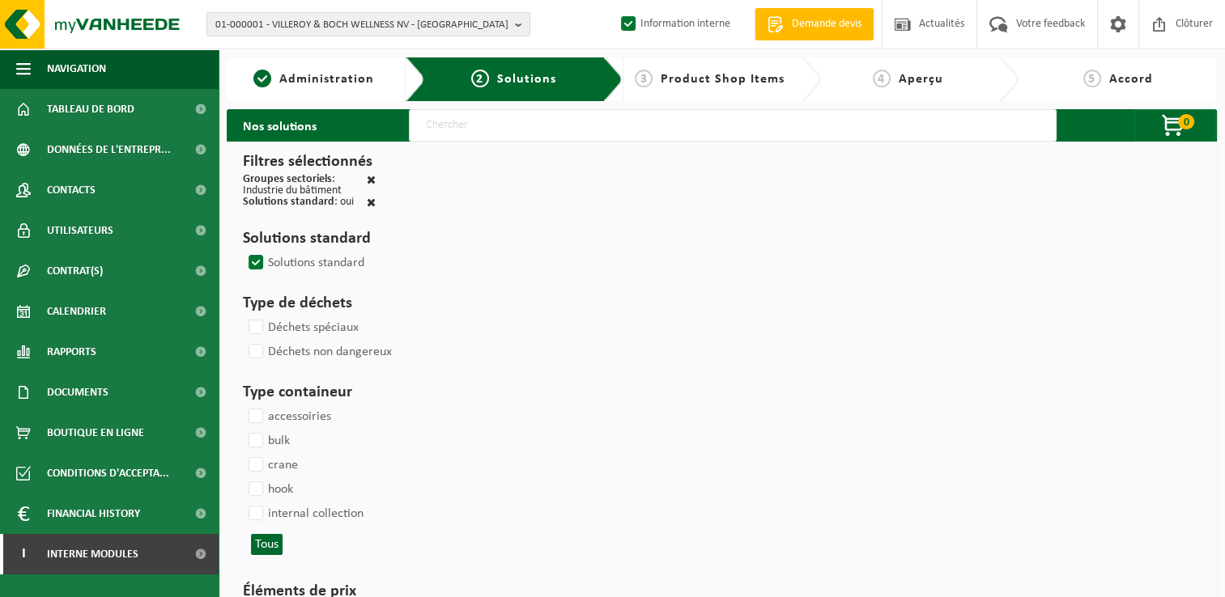
select select
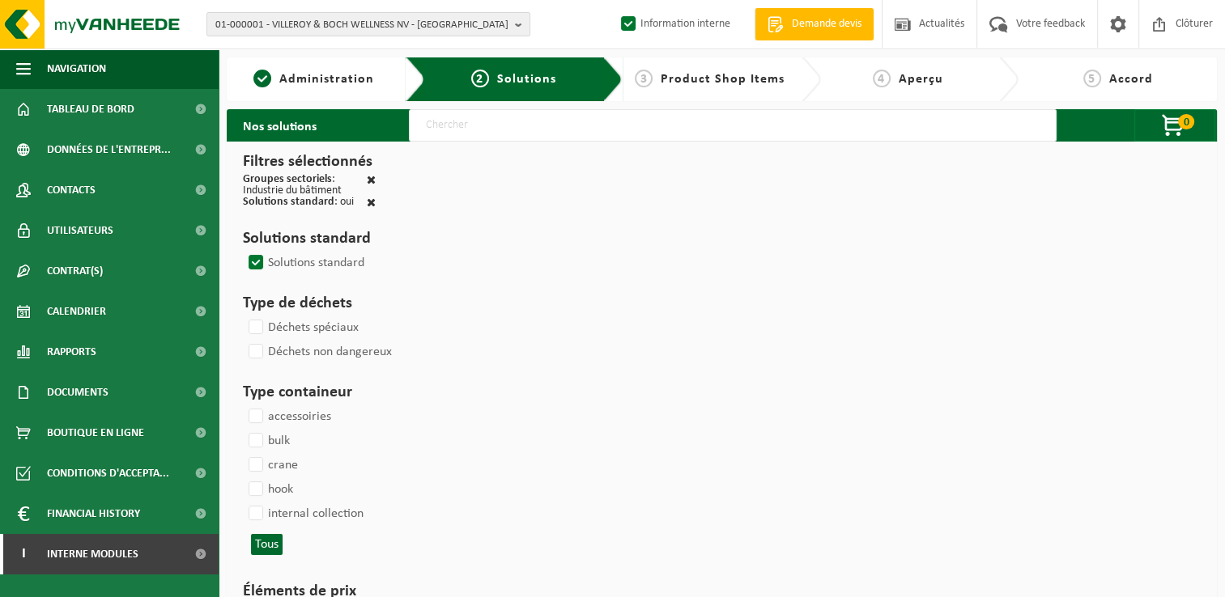
select select
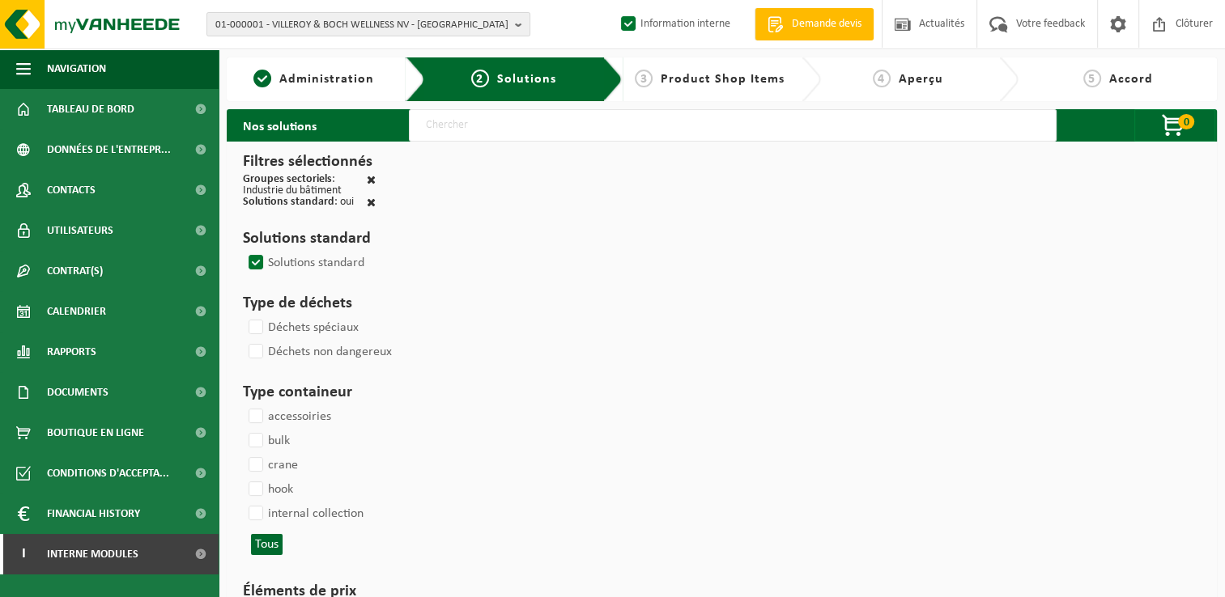
select select
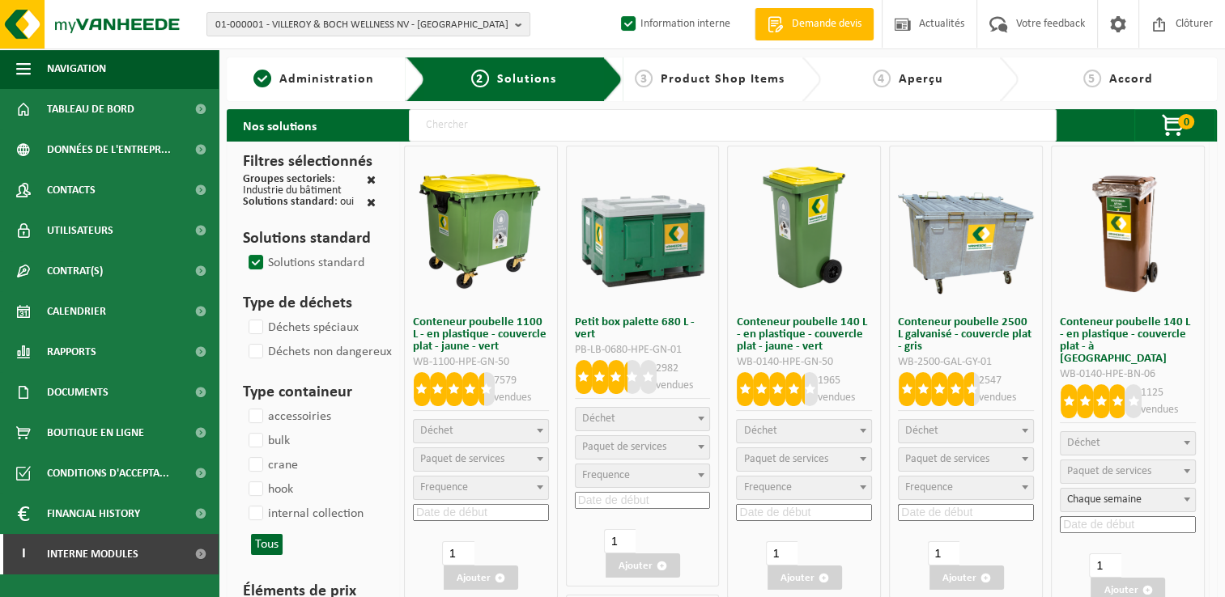
click at [444, 129] on input "text" at bounding box center [733, 125] width 648 height 32
type input "000291"
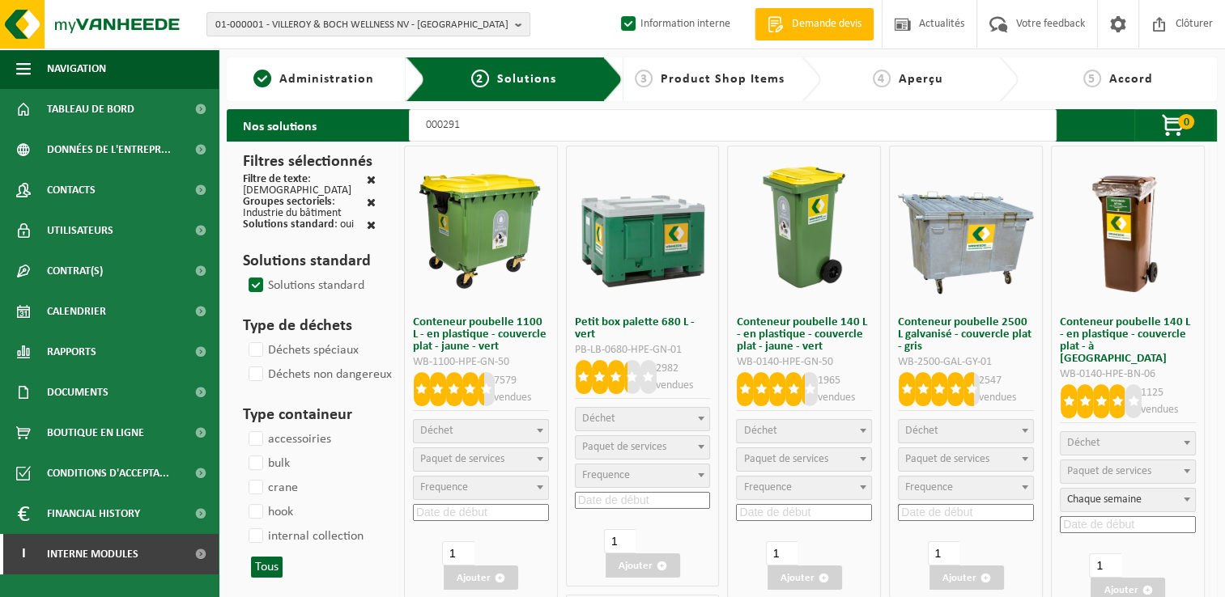
select select
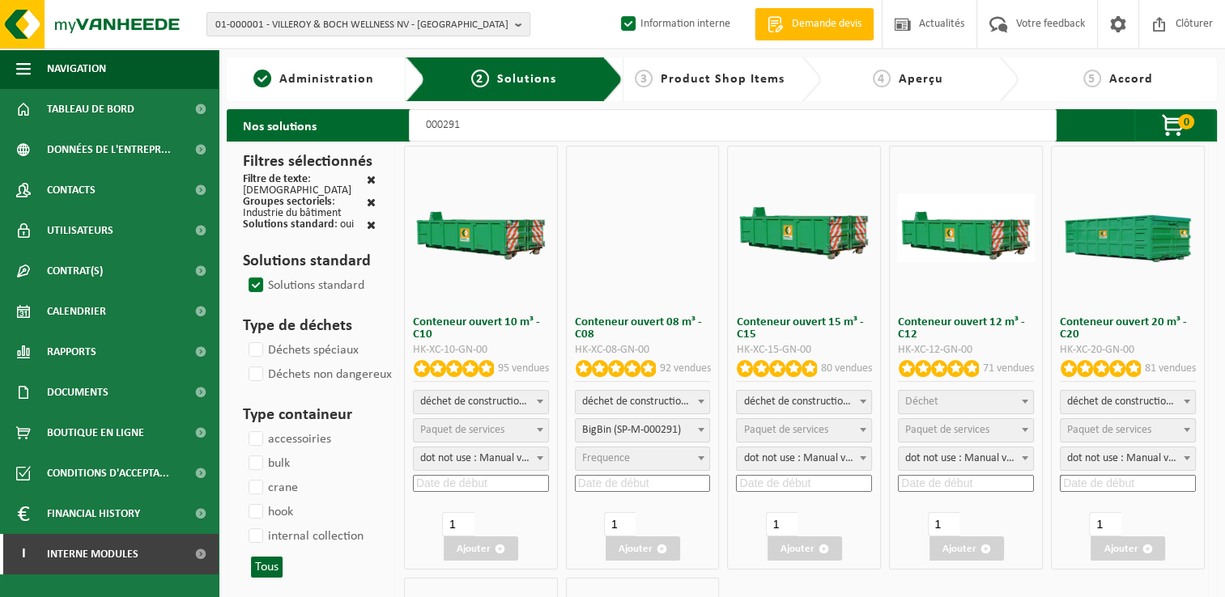
select select
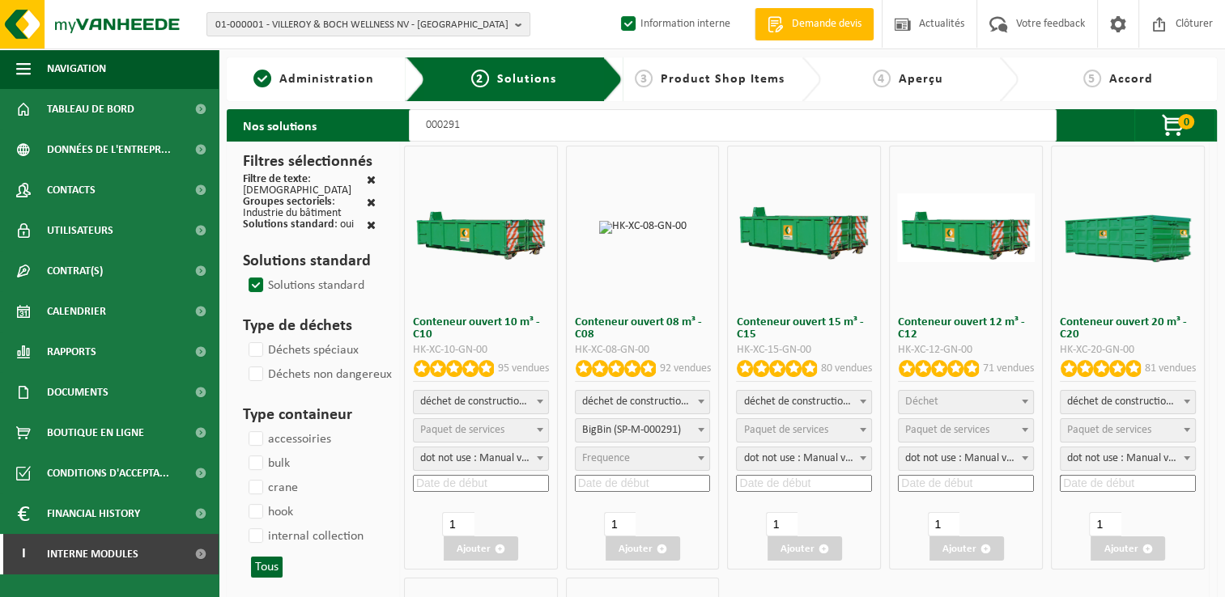
select select
select select "197"
select select
select select "25"
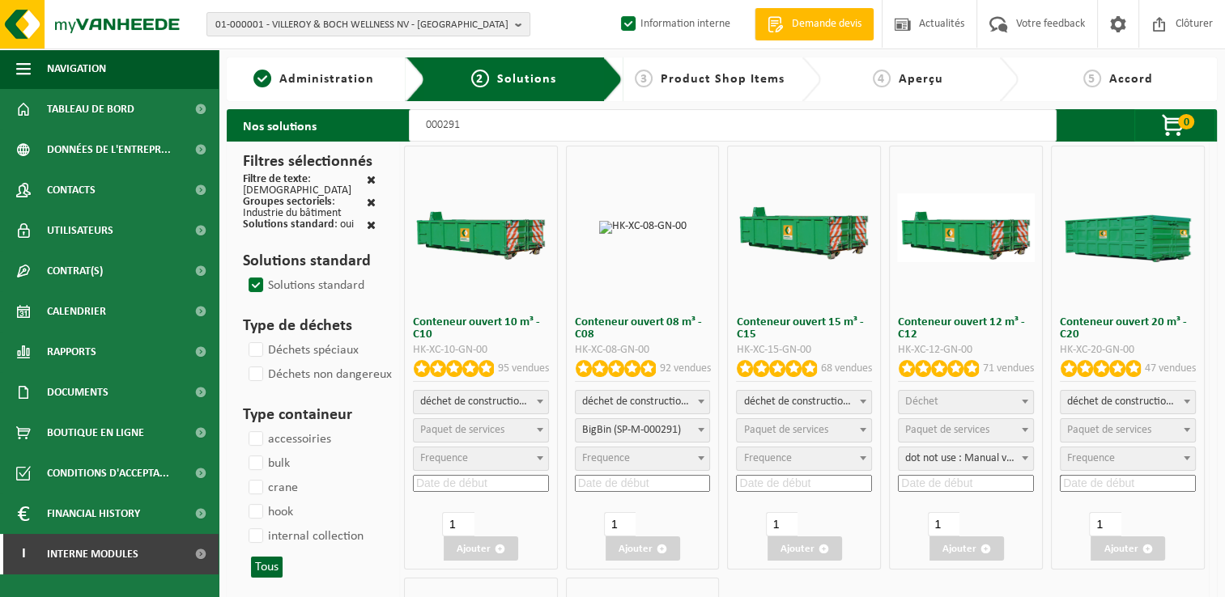
select select "25"
select select "197"
select select "25"
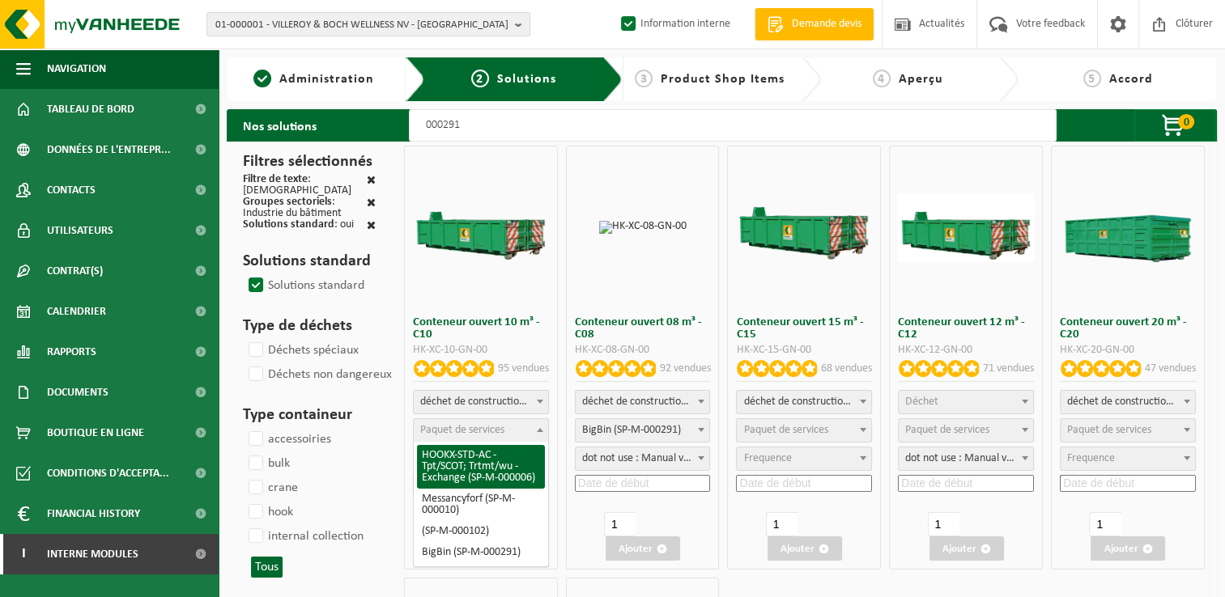
click at [495, 432] on span "Paquet de services" at bounding box center [462, 430] width 84 height 12
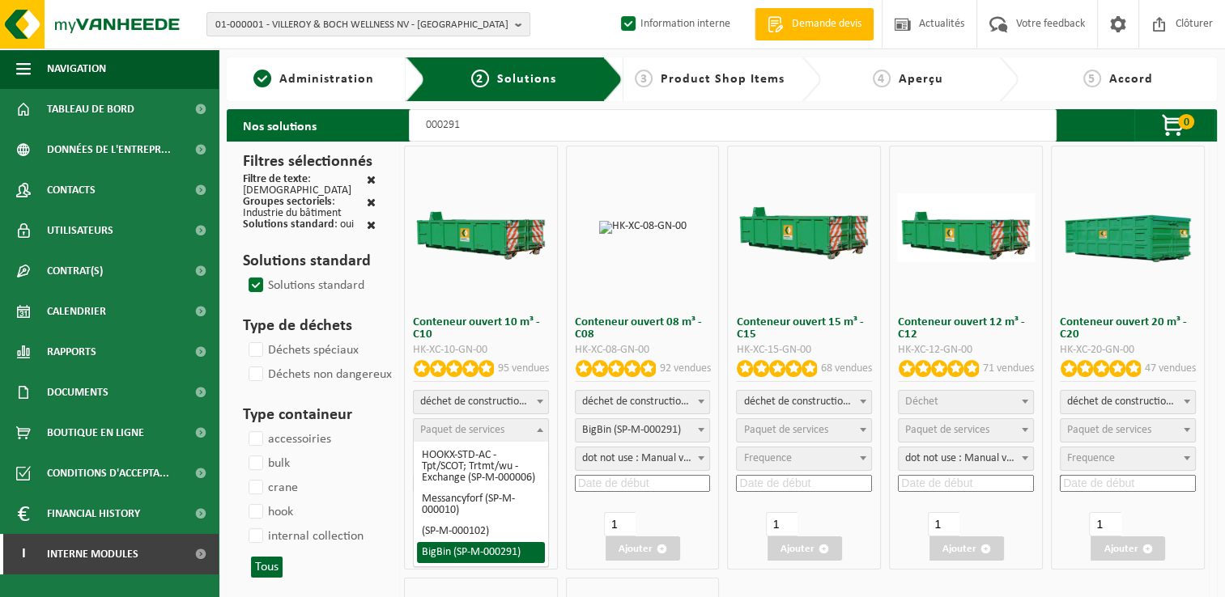
select select "197"
select select "25"
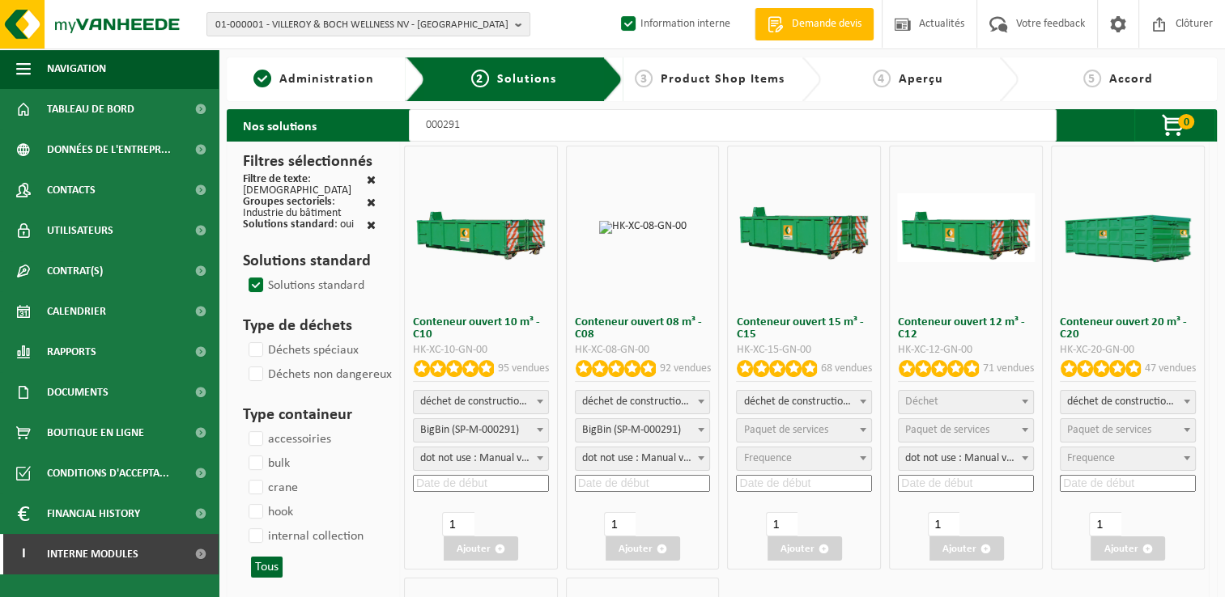
click at [467, 480] on input at bounding box center [481, 483] width 136 height 17
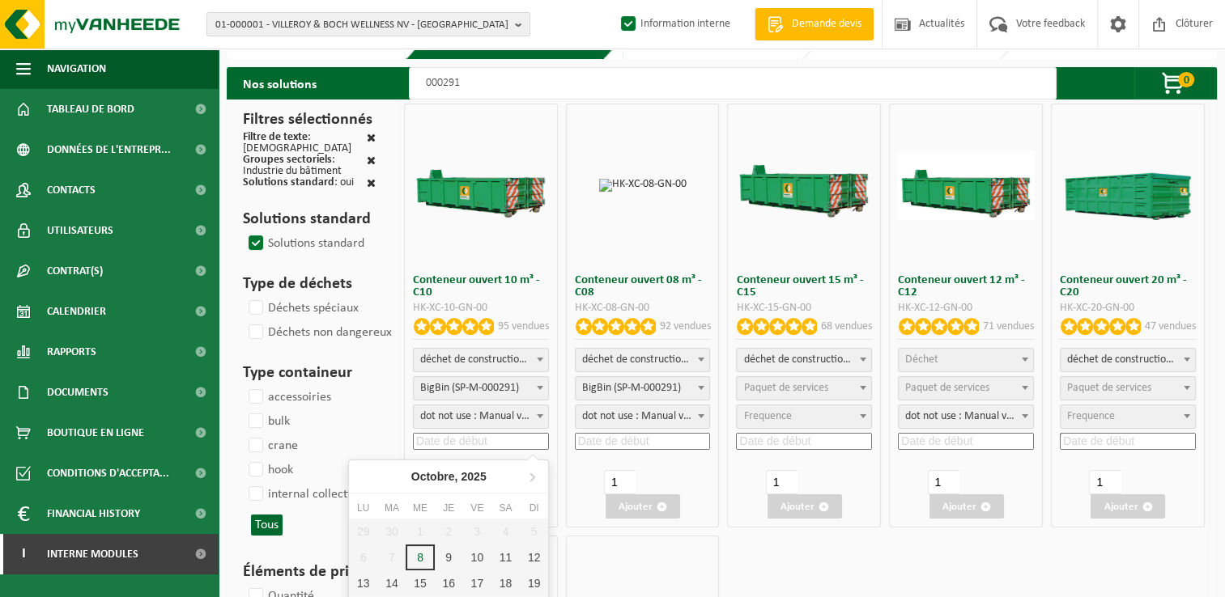
scroll to position [81, 0]
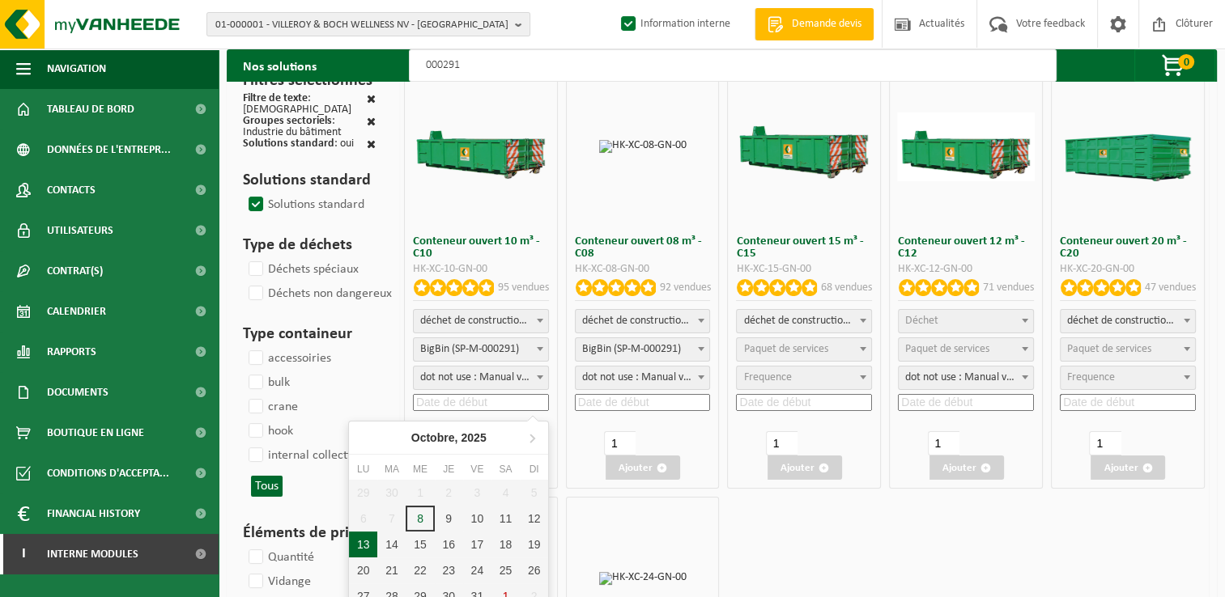
click at [359, 544] on div "13" at bounding box center [363, 545] width 28 height 26
type input "2025-10-13"
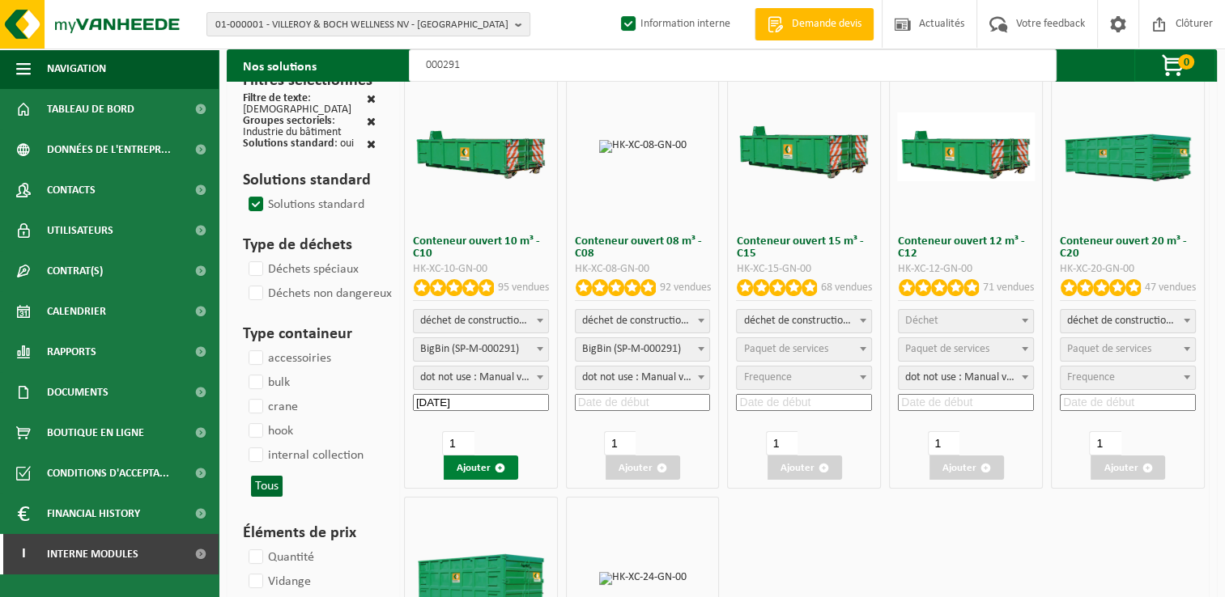
click at [493, 460] on button "Ajouter" at bounding box center [481, 468] width 74 height 24
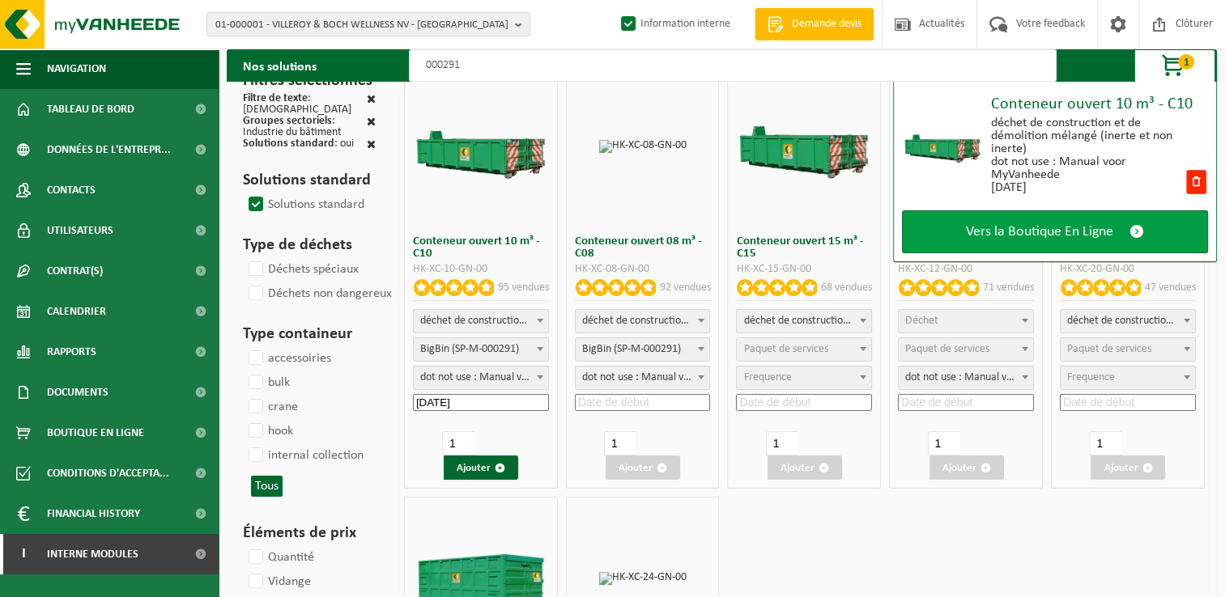
click at [1013, 233] on span "Vers la Boutique En Ligne" at bounding box center [1039, 231] width 147 height 17
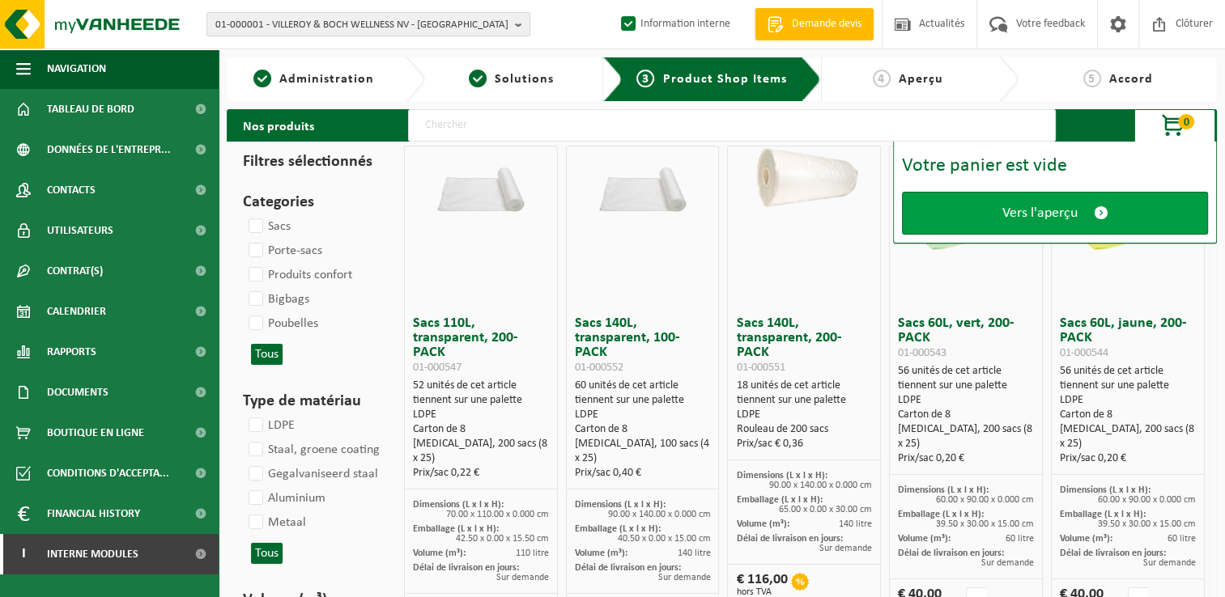
click at [1062, 209] on span "Vers l'aperçu" at bounding box center [1039, 213] width 75 height 17
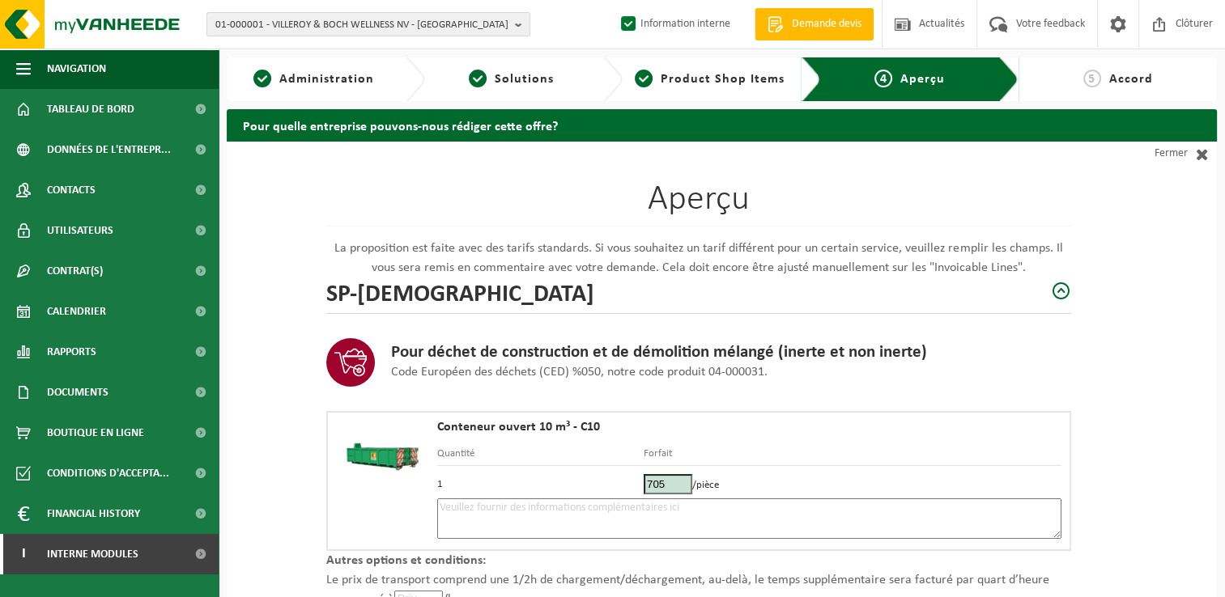
click at [601, 508] on textarea at bounding box center [749, 519] width 624 height 40
click at [1108, 209] on div "Aperçu La proposition est faite avec des tarifs standards. Si vous souhaitez un…" at bounding box center [722, 482] width 990 height 681
click at [700, 521] on textarea "Placement 13/10 - emplacement reservé -" at bounding box center [749, 519] width 624 height 40
paste textarea "494382640"
click at [636, 507] on textarea "Placement 13/10 - emplacement reservé - 494382640" at bounding box center [749, 519] width 624 height 40
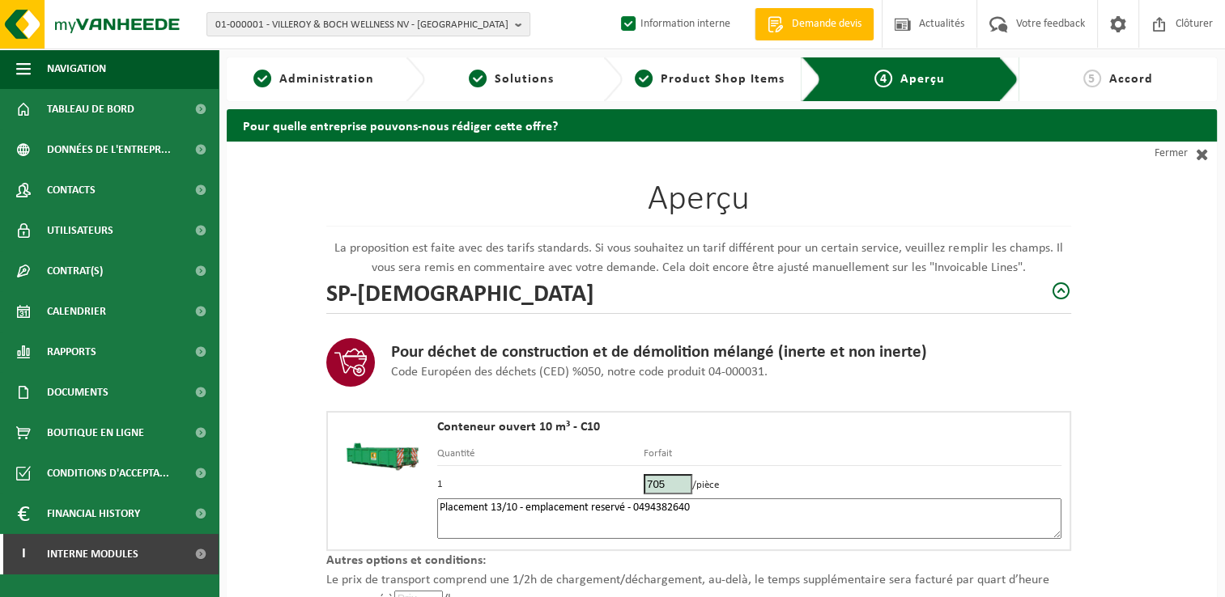
scroll to position [230, 0]
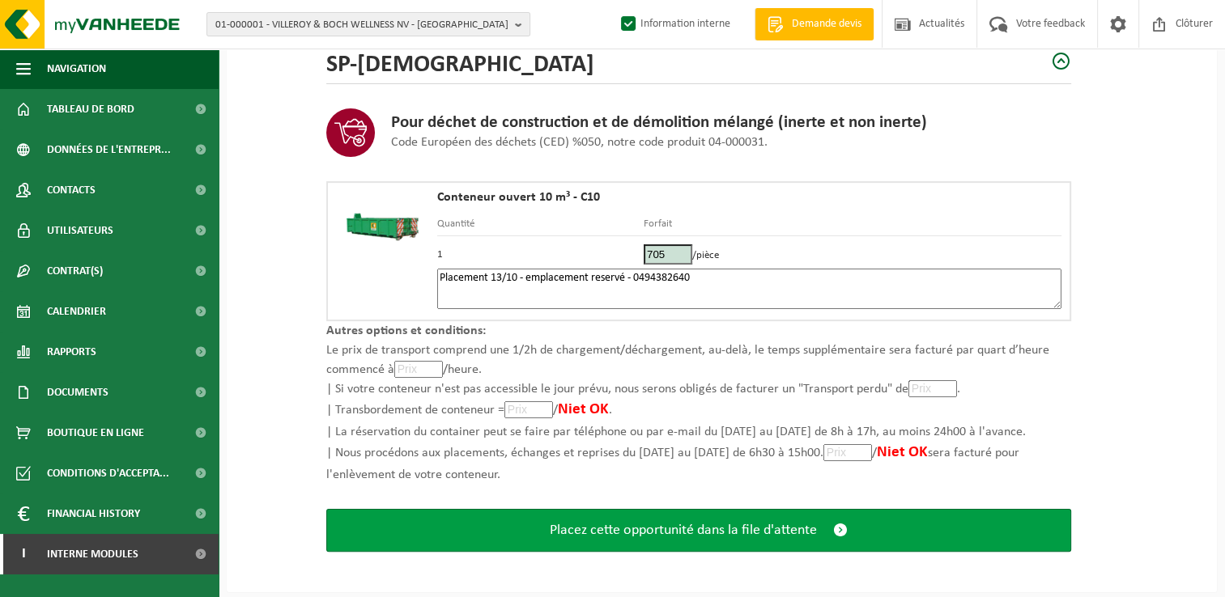
type textarea "Placement 13/10 - emplacement reservé - 0494382640"
click at [673, 523] on span "Placez cette opportunité dans la file d'attente" at bounding box center [683, 530] width 267 height 17
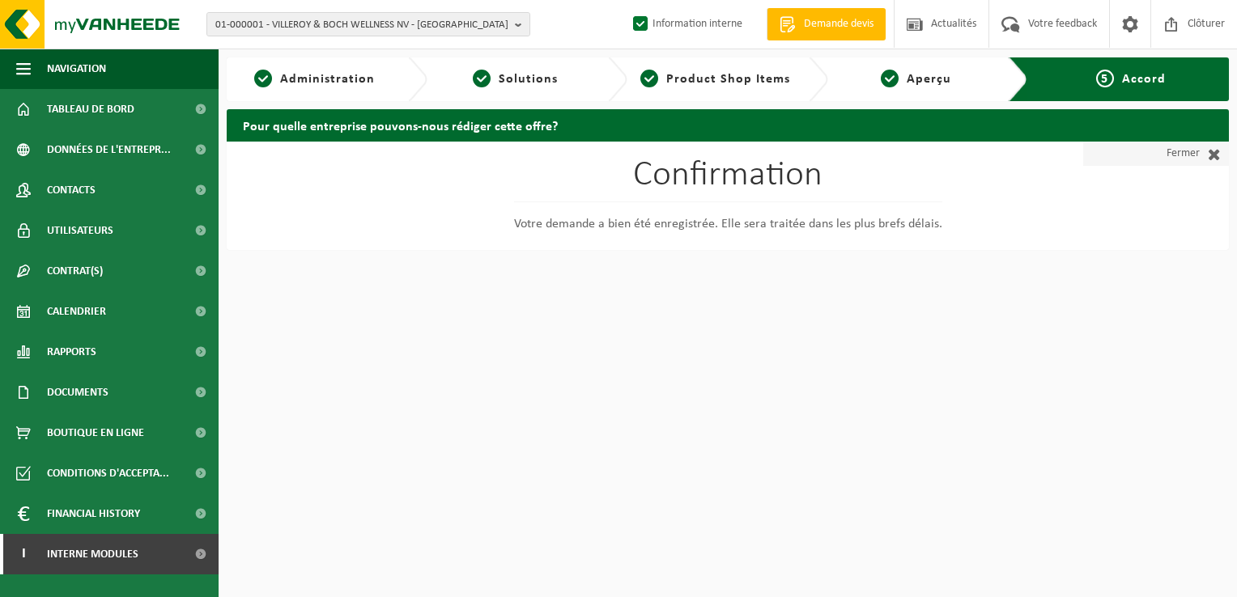
click at [1201, 162] on link "Fermer" at bounding box center [1156, 154] width 146 height 24
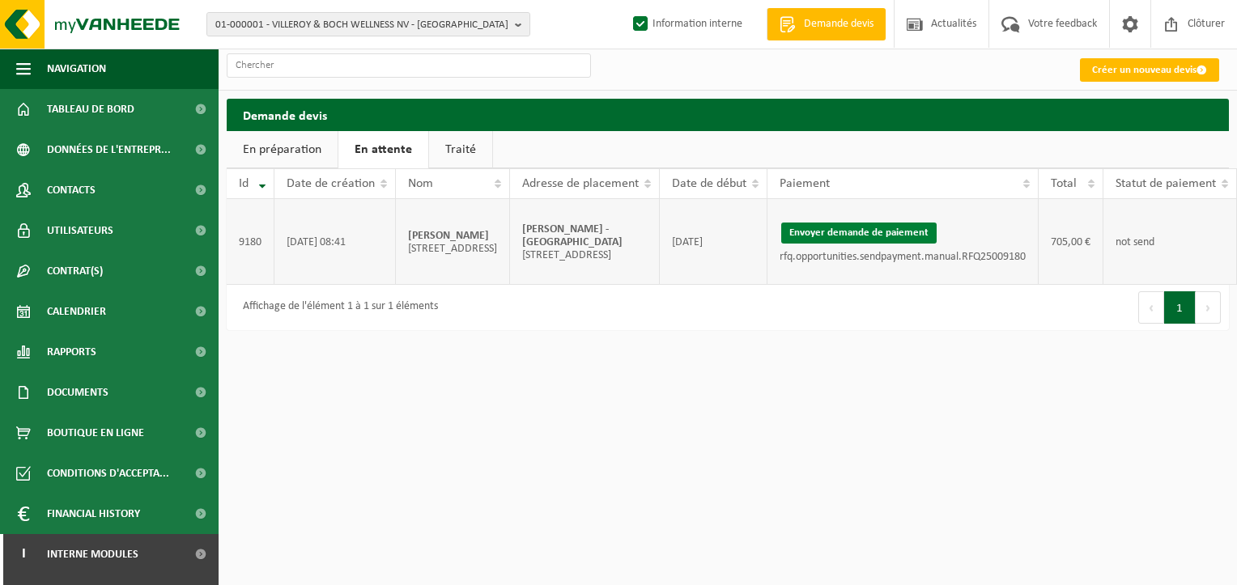
click at [792, 228] on button "Envoyer demande de paiement" at bounding box center [858, 233] width 155 height 21
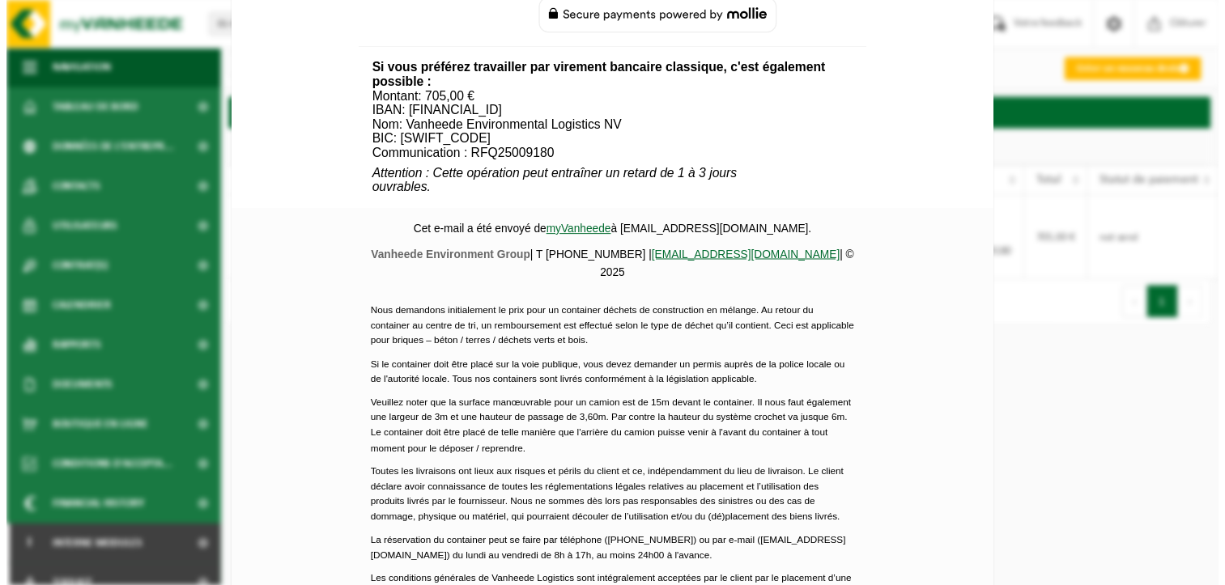
scroll to position [791, 0]
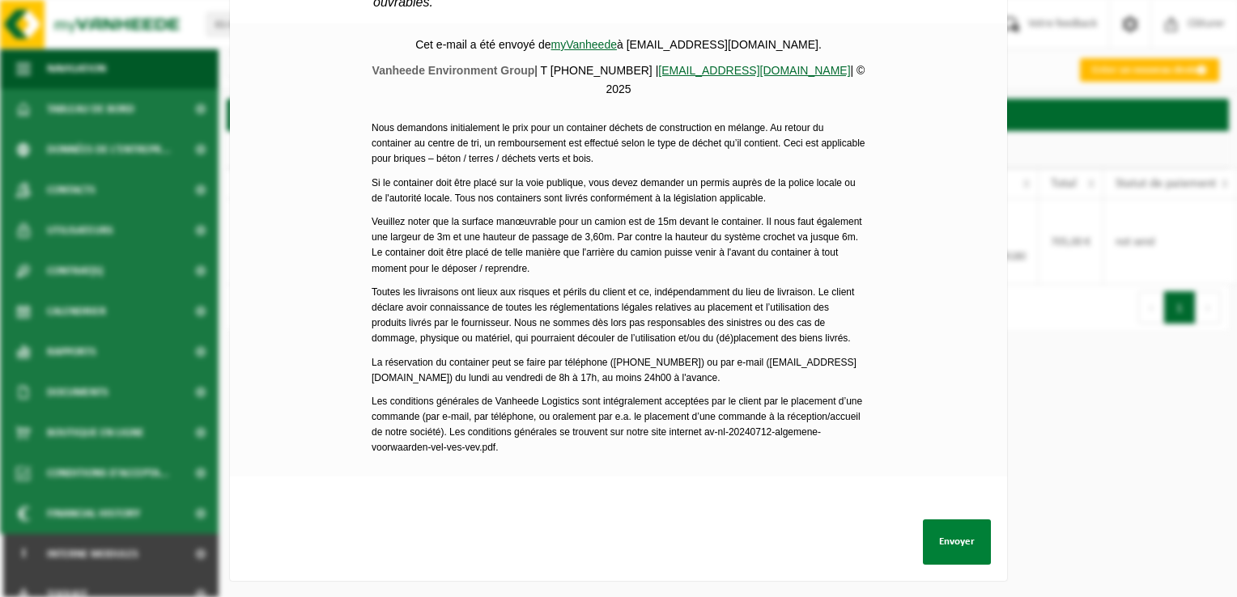
click at [936, 521] on button "Envoyer" at bounding box center [957, 542] width 68 height 45
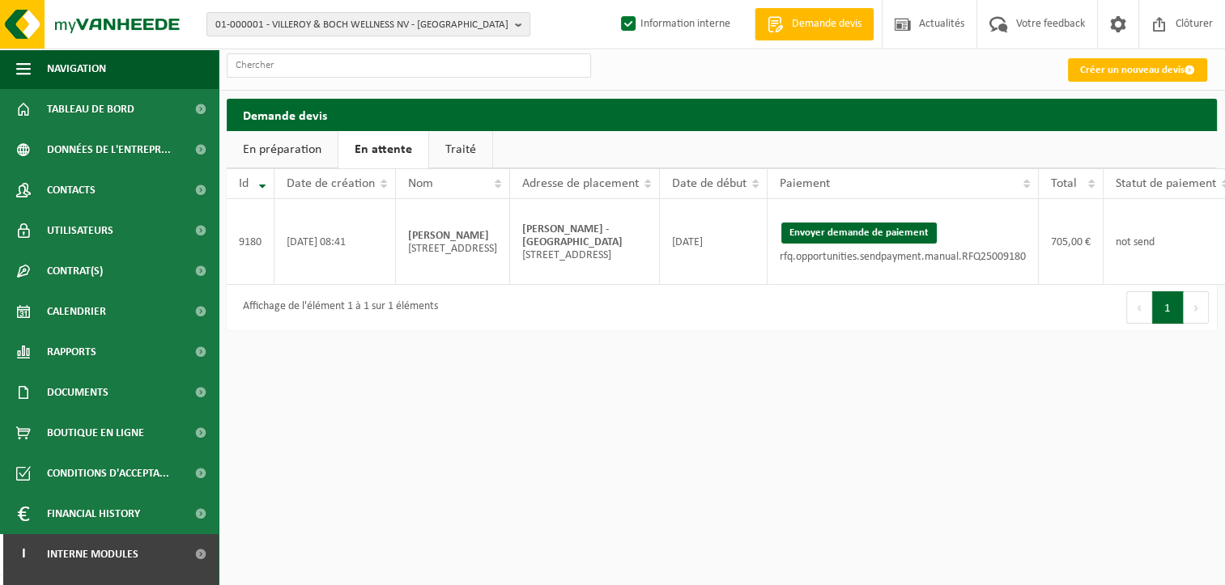
scroll to position [0, 62]
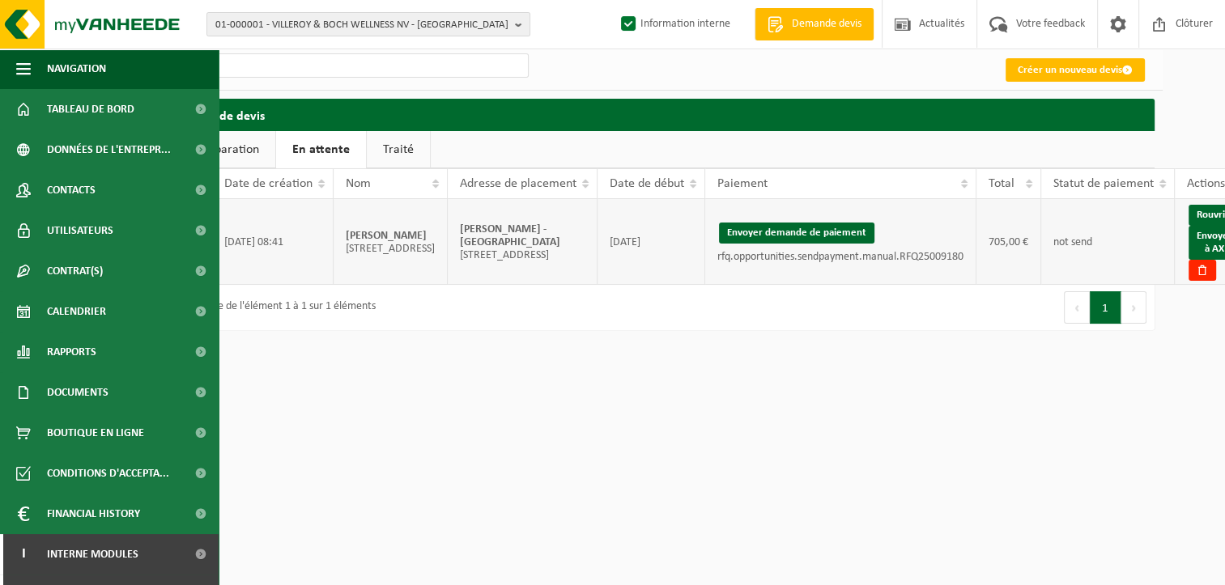
drag, startPoint x: 482, startPoint y: 236, endPoint x: 420, endPoint y: 212, distance: 66.9
click at [448, 212] on td "JAROSLAW ORDOWSKI - WOLUWE -SAINT-LAMBERT Rue du Castel 109; 1200 SINT-LAMBRECH…" at bounding box center [523, 242] width 150 height 86
copy strong "[PERSON_NAME] - [GEOGRAPHIC_DATA][PERSON_NAME]"
drag, startPoint x: 1169, startPoint y: 237, endPoint x: 704, endPoint y: 71, distance: 493.4
click at [1188, 237] on link "Envoyer à AX" at bounding box center [1214, 243] width 52 height 34
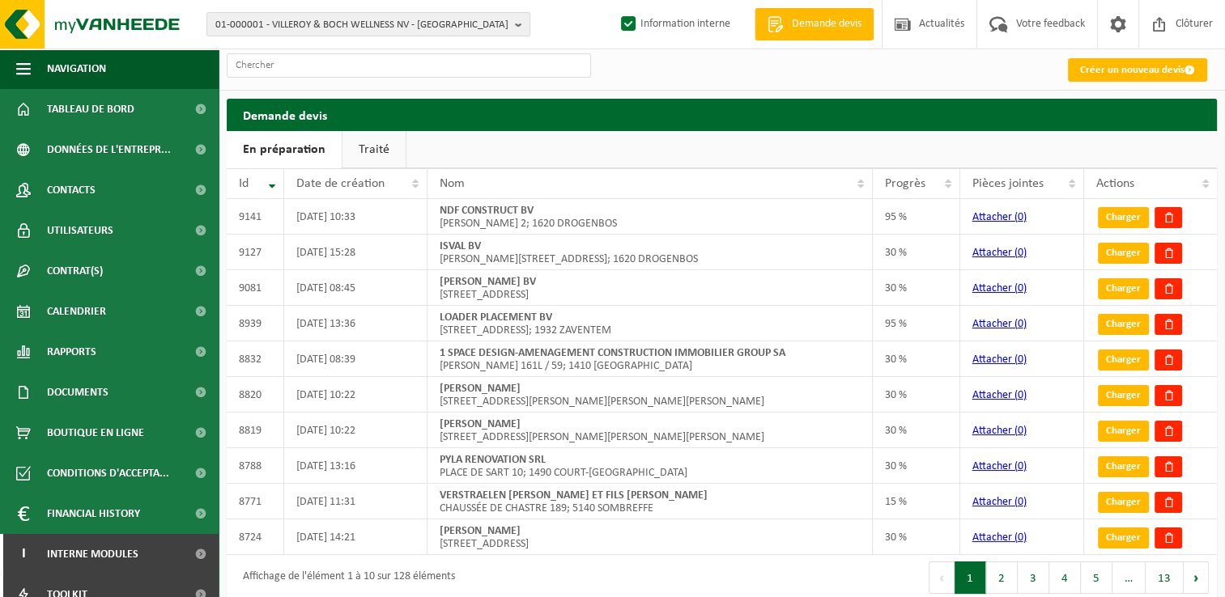
click at [361, 147] on link "Traité" at bounding box center [373, 149] width 63 height 37
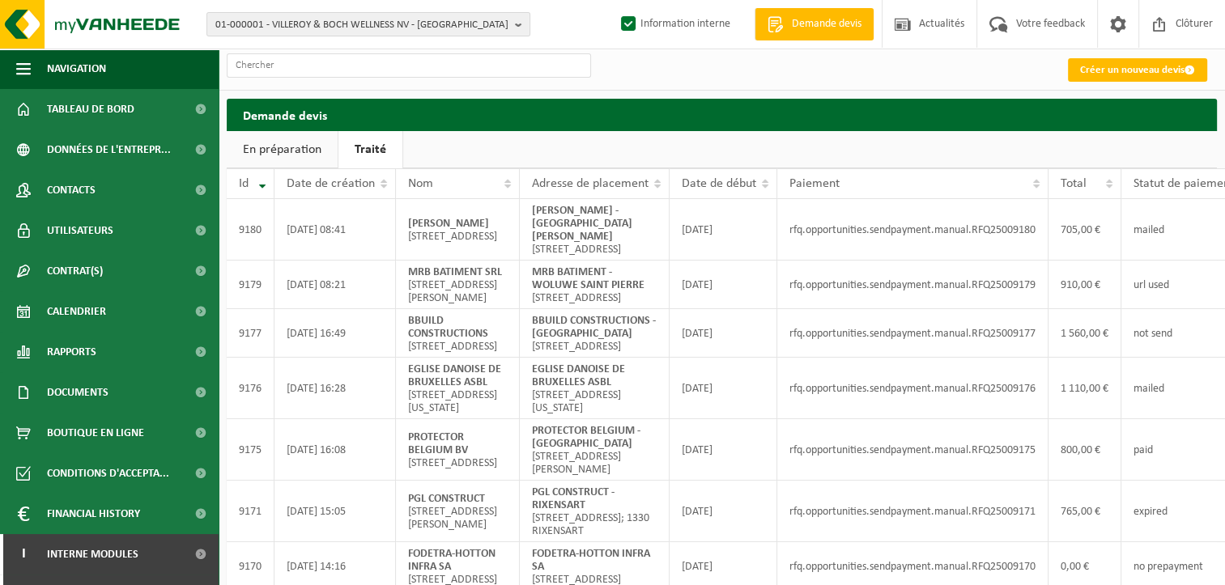
click at [1104, 142] on ul "En préparation Traité" at bounding box center [722, 149] width 990 height 37
